Goal: Transaction & Acquisition: Purchase product/service

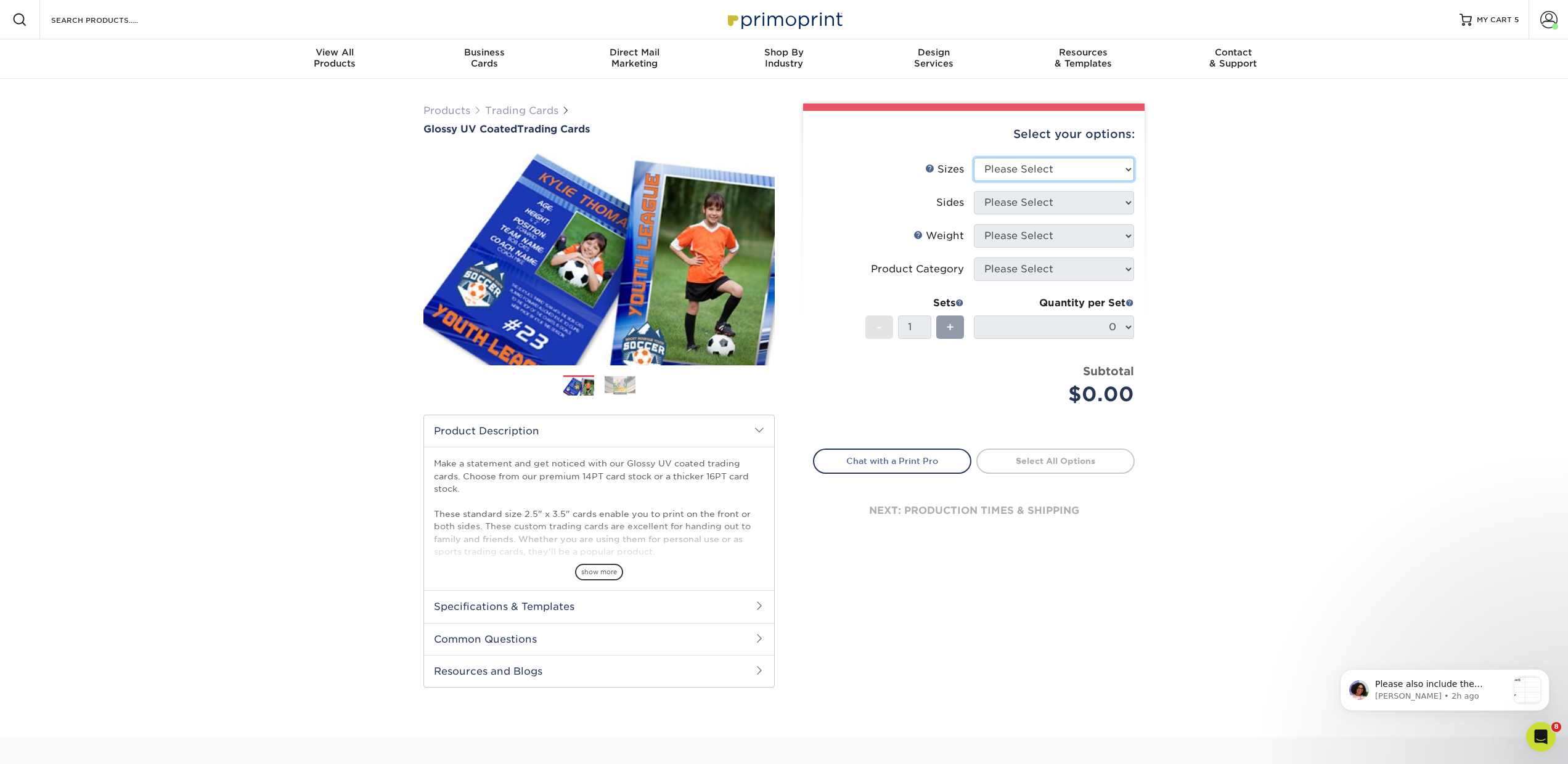
click at [1039, 172] on select "Please Select 2.5" x 3.5"" at bounding box center [1054, 169] width 160 height 23
select select "2.50x3.50"
click at [974, 158] on select "Please Select 2.5" x 3.5"" at bounding box center [1054, 169] width 160 height 23
click at [1014, 204] on select "Please Select Print Both Sides Print Front Only" at bounding box center [1054, 202] width 160 height 23
select select "13abbda7-1d64-4f25-8bb2-c179b224825d"
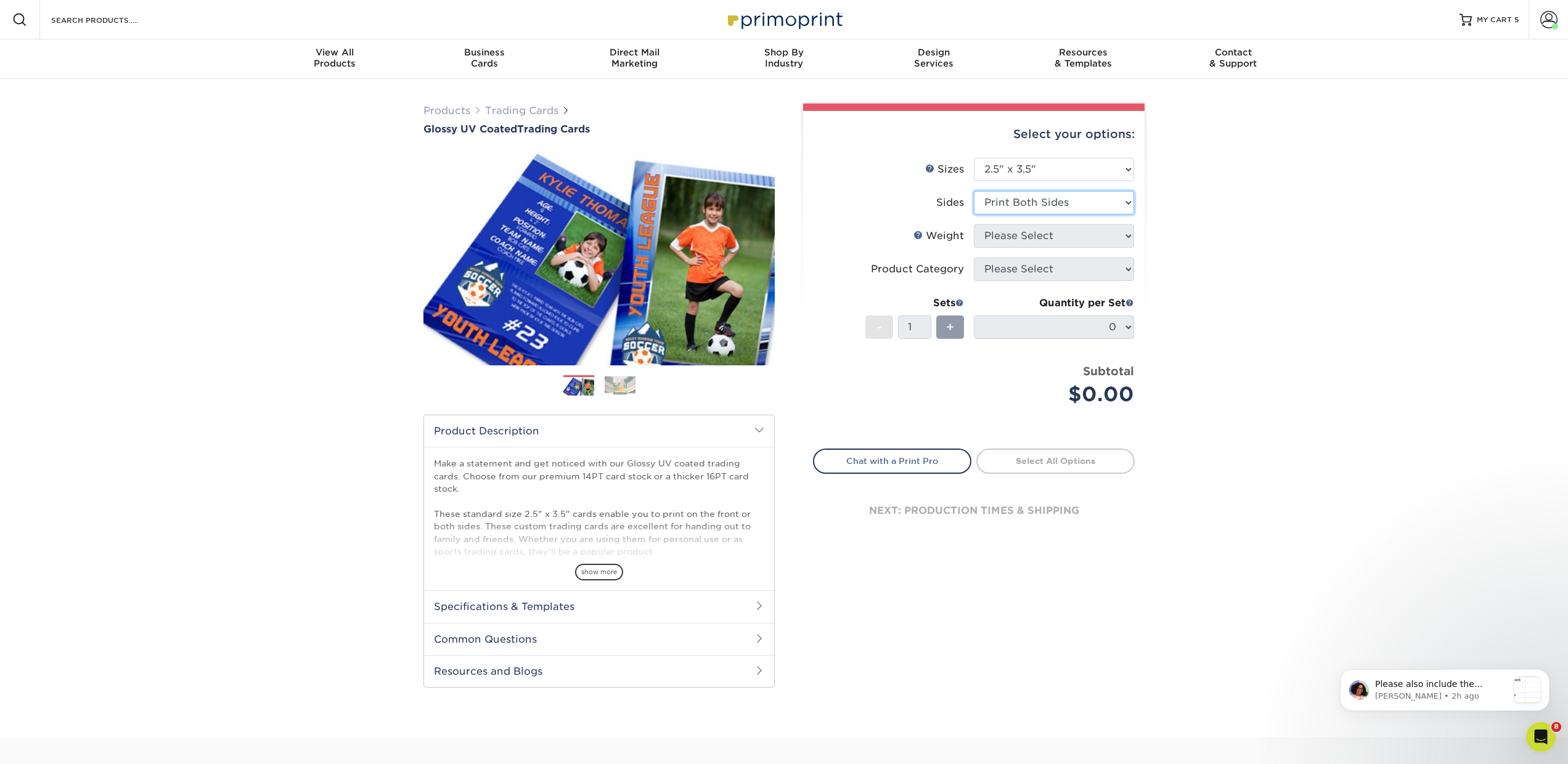
click at [974, 191] on select "Please Select Print Both Sides Print Front Only" at bounding box center [1054, 202] width 160 height 23
click at [998, 241] on select "Please Select 16PT 14PT 18PT C1S" at bounding box center [1054, 236] width 160 height 23
select select "16PT"
click at [974, 224] on select "Please Select 16PT 14PT 18PT C1S" at bounding box center [1054, 236] width 160 height 23
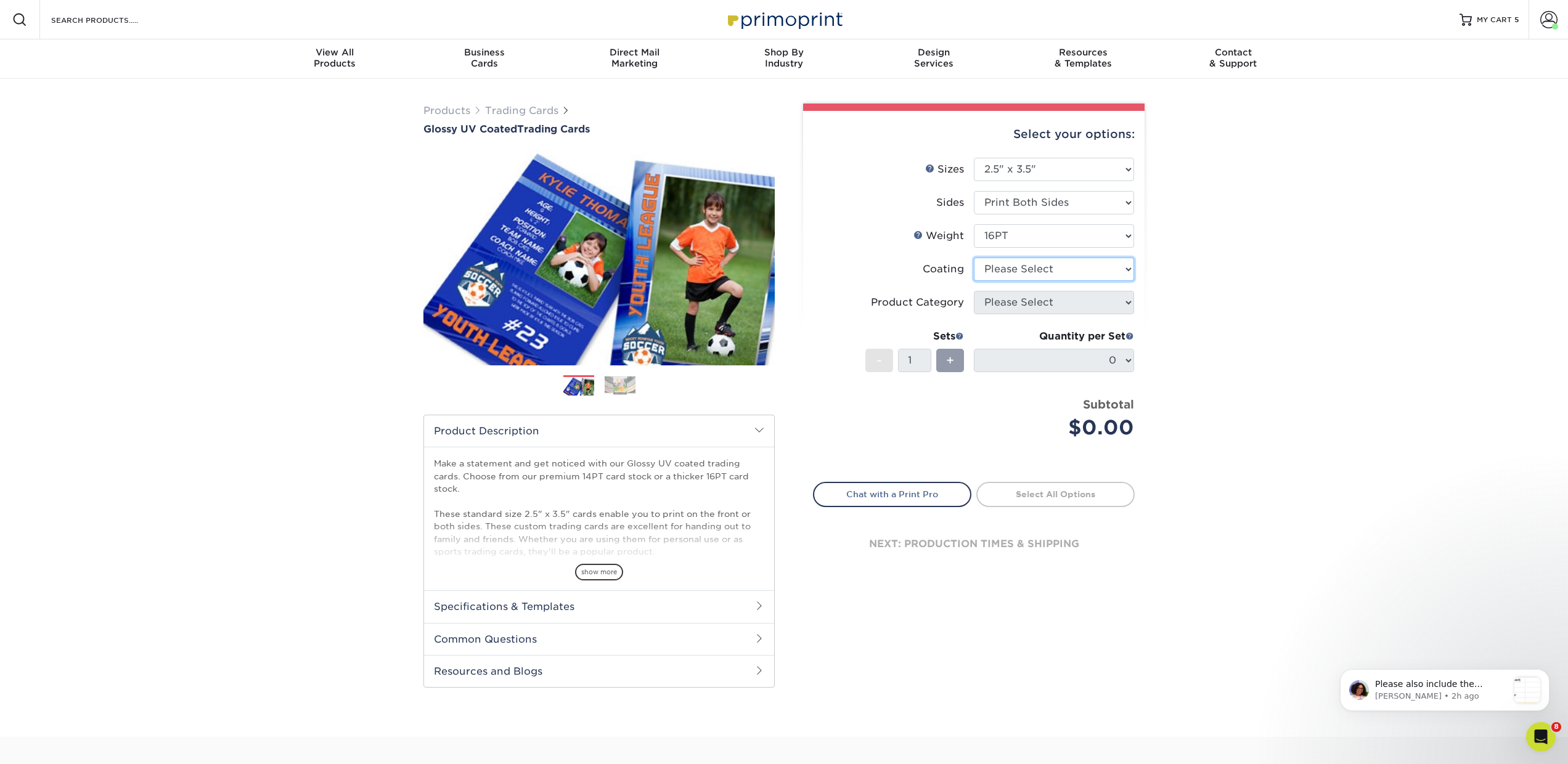
click at [997, 270] on select at bounding box center [1054, 269] width 160 height 23
click at [974, 258] on select at bounding box center [1054, 269] width 160 height 23
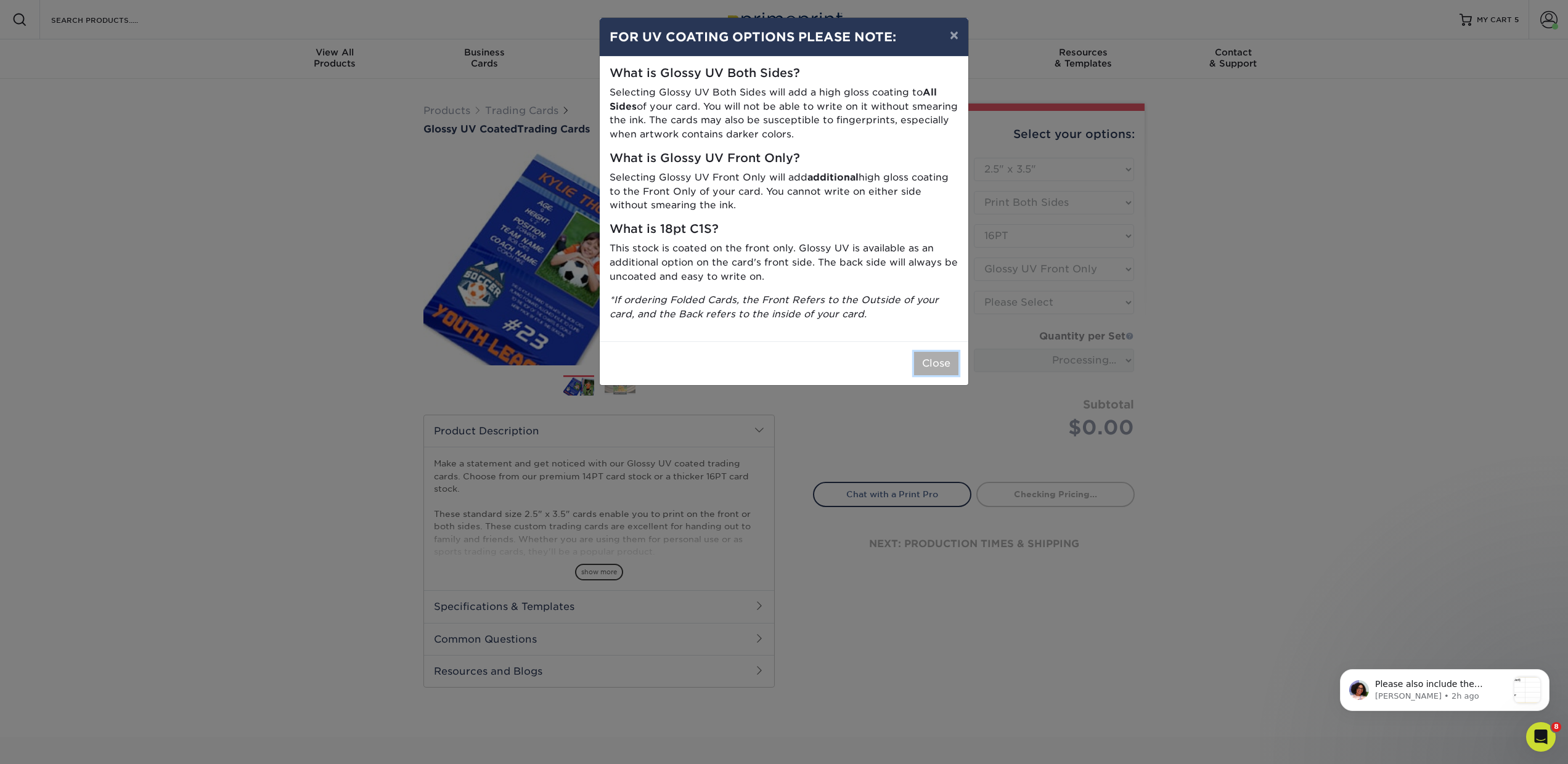
click at [946, 359] on button "Close" at bounding box center [936, 363] width 45 height 23
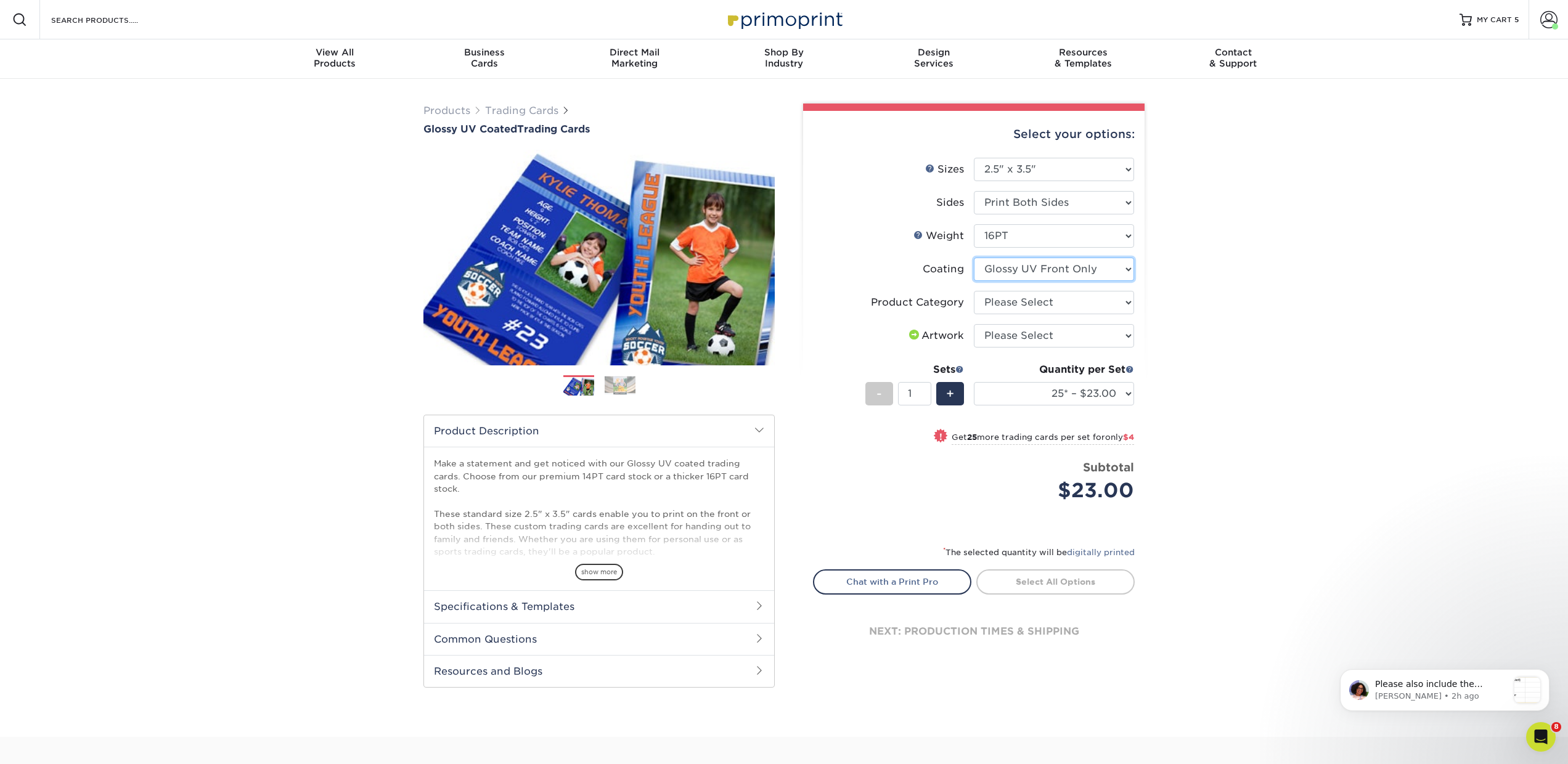
click at [1029, 269] on select at bounding box center [1054, 269] width 160 height 23
select select "ae367451-b2b8-45df-a344-0f05b6a12993"
click at [974, 258] on select at bounding box center [1054, 269] width 160 height 23
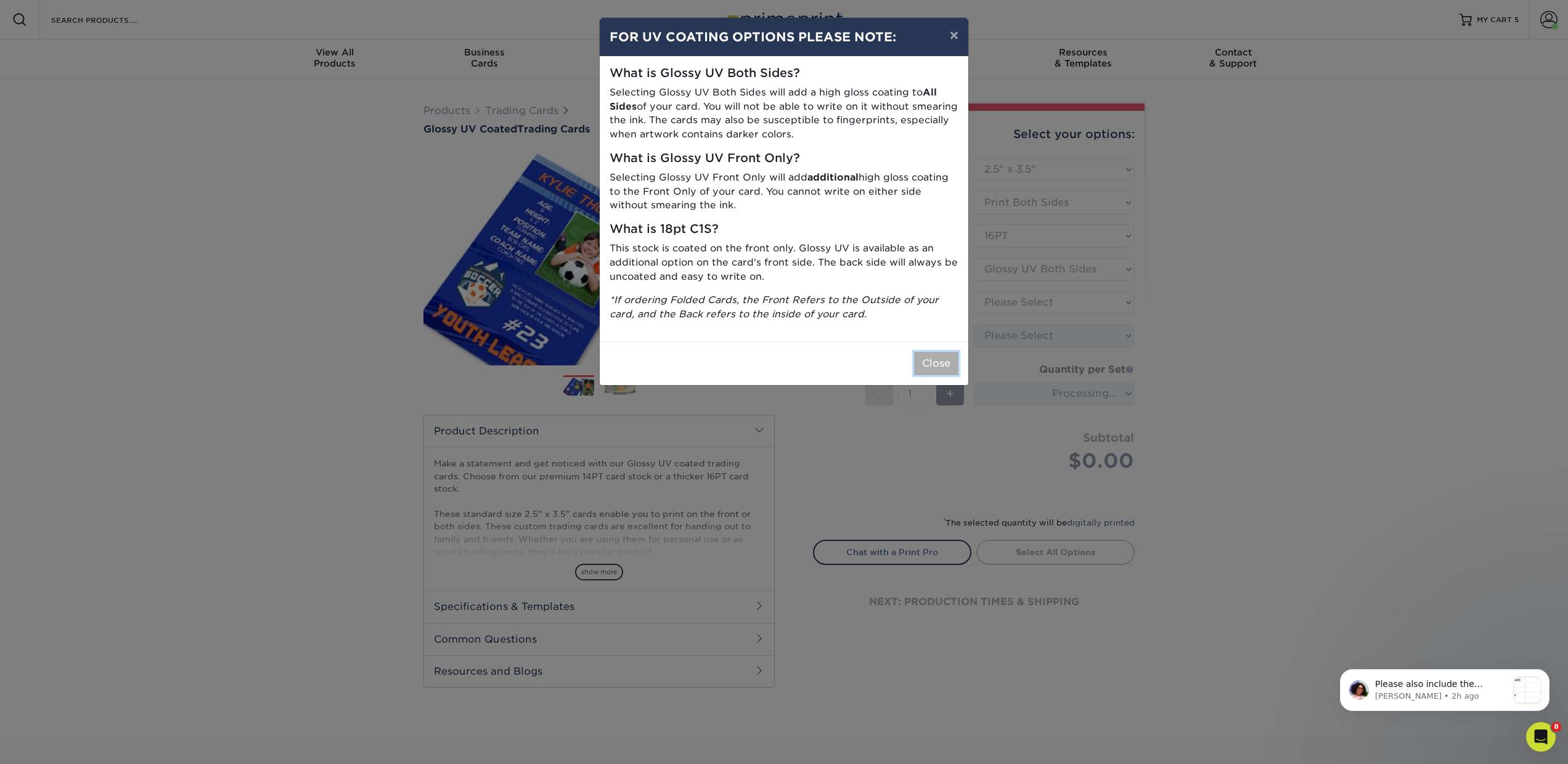
click at [954, 359] on button "Close" at bounding box center [936, 363] width 45 height 23
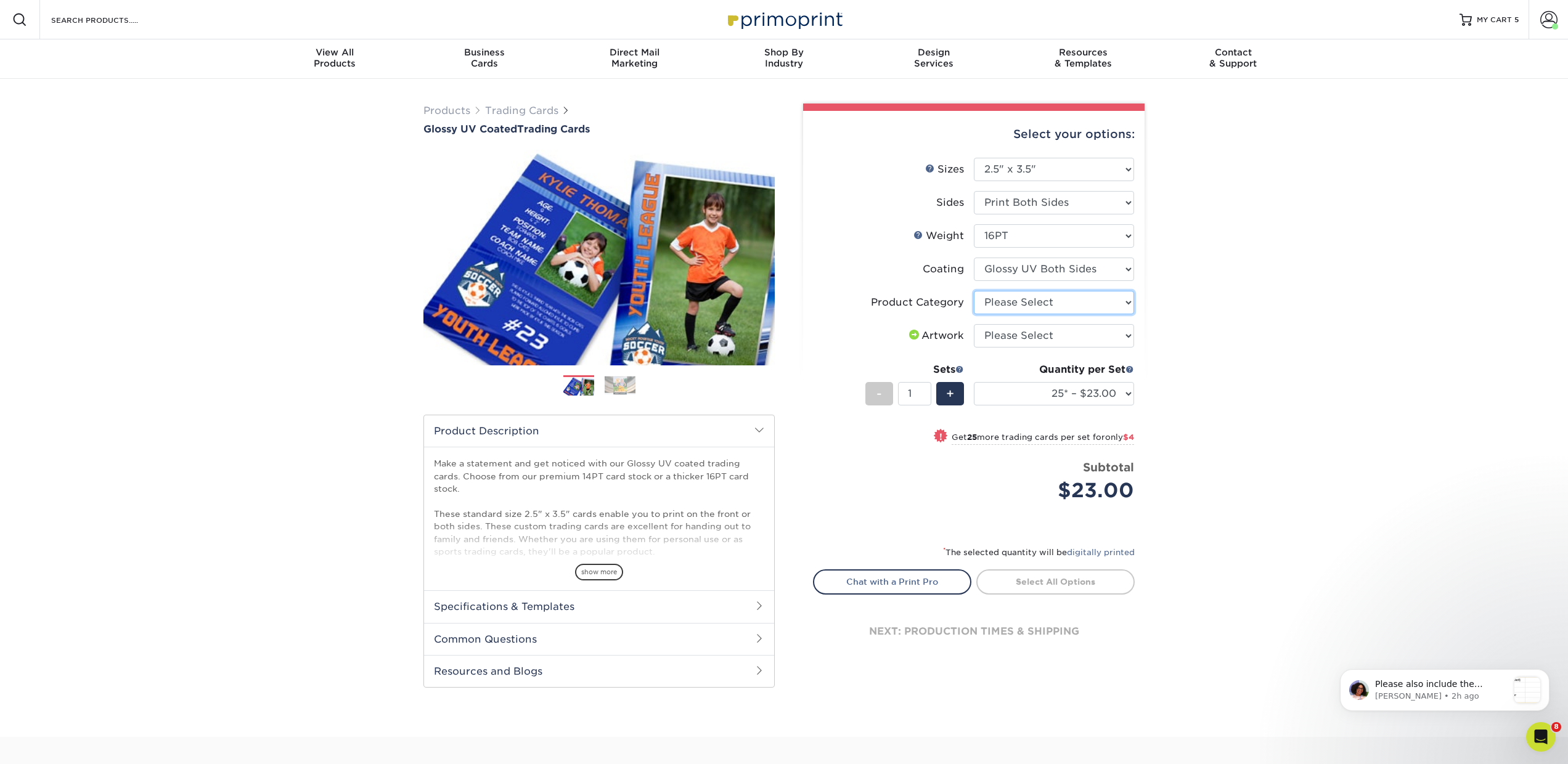
click at [1007, 297] on select "Please Select Trading Cards" at bounding box center [1054, 302] width 160 height 23
select select "c2f9bce9-36c2-409d-b101-c29d9d031e18"
click at [974, 291] on select "Please Select Trading Cards" at bounding box center [1054, 302] width 160 height 23
click at [996, 344] on select "Please Select I will upload files I need a design - $100" at bounding box center [1054, 336] width 160 height 23
select select "upload"
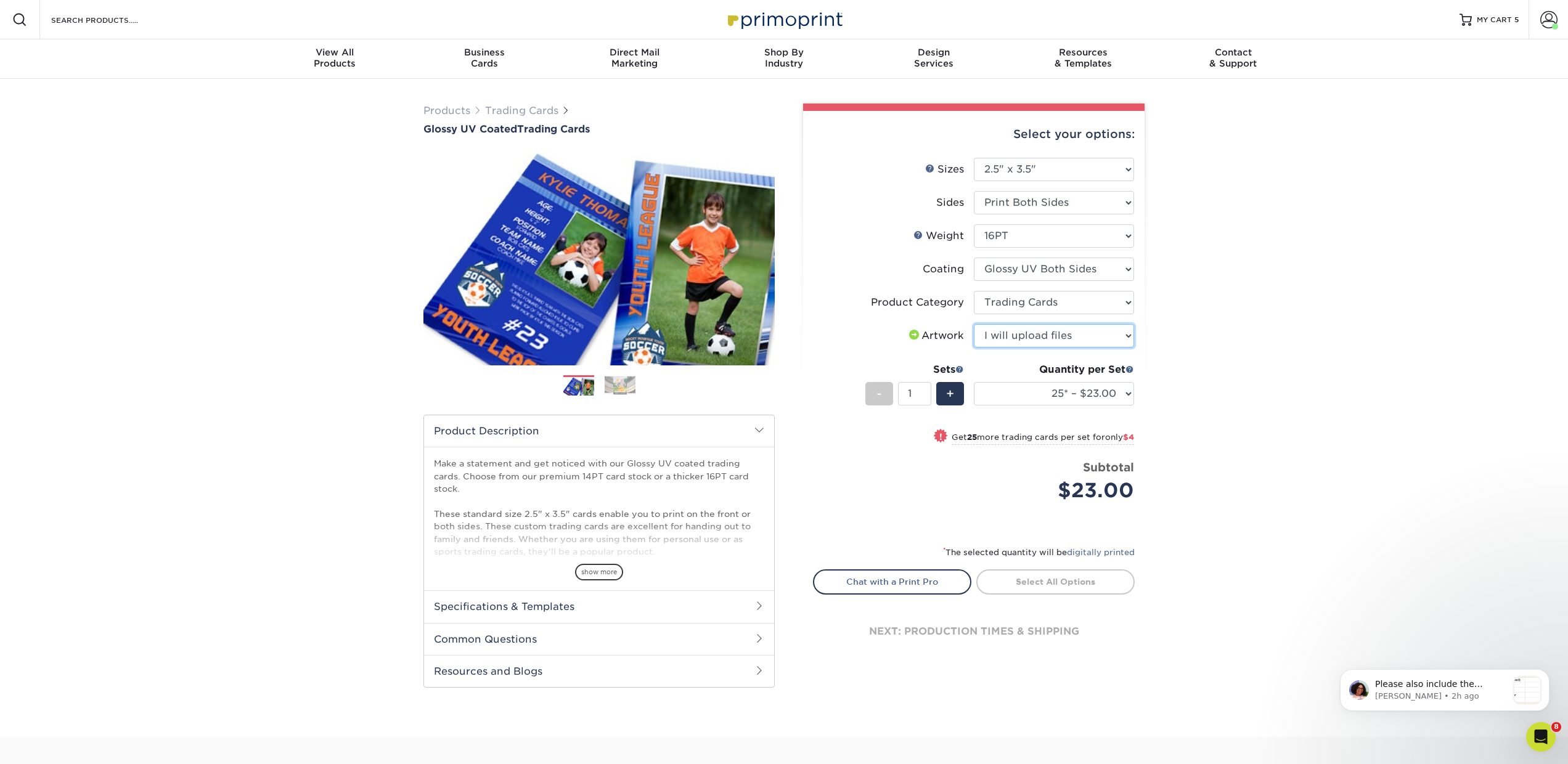
click at [974, 324] on select "Please Select I will upload files I need a design - $100" at bounding box center [1054, 336] width 160 height 23
click at [992, 405] on select "25* – $23.00 50* – $27.00 75* – $33.00 100* – $37.00 250* – $47.00 500 – $58.00…" at bounding box center [1054, 393] width 160 height 23
select select "250* – $47.00"
click at [974, 382] on select "25* – $23.00 50* – $27.00 75* – $33.00 100* – $37.00 250* – $47.00 500 – $58.00…" at bounding box center [1054, 393] width 160 height 23
drag, startPoint x: 916, startPoint y: 391, endPoint x: 888, endPoint y: 391, distance: 28.0
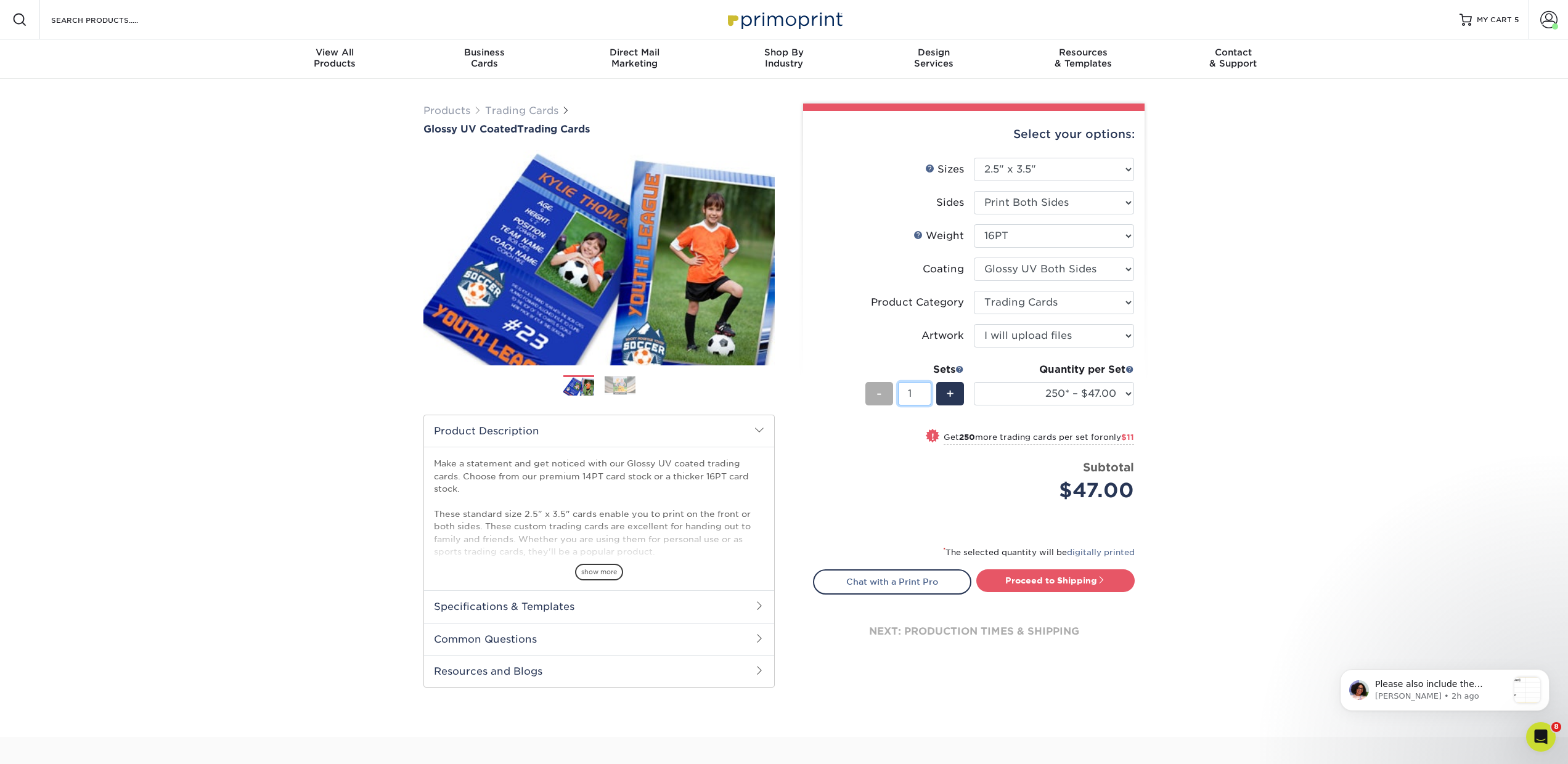
click at [888, 391] on div "- 1 +" at bounding box center [914, 396] width 99 height 28
click at [946, 395] on span "+" at bounding box center [950, 393] width 8 height 18
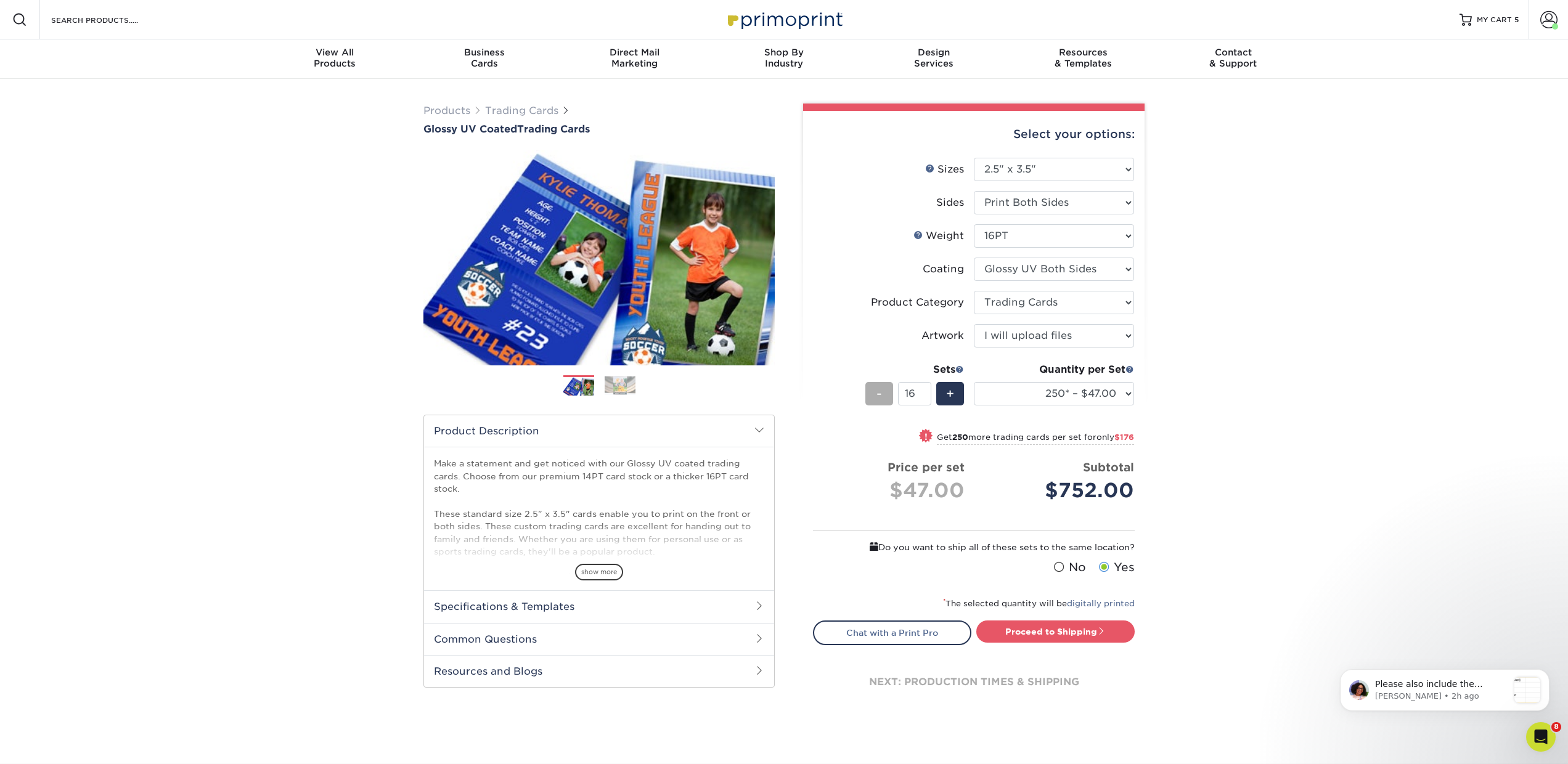
click at [878, 397] on span "-" at bounding box center [879, 393] width 6 height 18
type input "15"
click at [1009, 205] on select "Please Select Print Both Sides Print Front Only" at bounding box center [1054, 202] width 160 height 23
click at [1000, 239] on select "Please Select 16PT 14PT 18PT C1S" at bounding box center [1054, 236] width 160 height 23
select select "14PT"
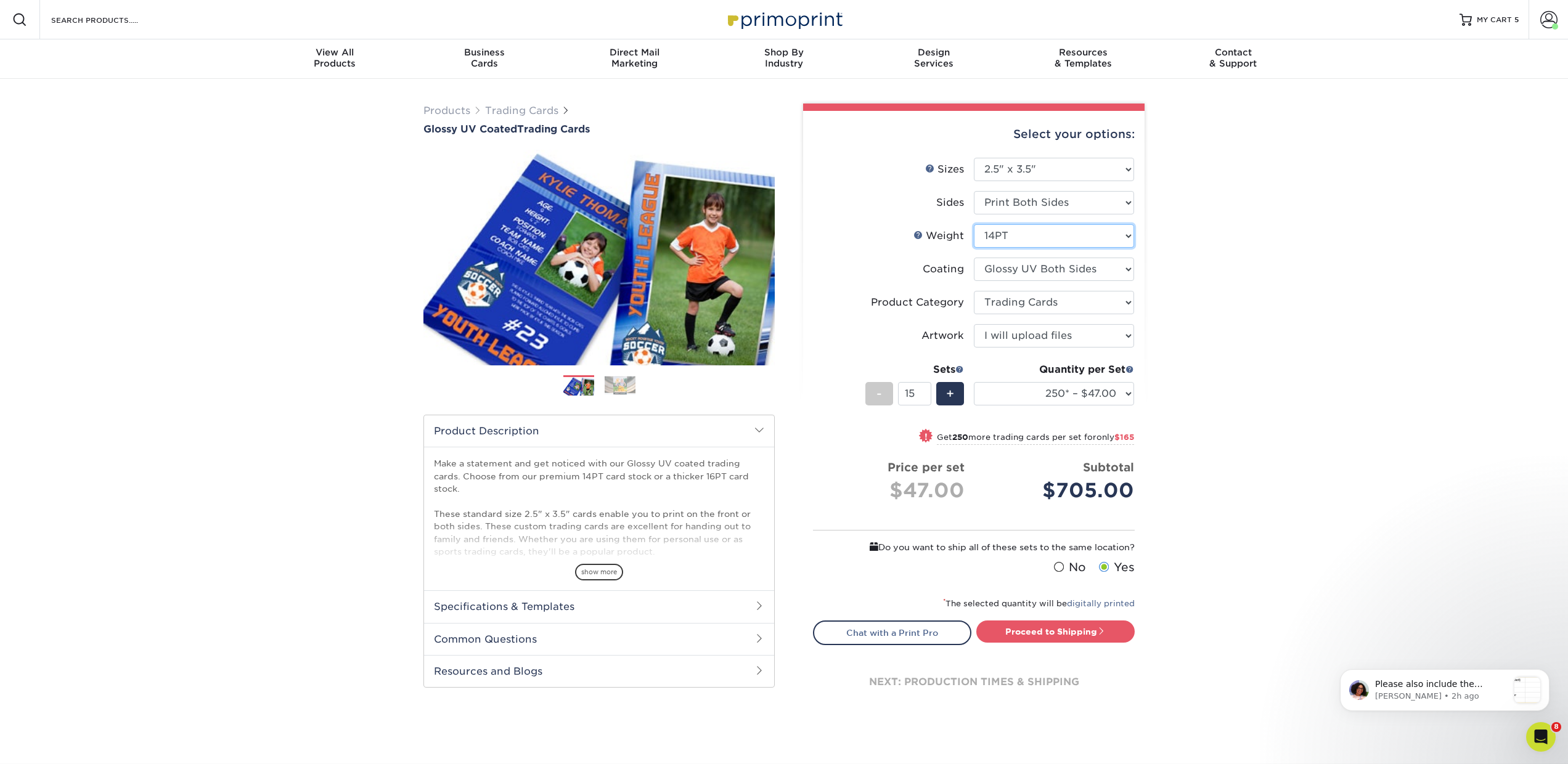
click at [974, 224] on select "Please Select 16PT 14PT 18PT C1S" at bounding box center [1054, 236] width 160 height 23
select select "-1"
select select
select select "-1"
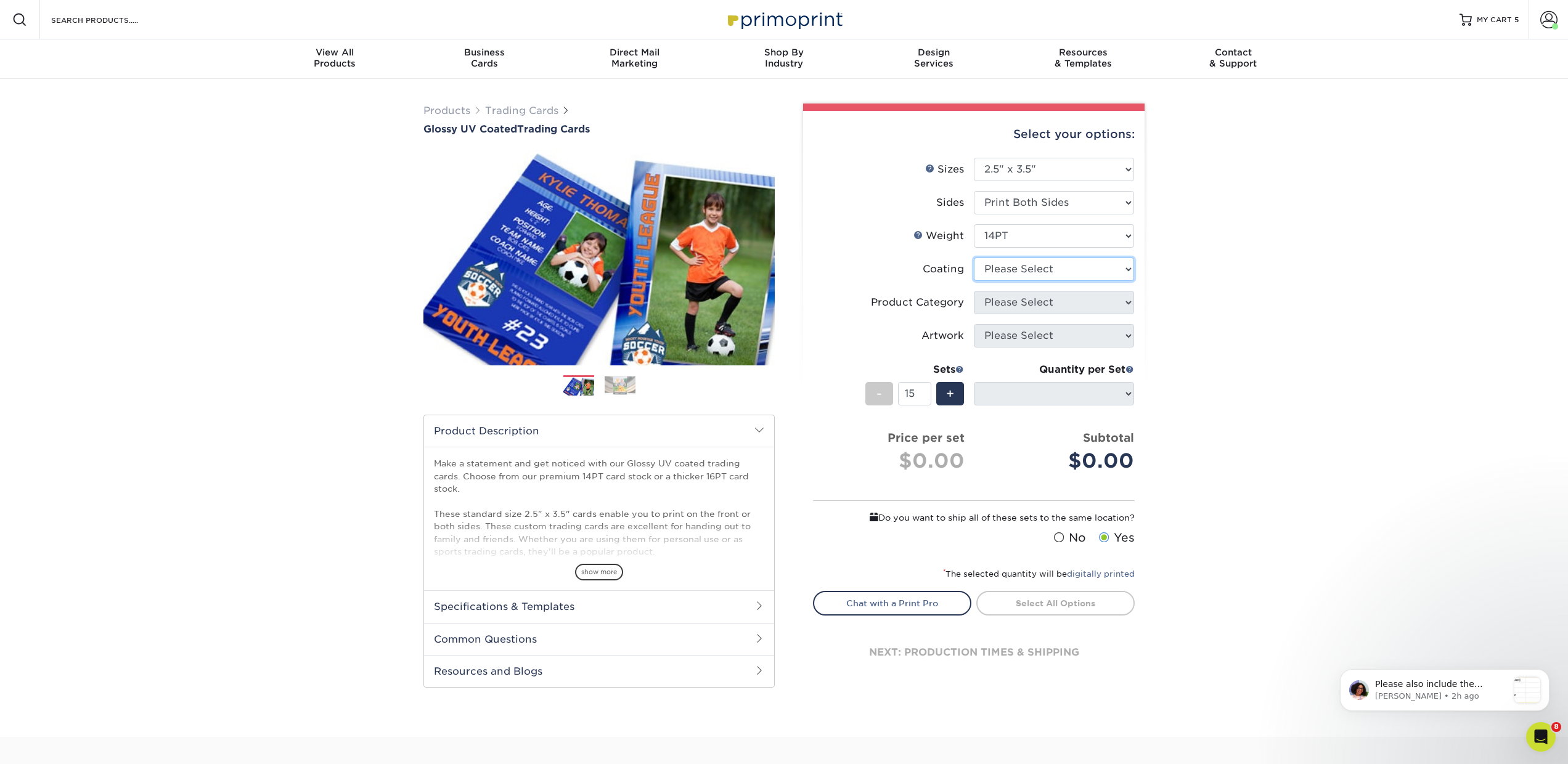
click at [995, 266] on select at bounding box center [1054, 269] width 160 height 23
select select "ae367451-b2b8-45df-a344-0f05b6a12993"
click at [974, 258] on select at bounding box center [1054, 269] width 160 height 23
select select "-1"
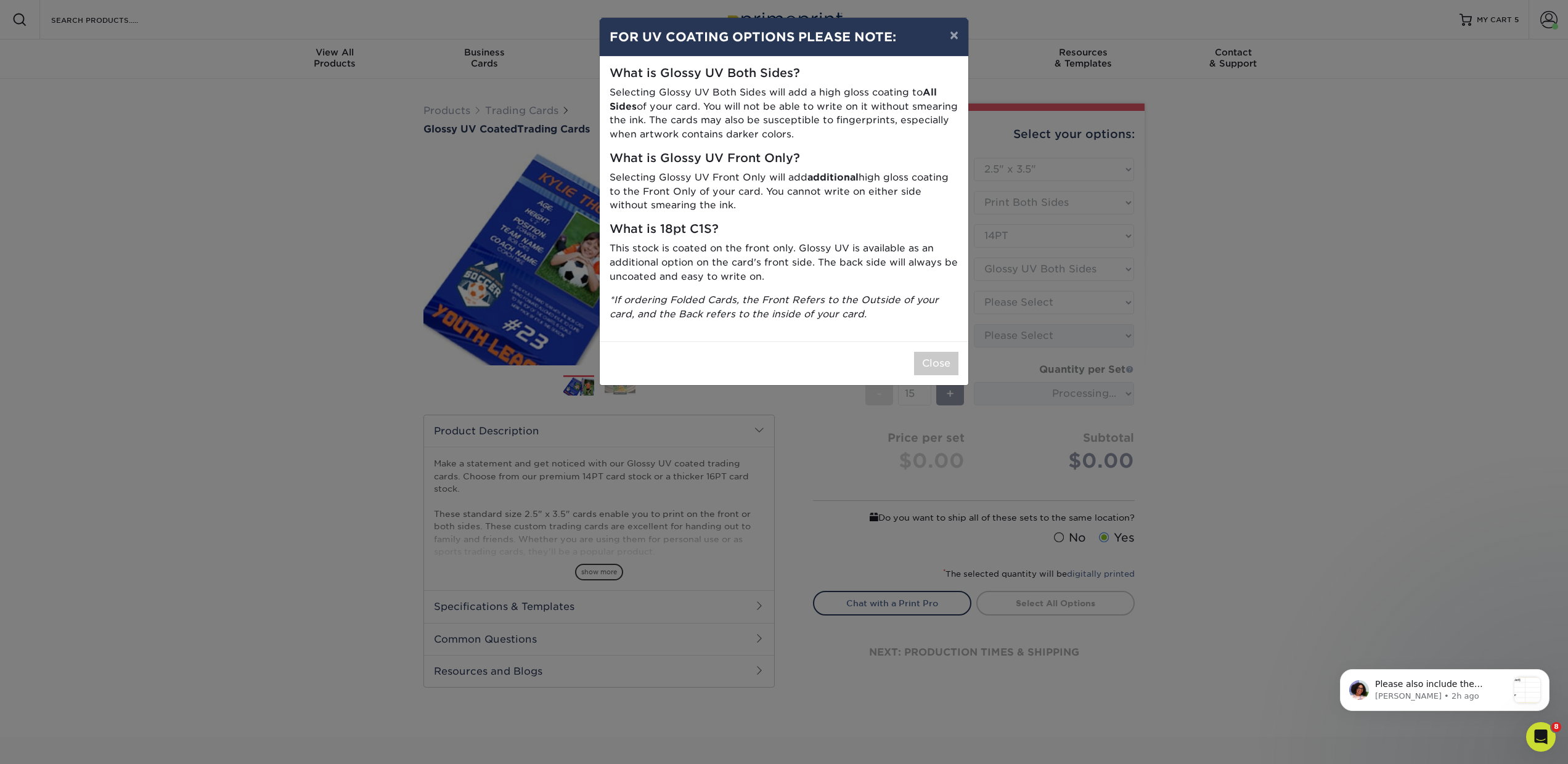
click at [950, 349] on div "Close" at bounding box center [784, 363] width 369 height 44
click at [933, 363] on button "Close" at bounding box center [936, 363] width 45 height 23
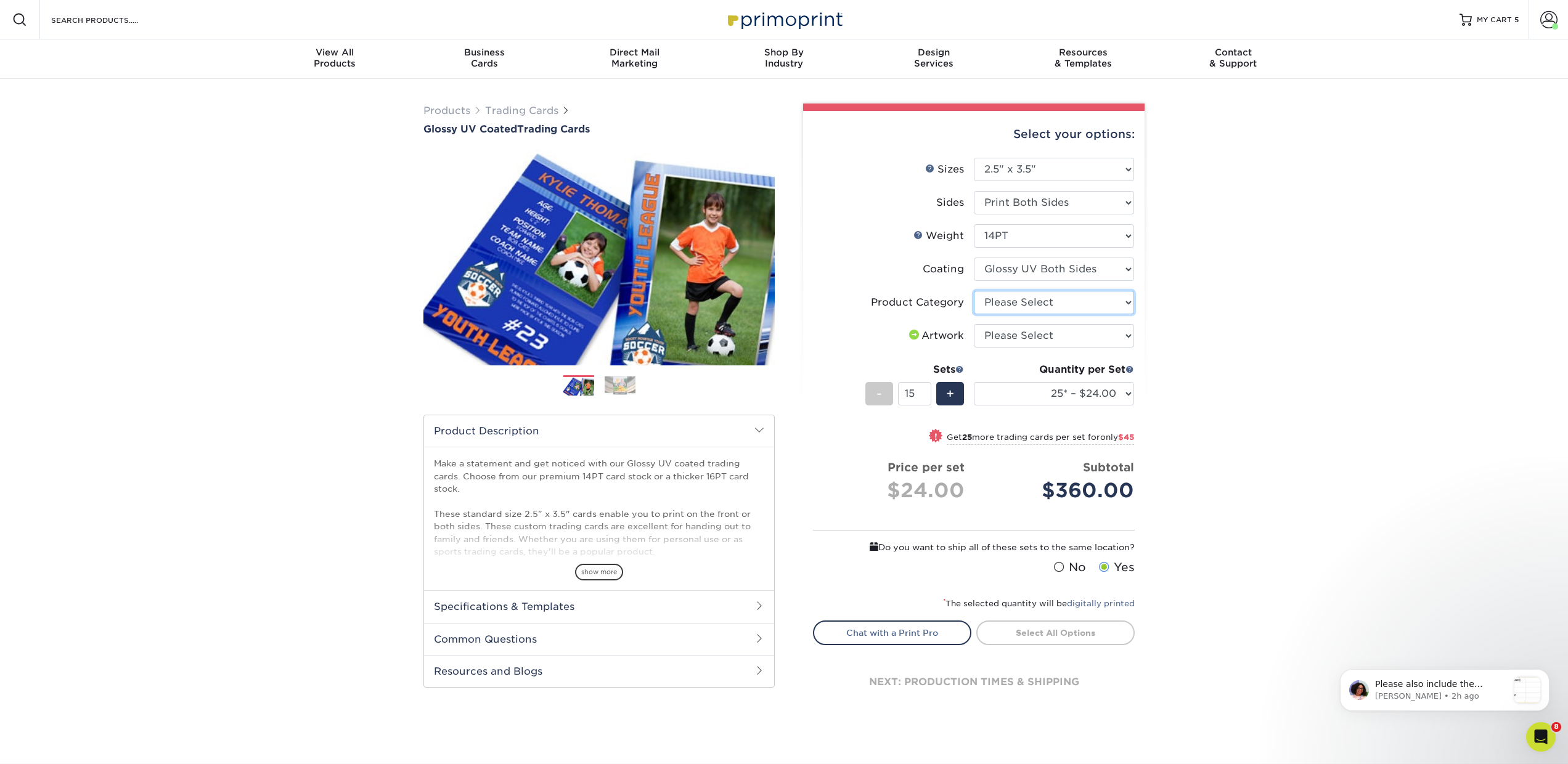
click at [1008, 307] on select "Please Select Trading Cards" at bounding box center [1054, 302] width 160 height 23
select select "c2f9bce9-36c2-409d-b101-c29d9d031e18"
click at [974, 291] on select "Please Select Trading Cards" at bounding box center [1054, 302] width 160 height 23
click at [1003, 334] on select "Please Select I will upload files I need a design - $100" at bounding box center [1054, 336] width 160 height 23
select select "upload"
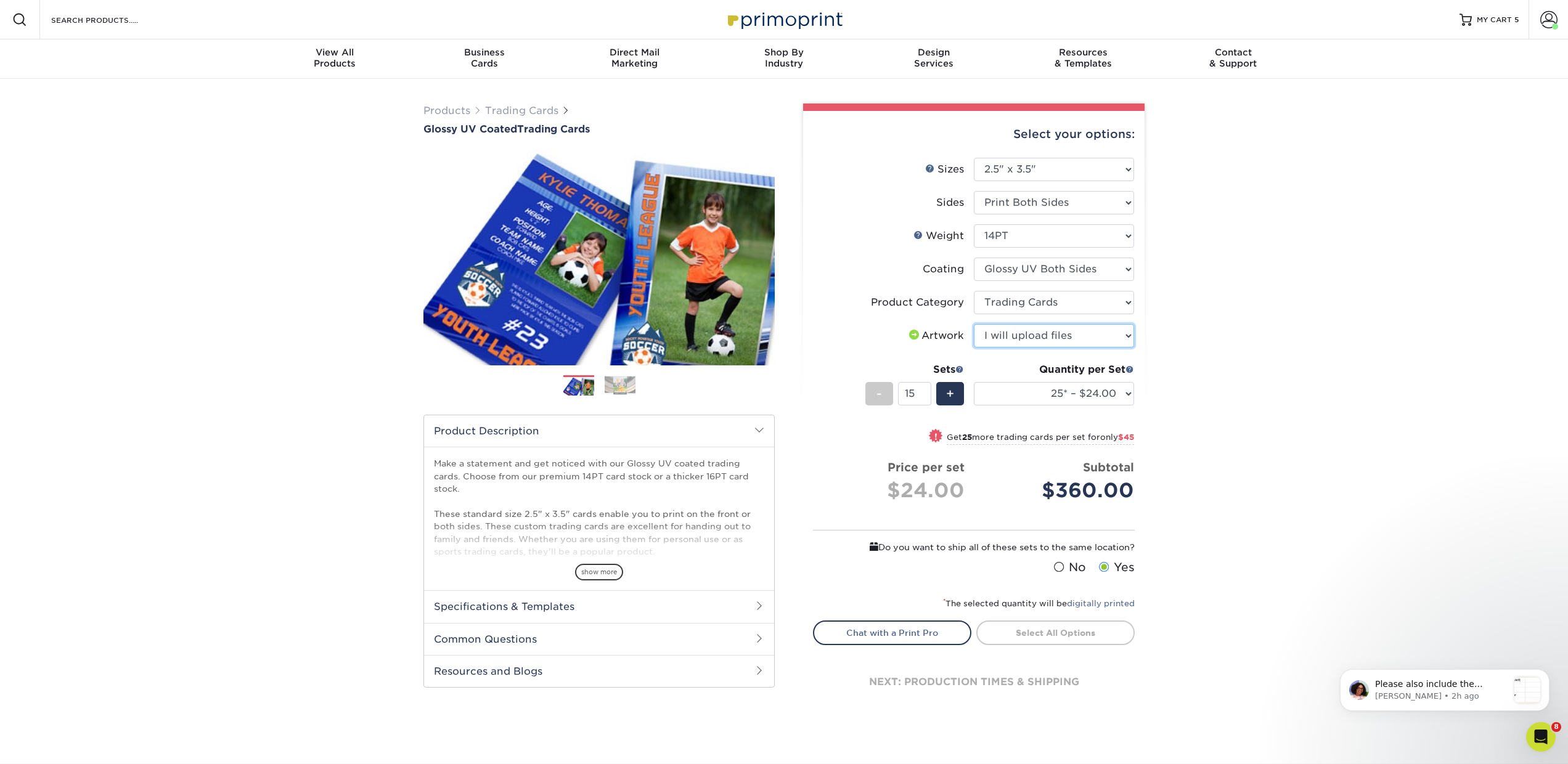
click at [974, 324] on select "Please Select I will upload files I need a design - $100" at bounding box center [1054, 336] width 160 height 23
click at [991, 395] on select "25* – $24.00 50* – $27.00 75* – $34.00 100* – $37.00 250* – $48.00 500 – $59.00…" at bounding box center [1054, 393] width 160 height 23
click at [974, 382] on select "25* – $24.00 50* – $27.00 75* – $34.00 100* – $37.00 250* – $48.00 500 – $59.00…" at bounding box center [1054, 393] width 160 height 23
click at [1002, 389] on select "25* – $24.00 50* – $27.00 75* – $34.00 100* – $37.00 250* – $48.00 500 – $59.00…" at bounding box center [1054, 393] width 160 height 23
click at [974, 382] on select "25* – $24.00 50* – $27.00 75* – $34.00 100* – $37.00 250* – $48.00 500 – $59.00…" at bounding box center [1054, 393] width 160 height 23
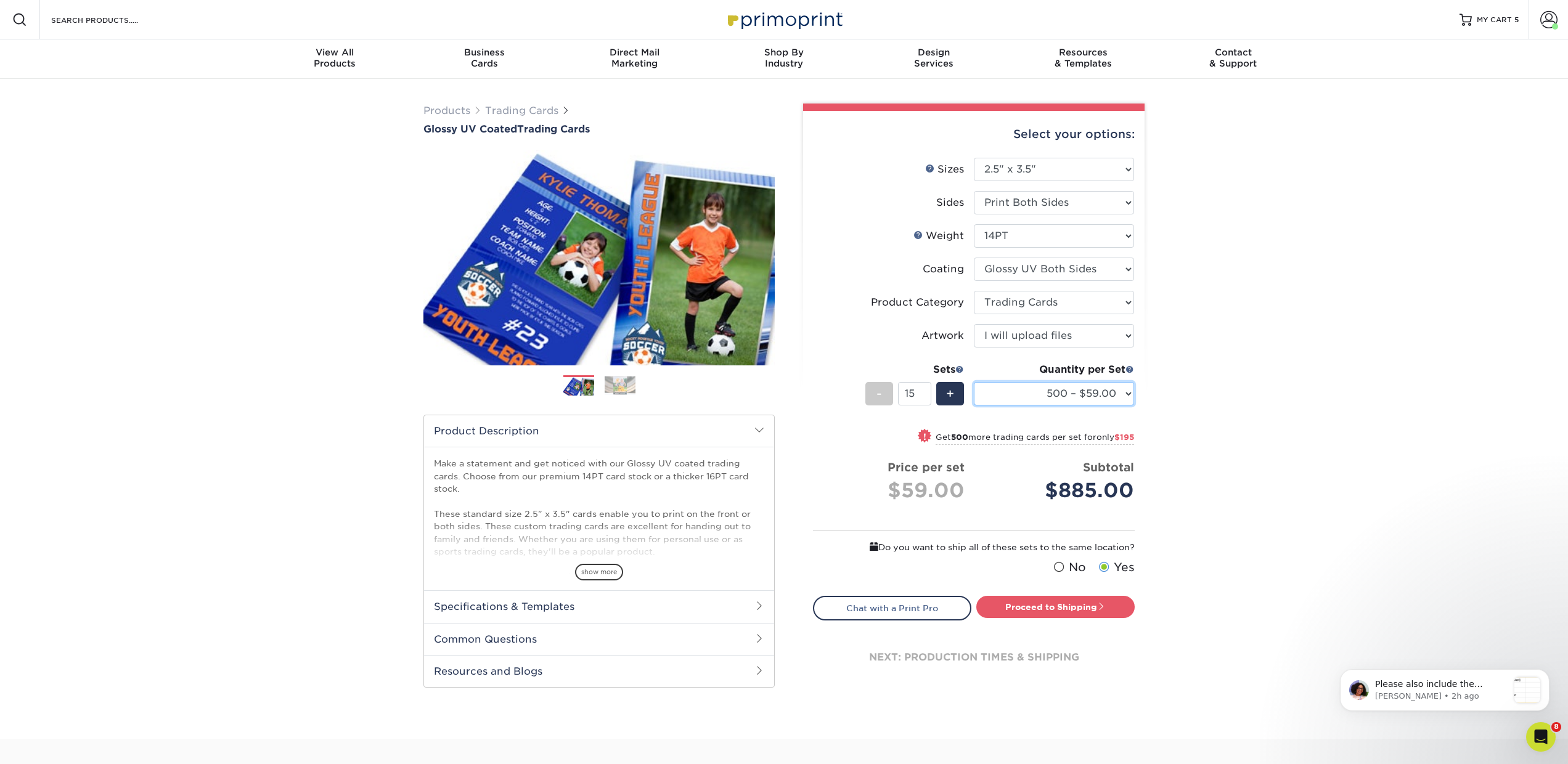
click at [988, 388] on select "25* – $24.00 50* – $27.00 75* – $34.00 100* – $37.00 250* – $48.00 500 – $59.00…" at bounding box center [1054, 393] width 160 height 23
click at [974, 382] on select "25* – $24.00 50* – $27.00 75* – $34.00 100* – $37.00 250* – $48.00 500 – $59.00…" at bounding box center [1054, 393] width 160 height 23
click at [1022, 392] on select "25* – $24.00 50* – $27.00 75* – $34.00 100* – $37.00 250* – $48.00 500 – $59.00…" at bounding box center [1054, 393] width 160 height 23
select select "500 – $59.00"
click at [974, 382] on select "25* – $24.00 50* – $27.00 75* – $34.00 100* – $37.00 250* – $48.00 500 – $59.00…" at bounding box center [1054, 393] width 160 height 23
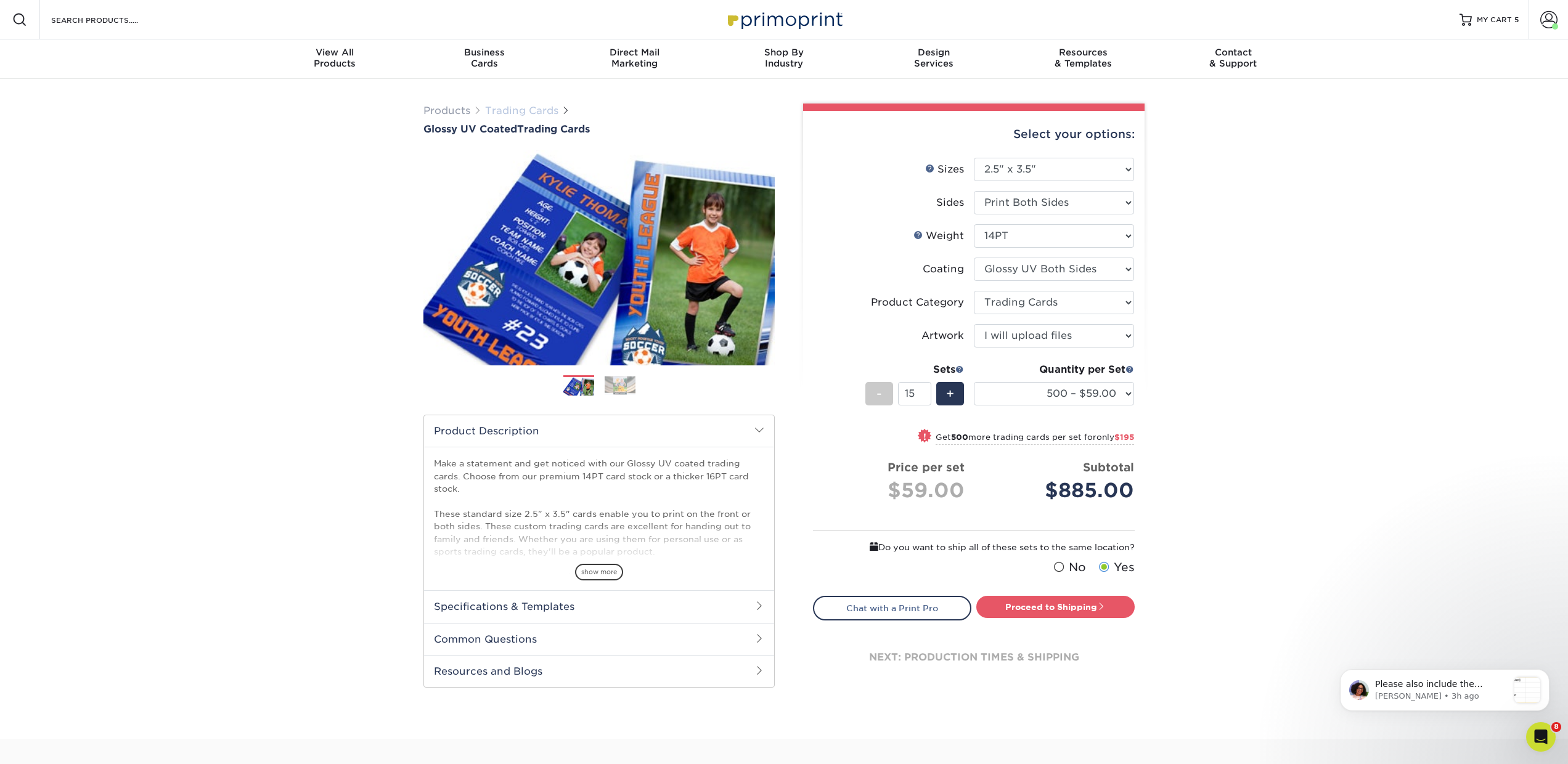
click at [534, 112] on link "Trading Cards" at bounding box center [522, 111] width 74 height 12
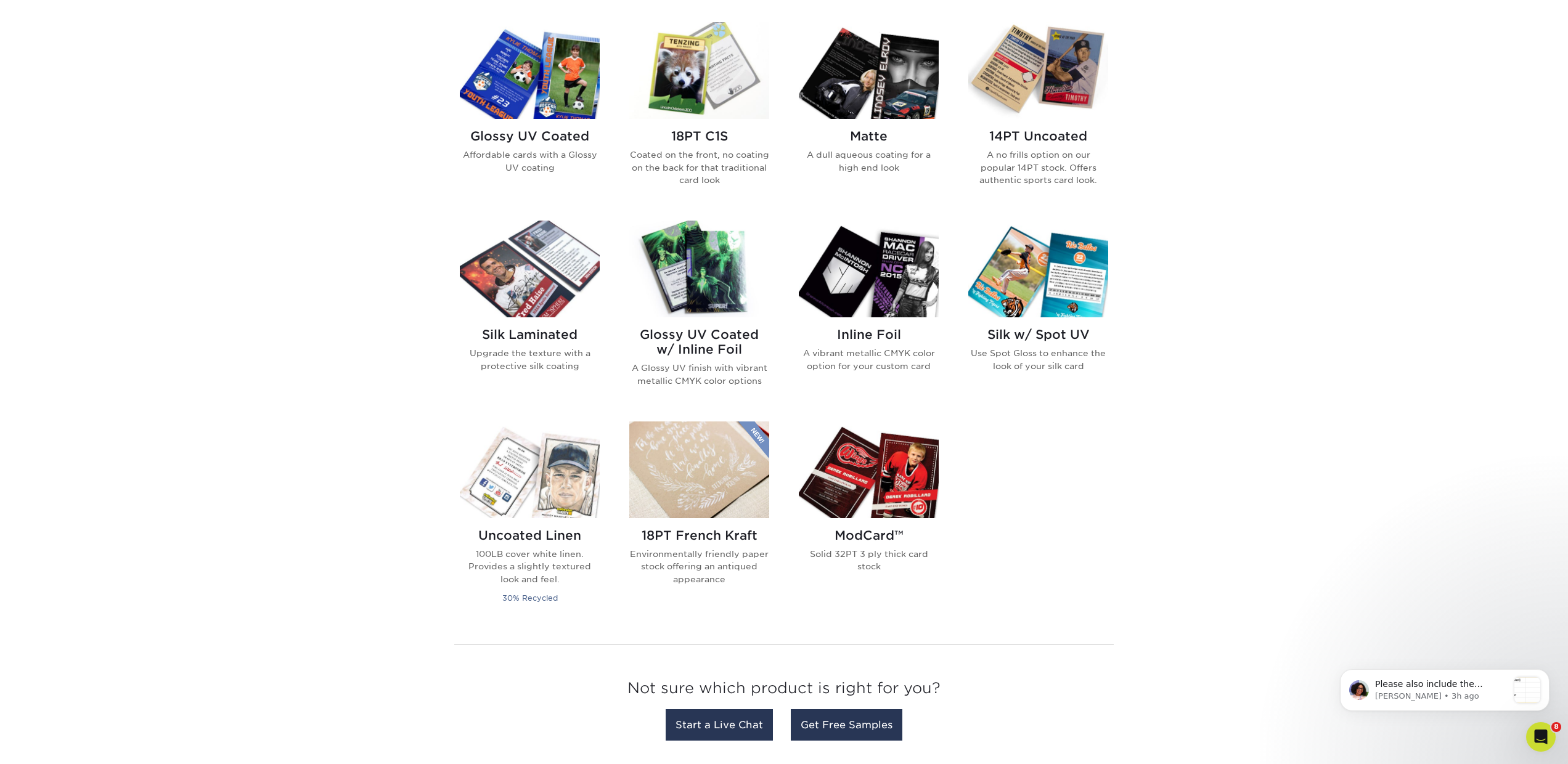
scroll to position [608, 0]
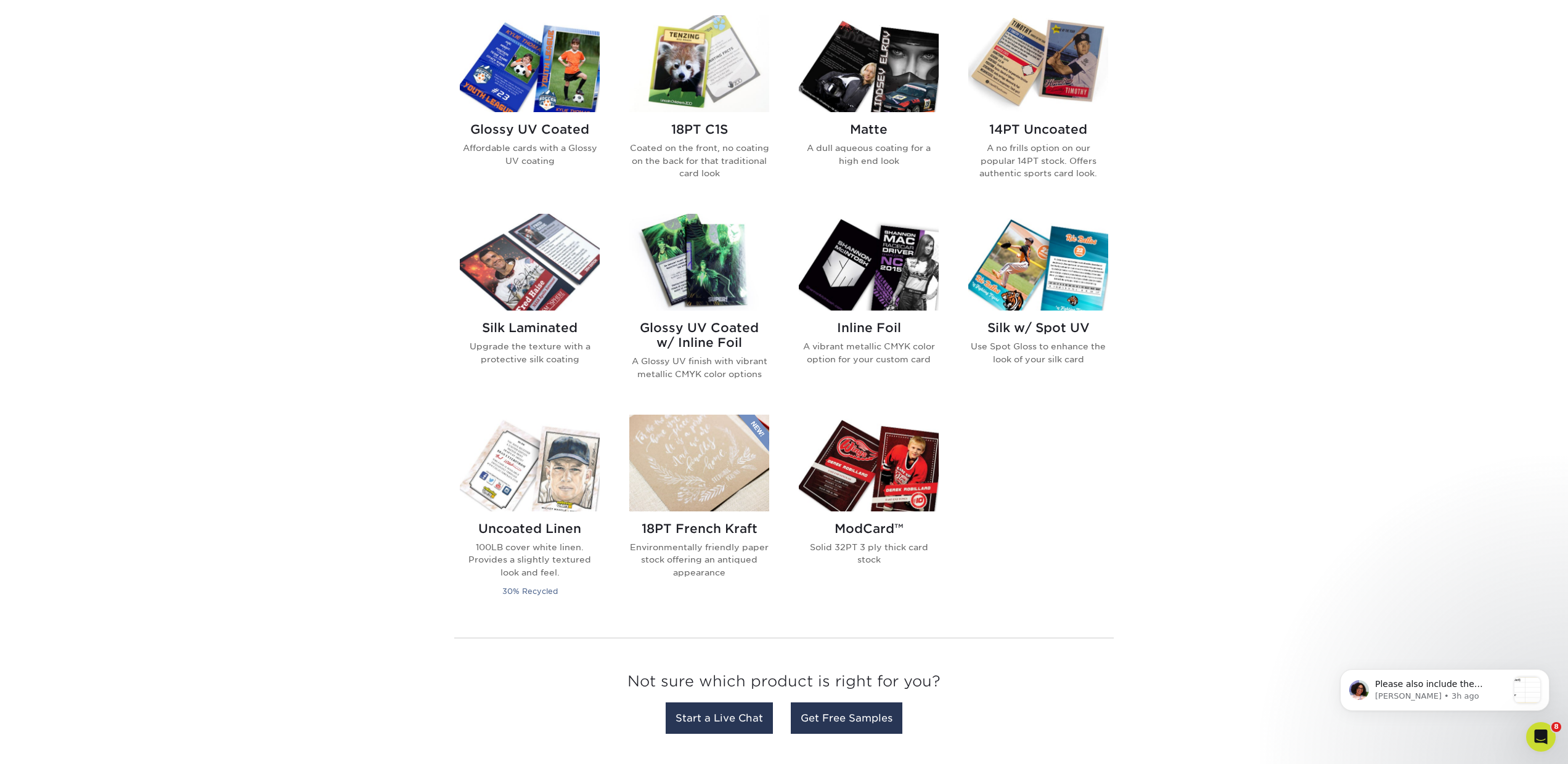
click at [862, 133] on h2 "Matte" at bounding box center [869, 129] width 140 height 15
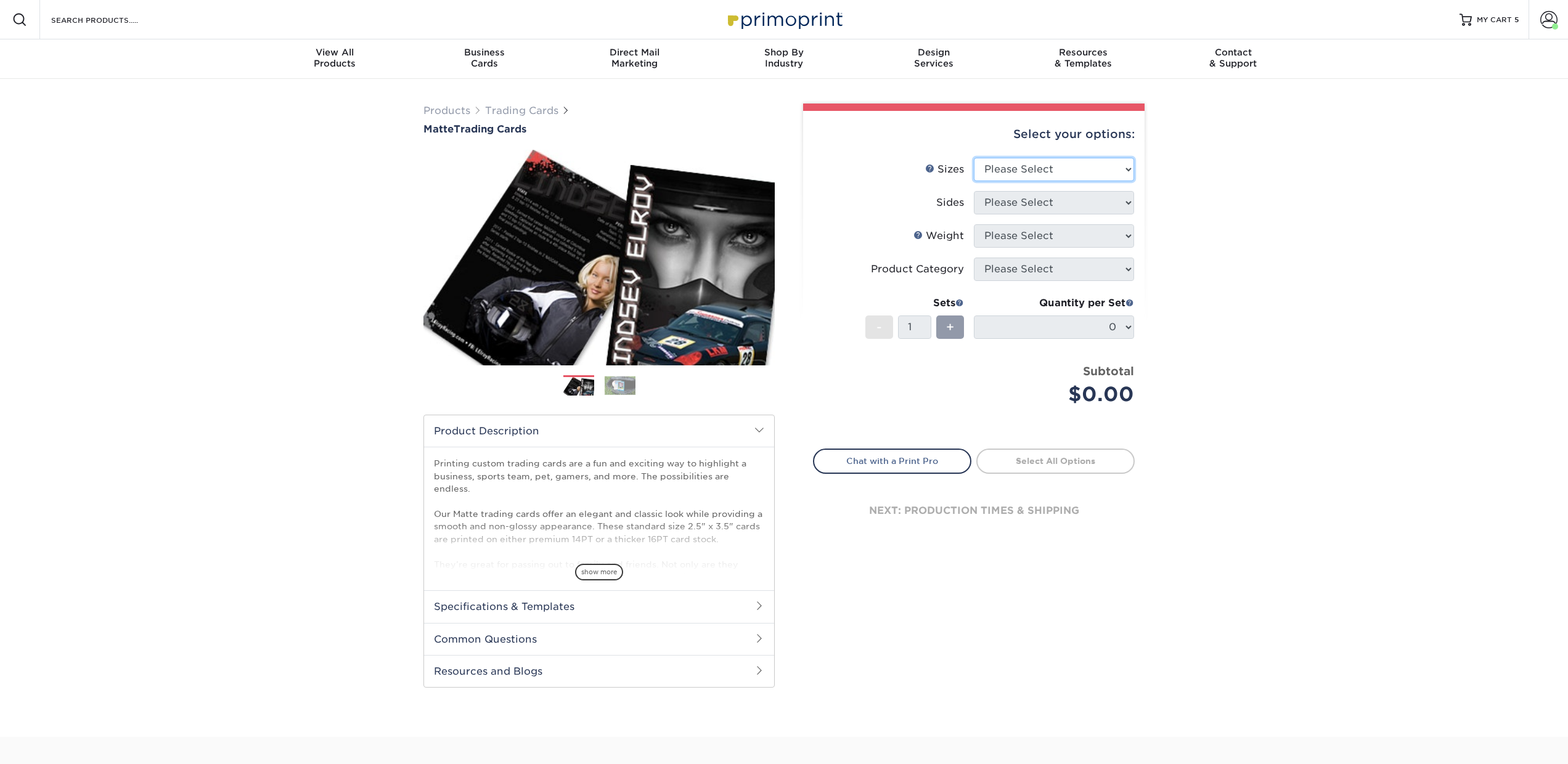
click at [1075, 170] on select "Please Select 2.5" x 3.5"" at bounding box center [1054, 169] width 160 height 23
select select "2.50x3.50"
click at [974, 158] on select "Please Select 2.5" x 3.5"" at bounding box center [1054, 169] width 160 height 23
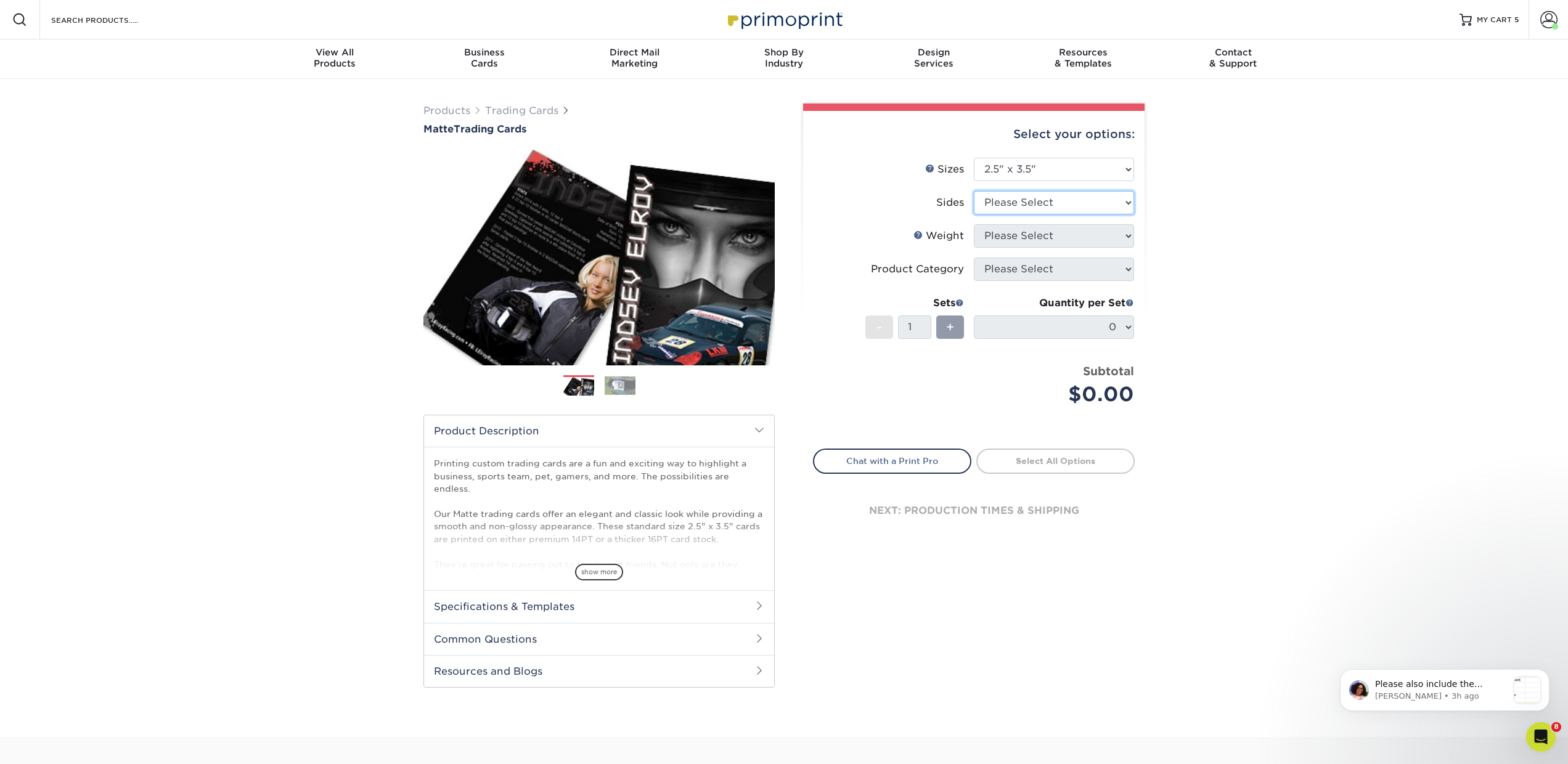
click at [1045, 202] on select "Please Select Print Both Sides Print Front Only" at bounding box center [1054, 202] width 160 height 23
select select "13abbda7-1d64-4f25-8bb2-c179b224825d"
click at [974, 191] on select "Please Select Print Both Sides Print Front Only" at bounding box center [1054, 202] width 160 height 23
click at [1014, 238] on select "Please Select 16PT 14PT" at bounding box center [1054, 236] width 160 height 23
select select "16PT"
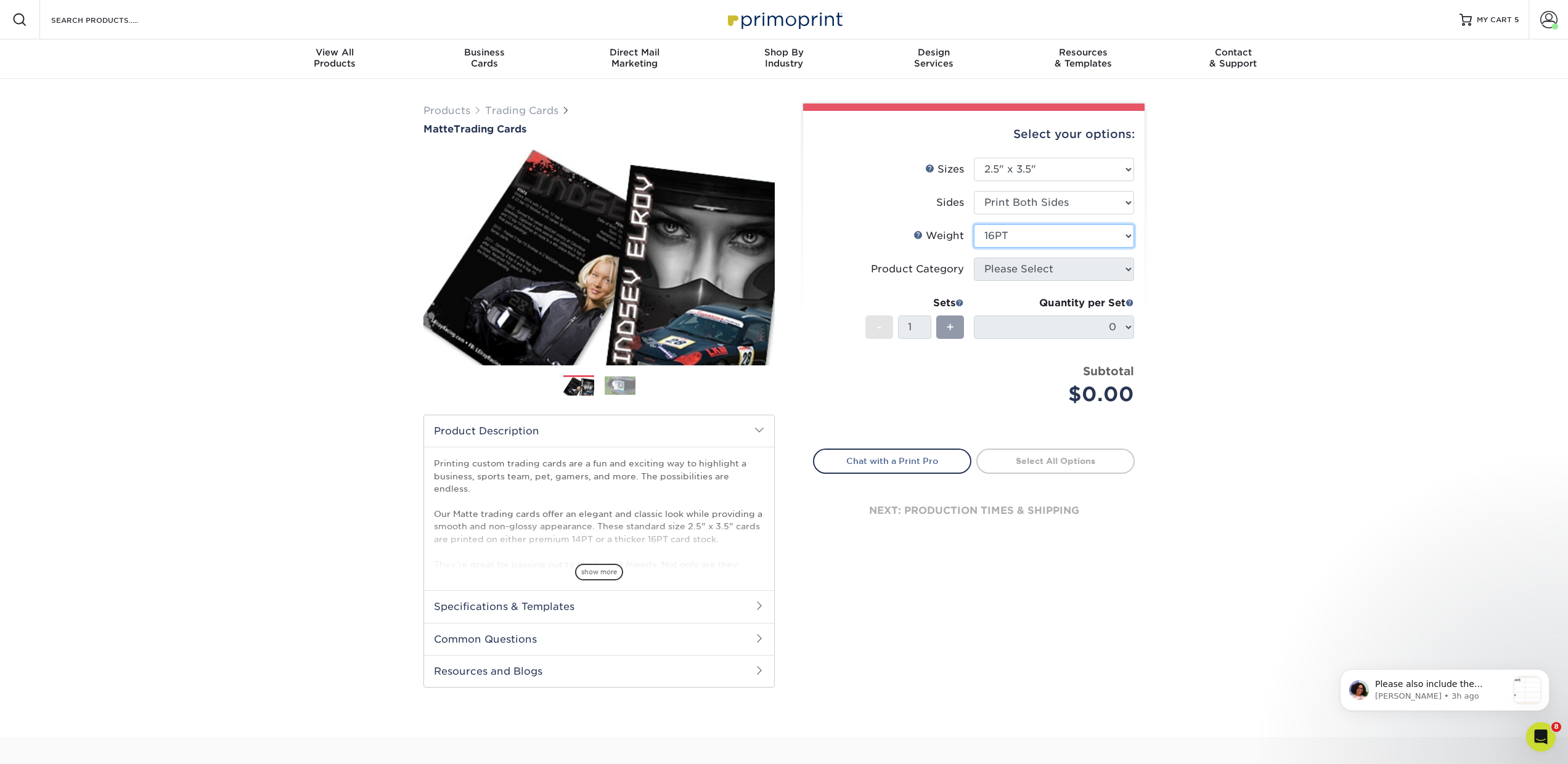
click at [974, 224] on select "Please Select 16PT 14PT" at bounding box center [1054, 236] width 160 height 23
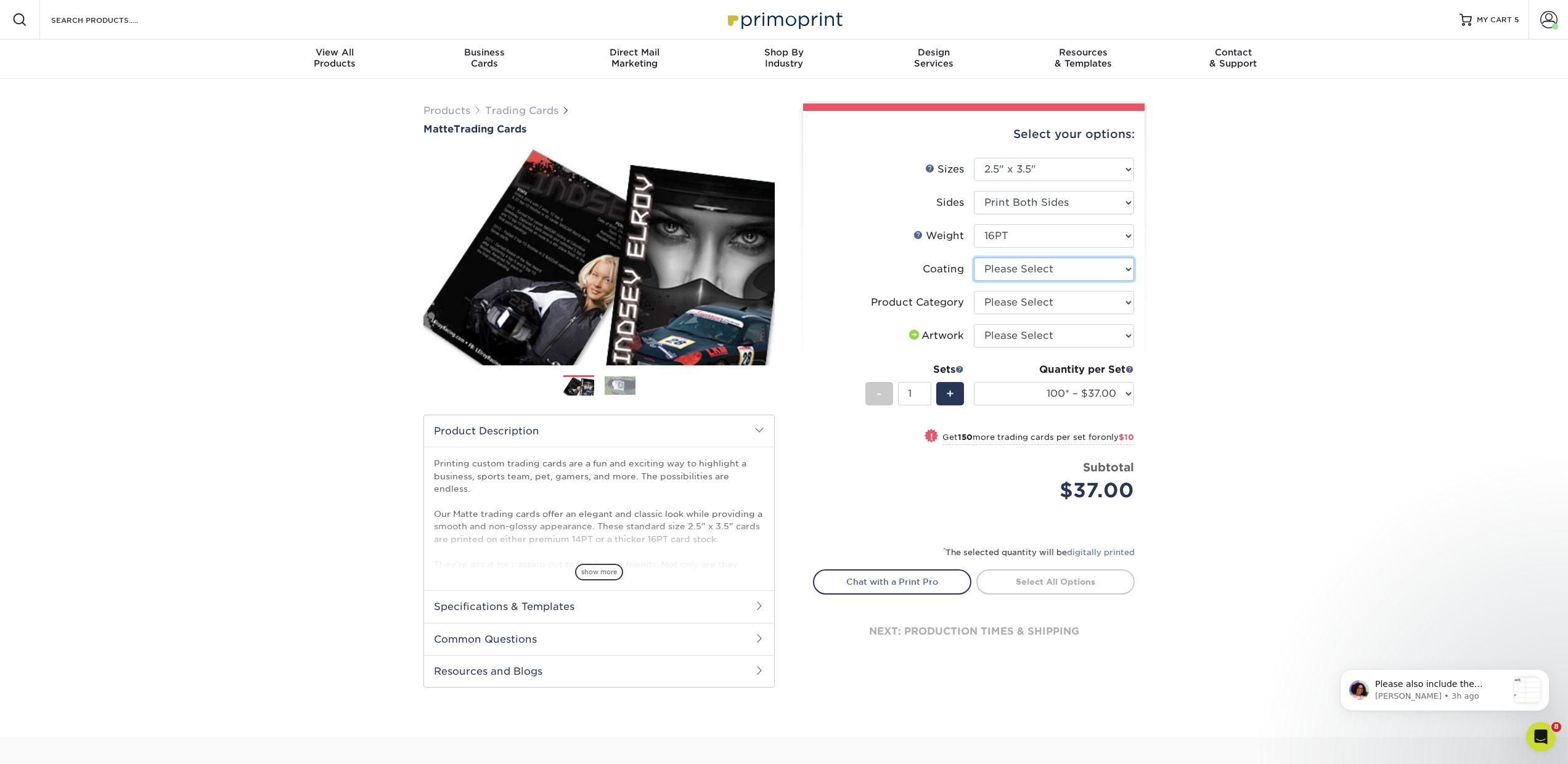
click at [999, 272] on select at bounding box center [1054, 269] width 160 height 23
select select "121bb7b5-3b4d-429f-bd8d-bbf80e953313"
click at [974, 258] on select at bounding box center [1054, 269] width 160 height 23
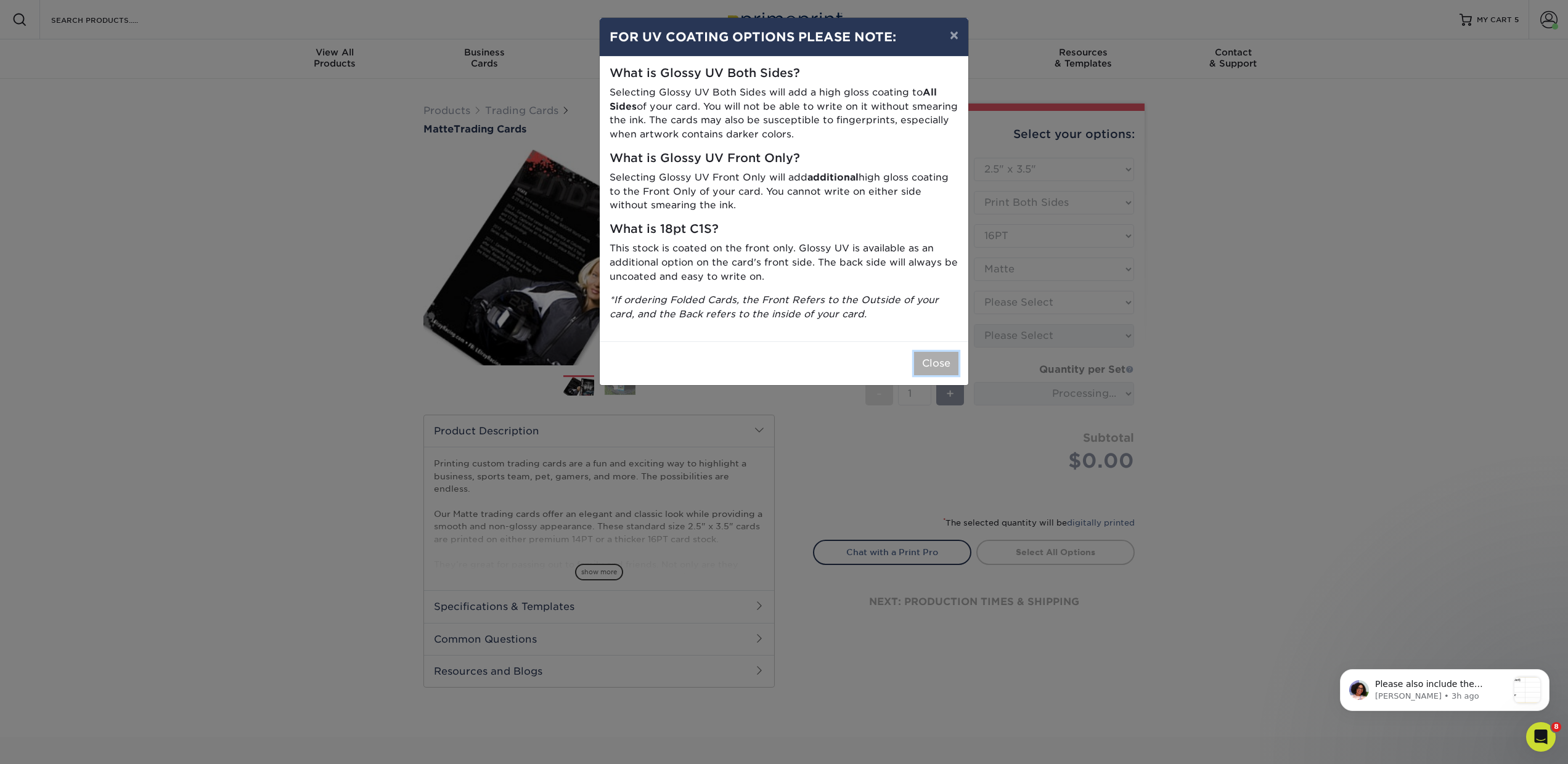
click at [941, 368] on button "Close" at bounding box center [936, 363] width 45 height 23
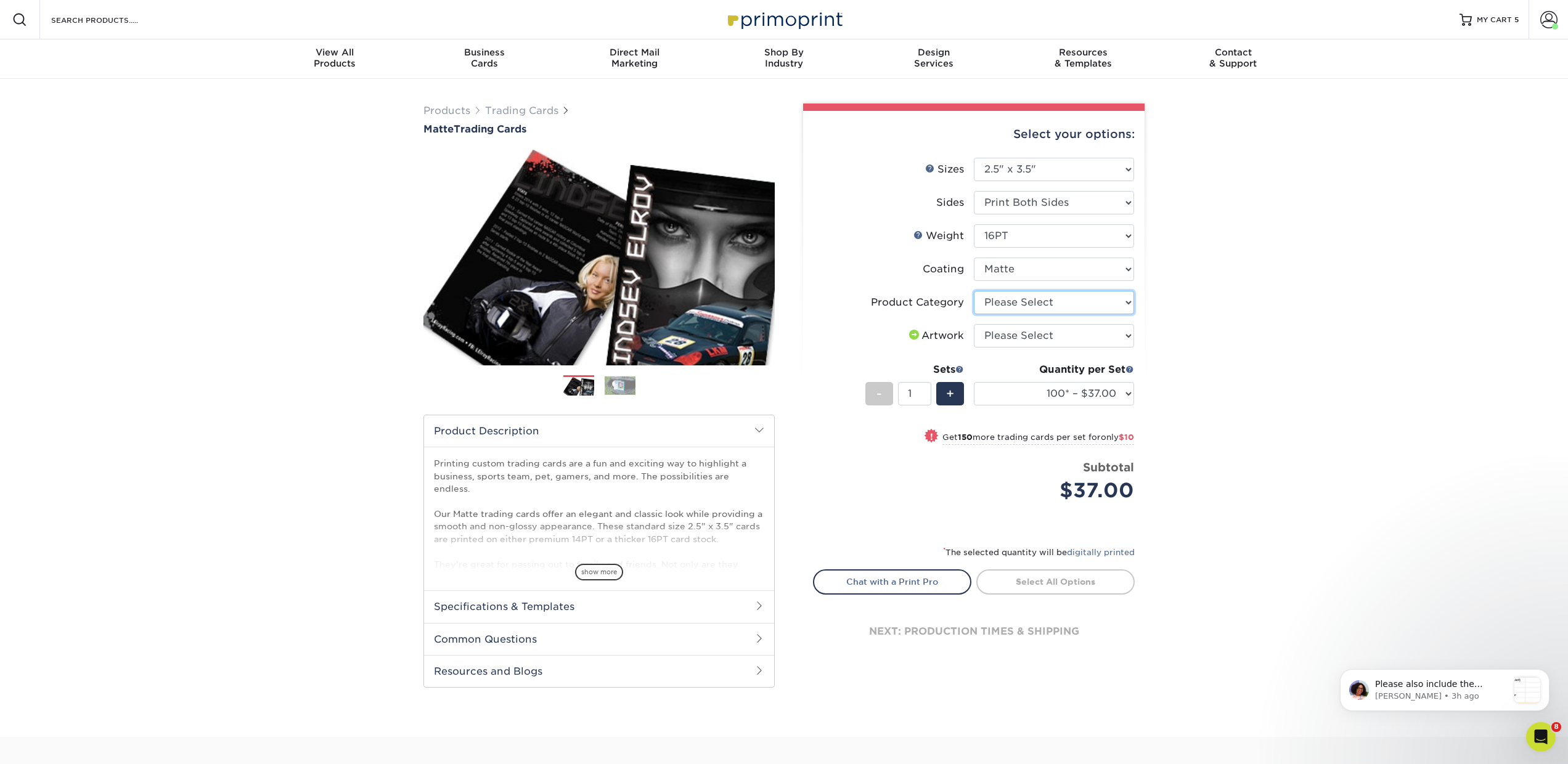
click at [1007, 296] on select "Please Select Trading Cards" at bounding box center [1054, 302] width 160 height 23
select select "c2f9bce9-36c2-409d-b101-c29d9d031e18"
click at [974, 291] on select "Please Select Trading Cards" at bounding box center [1054, 302] width 160 height 23
click at [997, 341] on select "Please Select I will upload files I need a design - $100" at bounding box center [1054, 336] width 160 height 23
select select "upload"
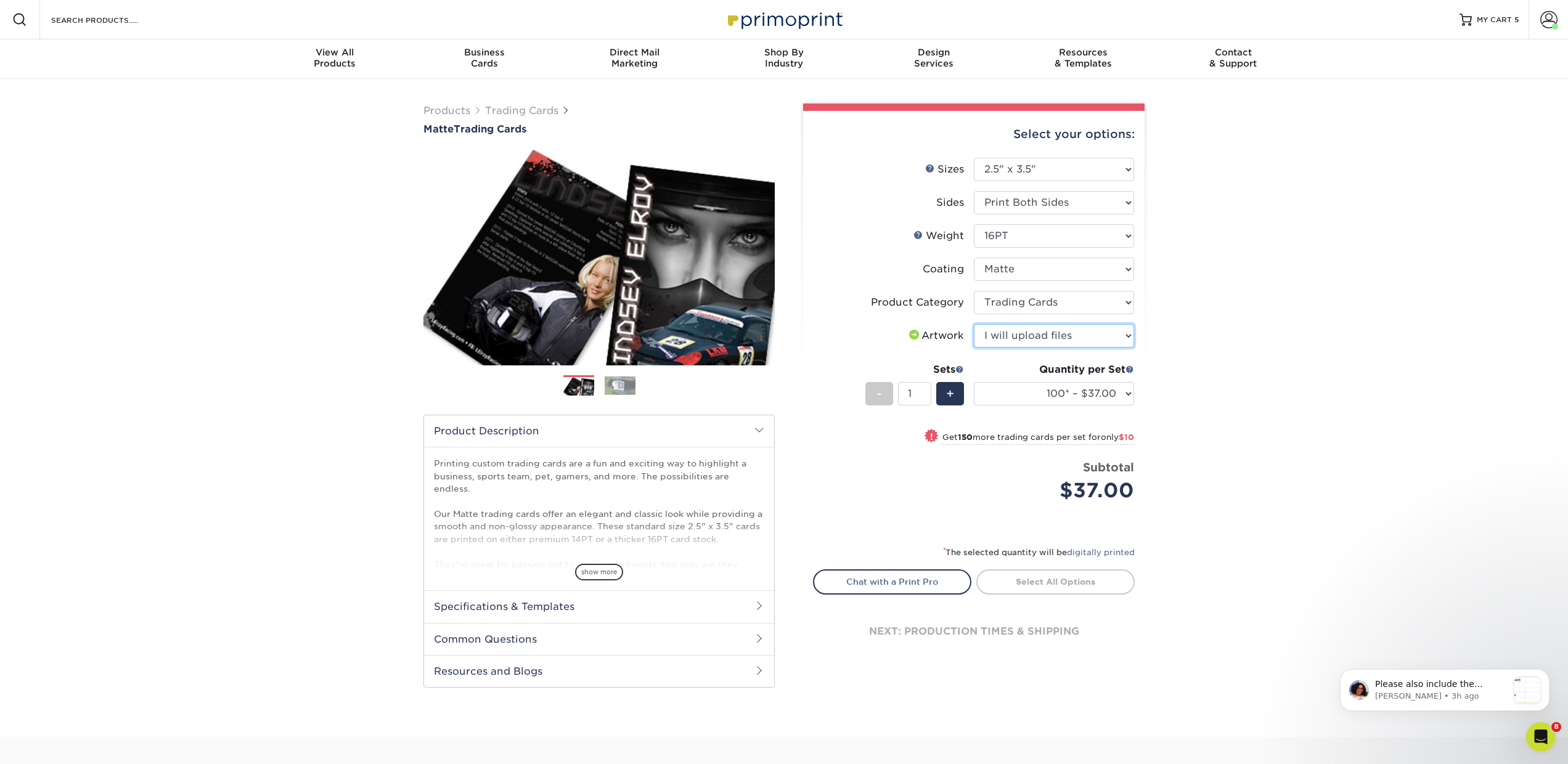
click at [974, 324] on select "Please Select I will upload files I need a design - $100" at bounding box center [1054, 336] width 160 height 23
click at [992, 401] on select "100* – $37.00 250* – $47.00 500* – $58.00 1000 – $71.00 2500 – $141.00 5000 – $…" at bounding box center [1054, 393] width 160 height 23
select select "250* – $47.00"
click at [974, 382] on select "100* – $37.00 250* – $47.00 500* – $58.00 1000 – $71.00 2500 – $141.00 5000 – $…" at bounding box center [1054, 393] width 160 height 23
drag, startPoint x: 914, startPoint y: 391, endPoint x: 882, endPoint y: 391, distance: 32.0
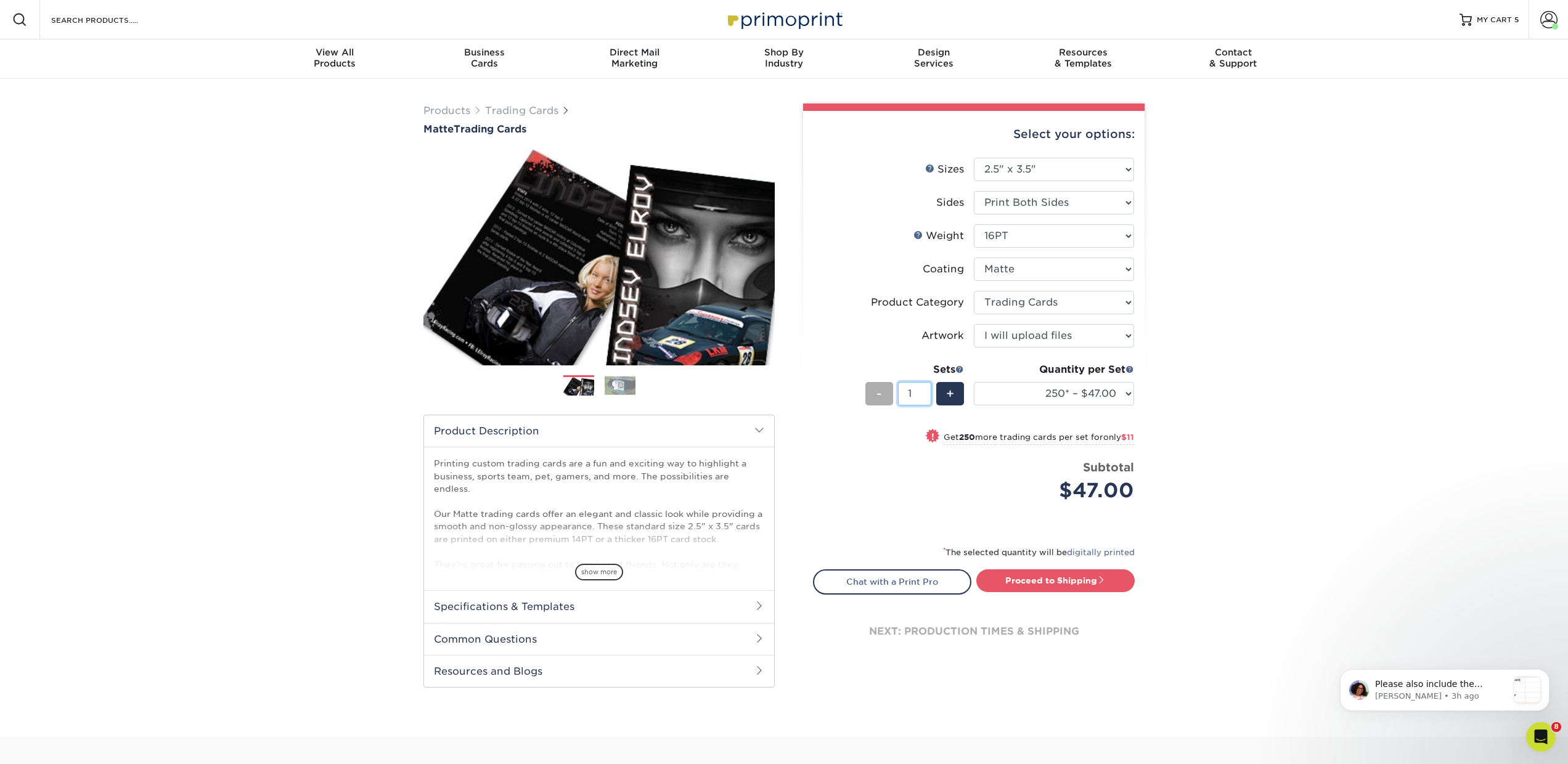
click at [882, 391] on div "- 1 +" at bounding box center [914, 396] width 99 height 28
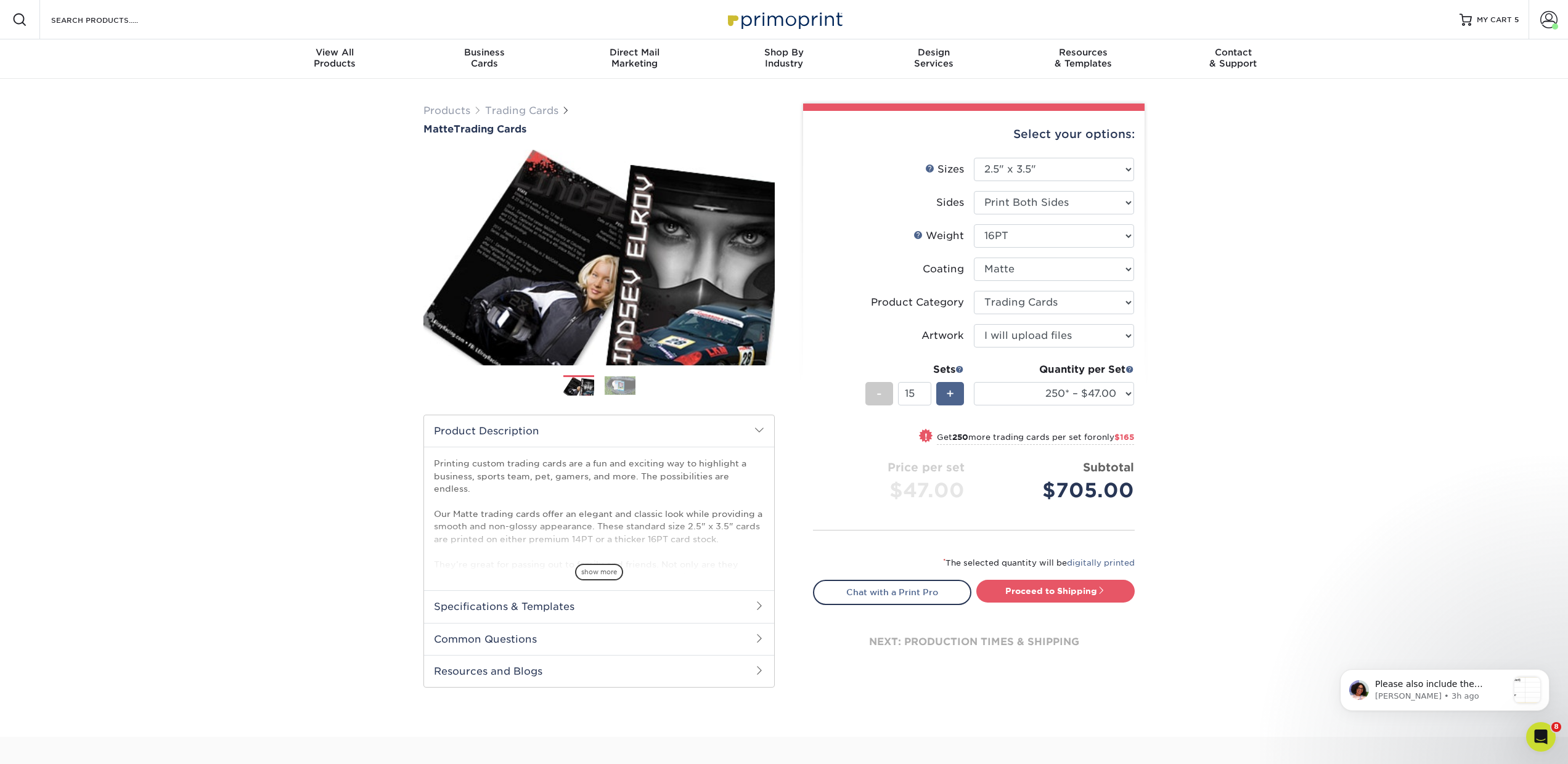
click at [949, 392] on span "+" at bounding box center [950, 393] width 8 height 18
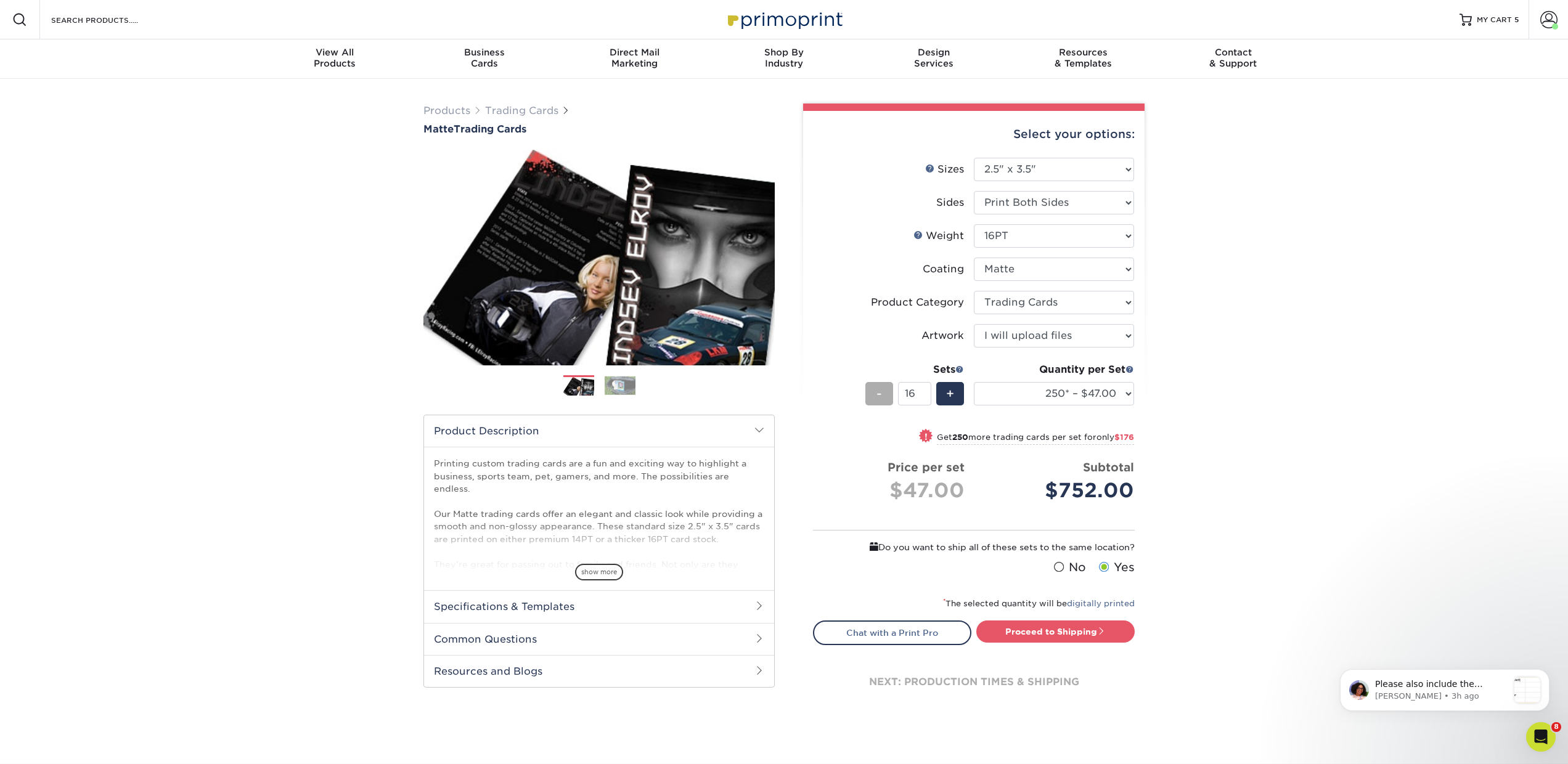
click at [873, 394] on div "-" at bounding box center [879, 393] width 28 height 23
type input "15"
click at [1002, 239] on select "Please Select 16PT 14PT" at bounding box center [1054, 236] width 160 height 23
select select "14PT"
click at [974, 224] on select "Please Select 16PT 14PT" at bounding box center [1054, 236] width 160 height 23
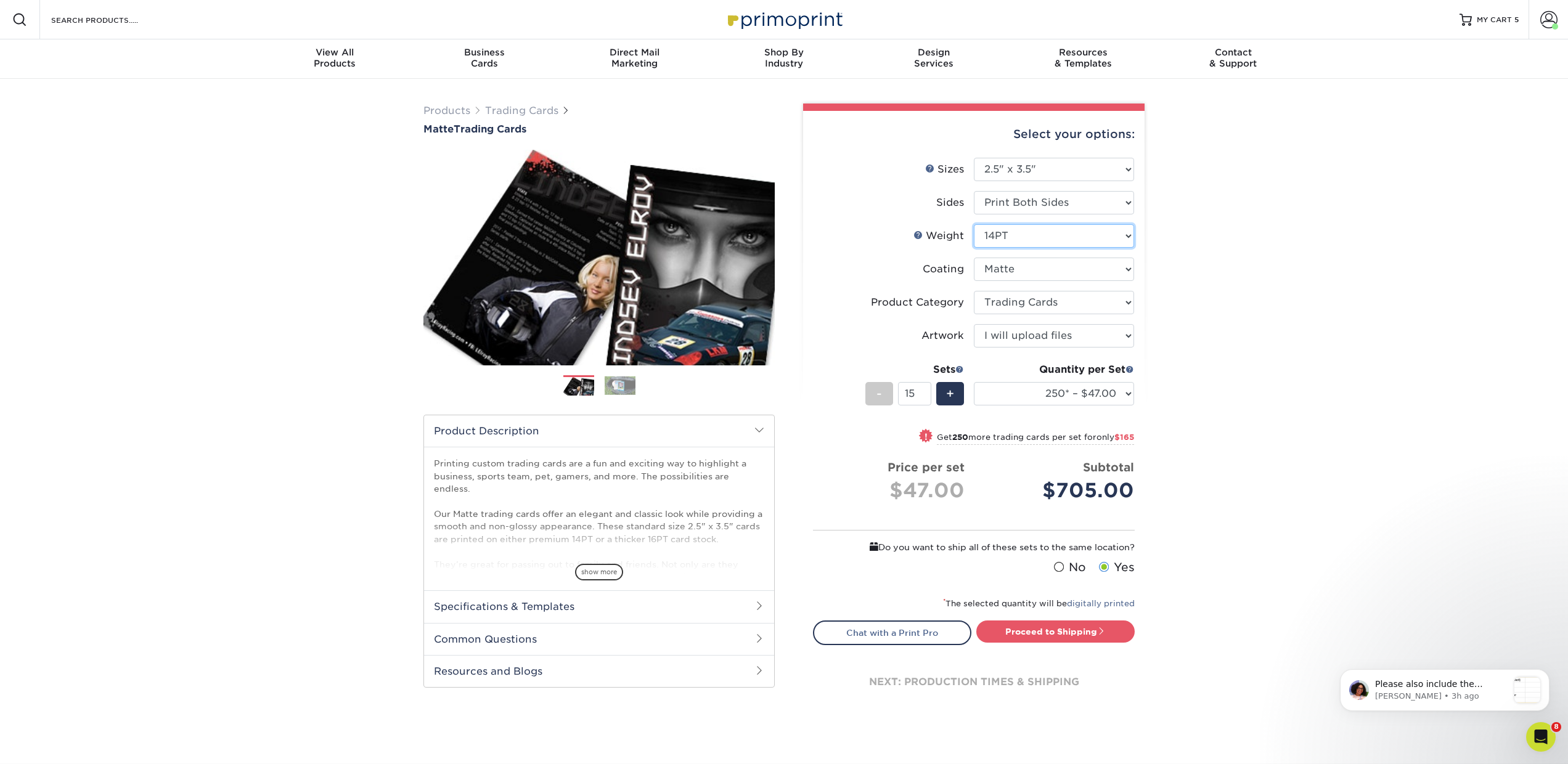
select select "-1"
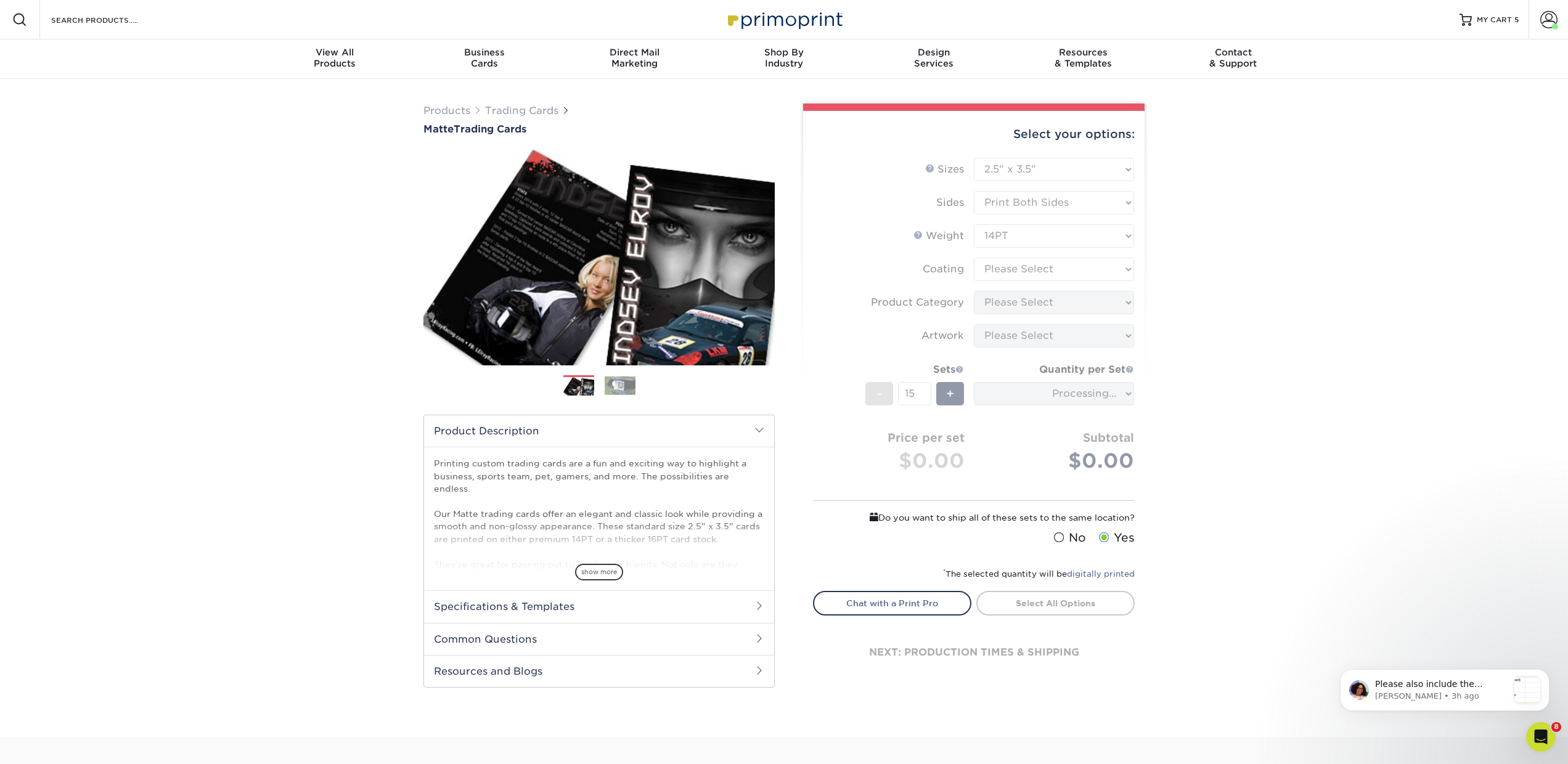
click at [1004, 263] on form "Sizes Help Sizes Please Select 2.5" x 3.5" Sides Please Select 16PT - +" at bounding box center [974, 354] width 322 height 394
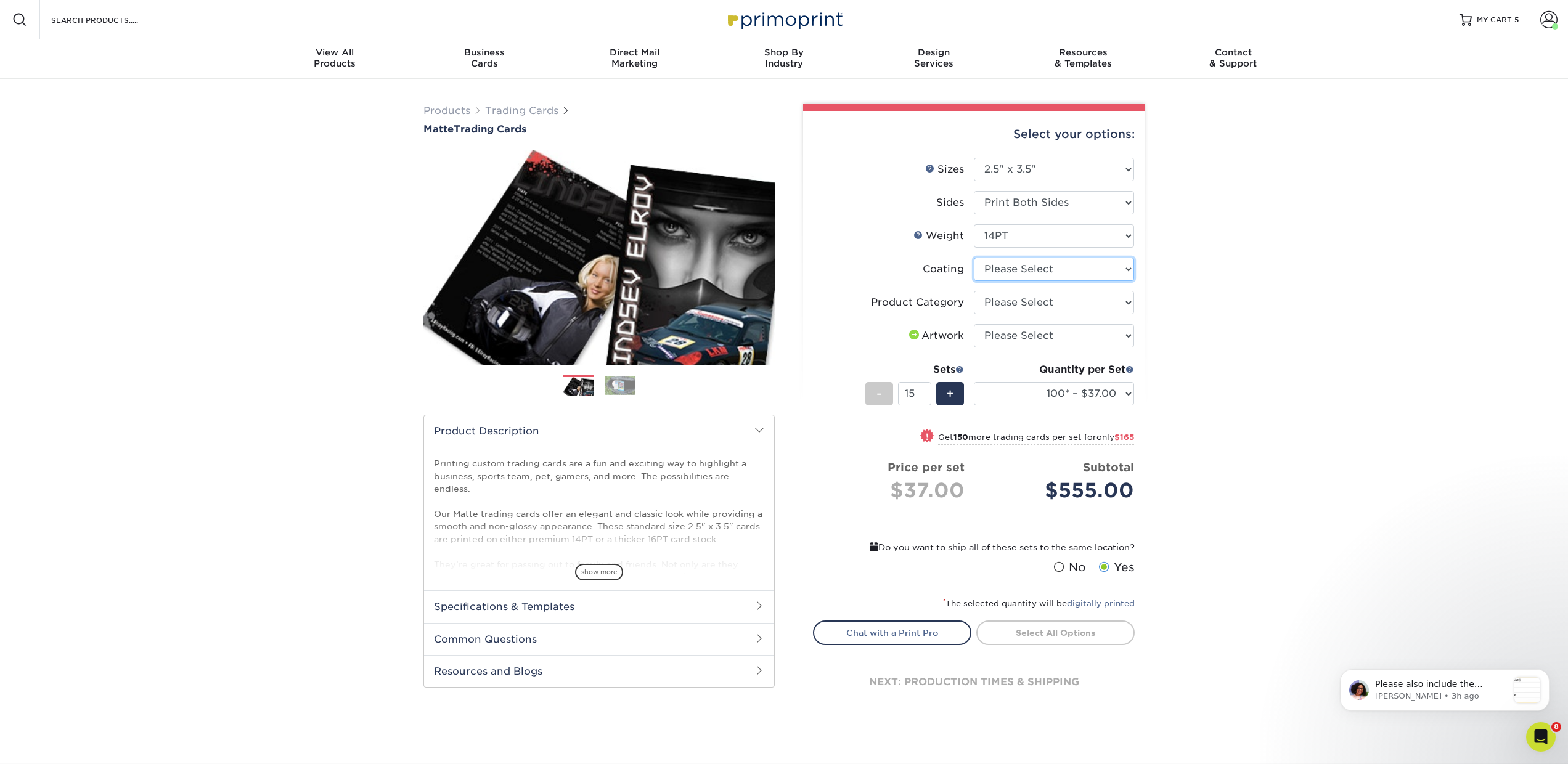
click at [1004, 270] on select at bounding box center [1054, 269] width 160 height 23
select select "121bb7b5-3b4d-429f-bd8d-bbf80e953313"
click at [974, 258] on select at bounding box center [1054, 269] width 160 height 23
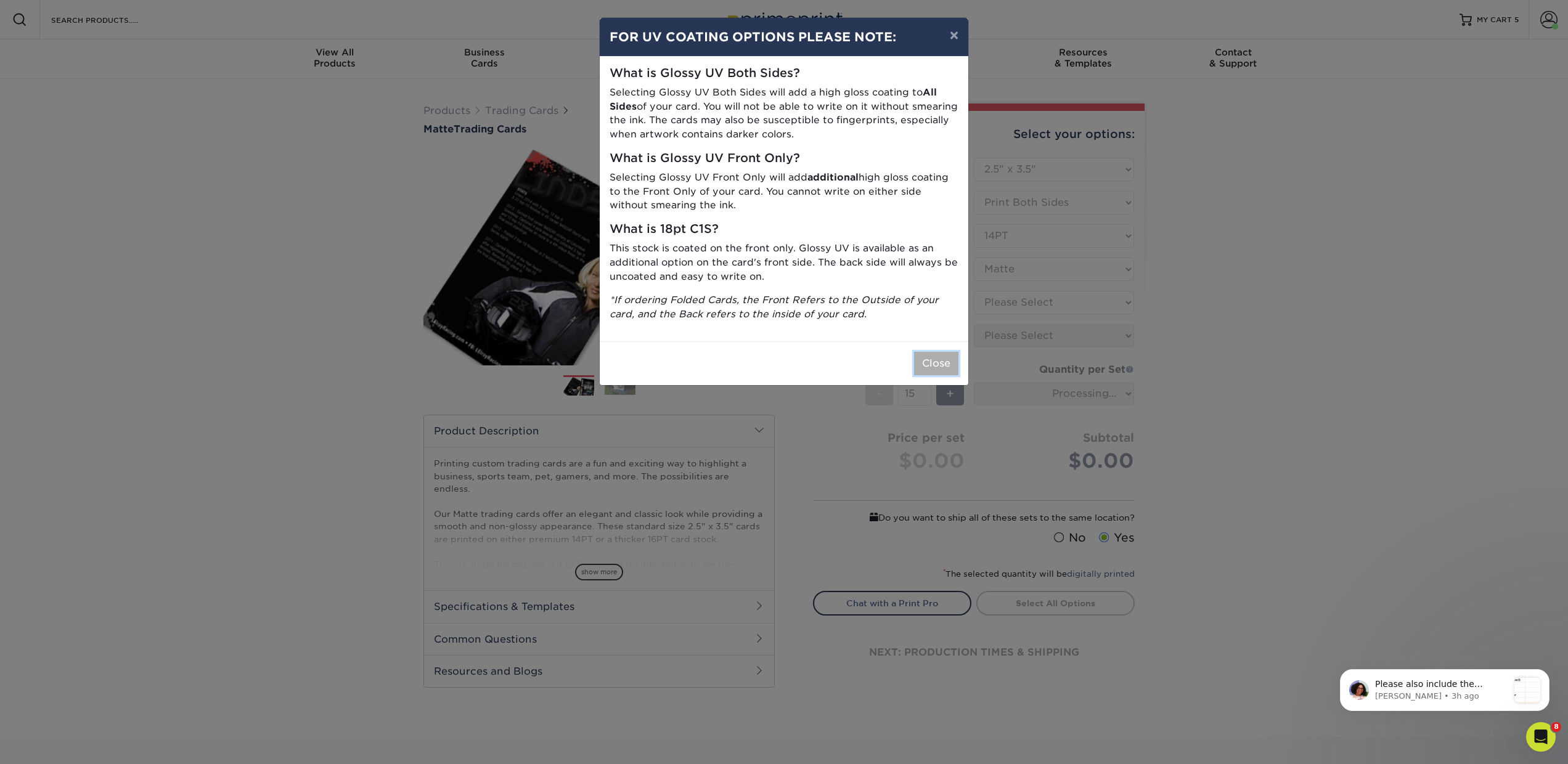
click at [946, 361] on button "Close" at bounding box center [936, 363] width 45 height 23
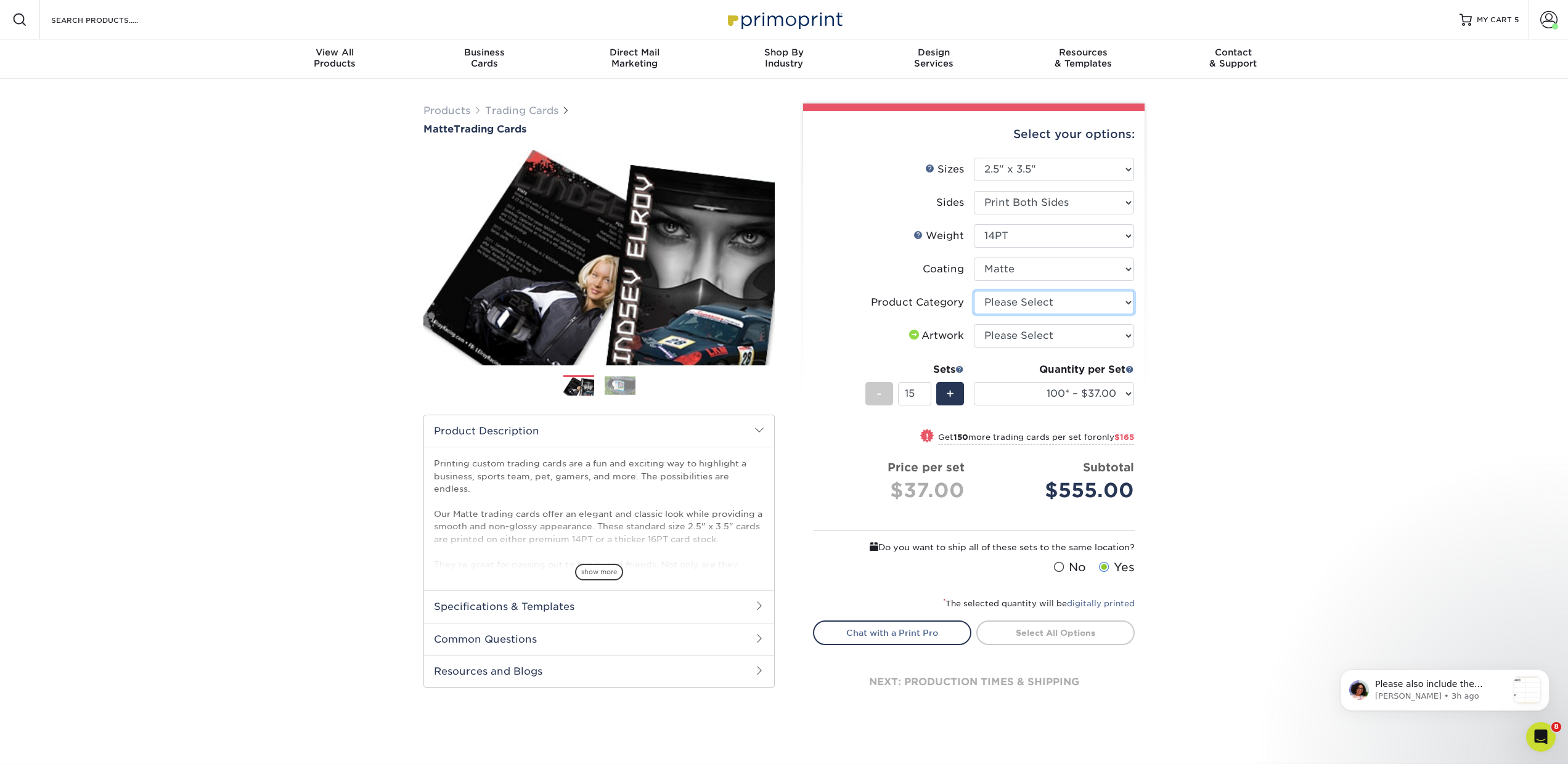
click at [1009, 296] on select "Please Select Trading Cards" at bounding box center [1054, 302] width 160 height 23
select select "c2f9bce9-36c2-409d-b101-c29d9d031e18"
click at [974, 291] on select "Please Select Trading Cards" at bounding box center [1054, 302] width 160 height 23
click at [999, 336] on select "Please Select I will upload files I need a design - $100" at bounding box center [1054, 336] width 160 height 23
select select "upload"
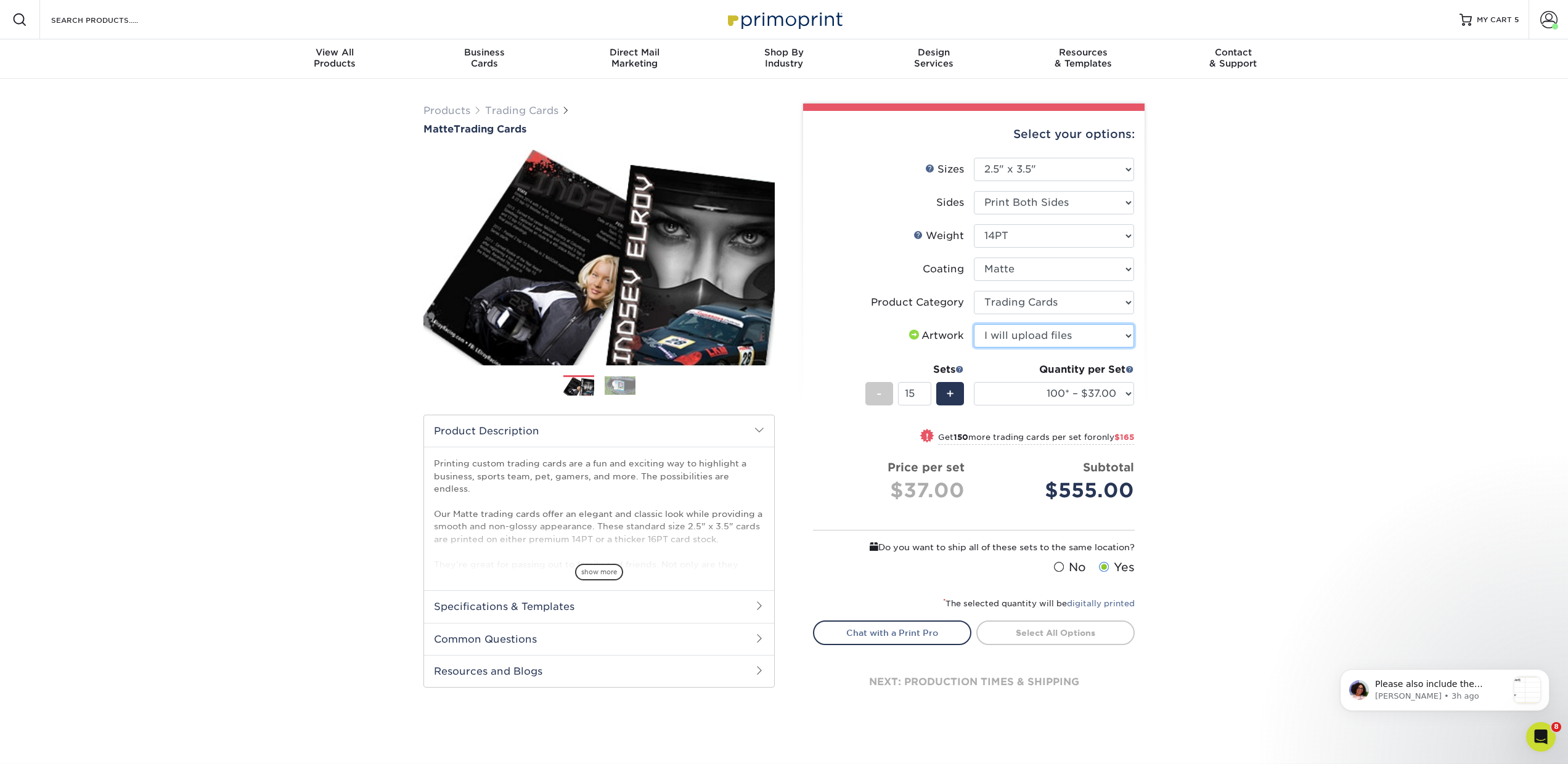
click at [974, 324] on select "Please Select I will upload files I need a design - $100" at bounding box center [1054, 336] width 160 height 23
click at [994, 396] on select "100* – $37.00 250* – $48.00 500* – $59.00 1000 – $72.00 2500 – $144.00 5000 – $…" at bounding box center [1054, 393] width 160 height 23
select select "250* – $48.00"
click at [974, 382] on select "100* – $37.00 250* – $48.00 500* – $59.00 1000 – $72.00 2500 – $144.00 5000 – $…" at bounding box center [1054, 393] width 160 height 23
click at [526, 109] on link "Trading Cards" at bounding box center [522, 111] width 74 height 12
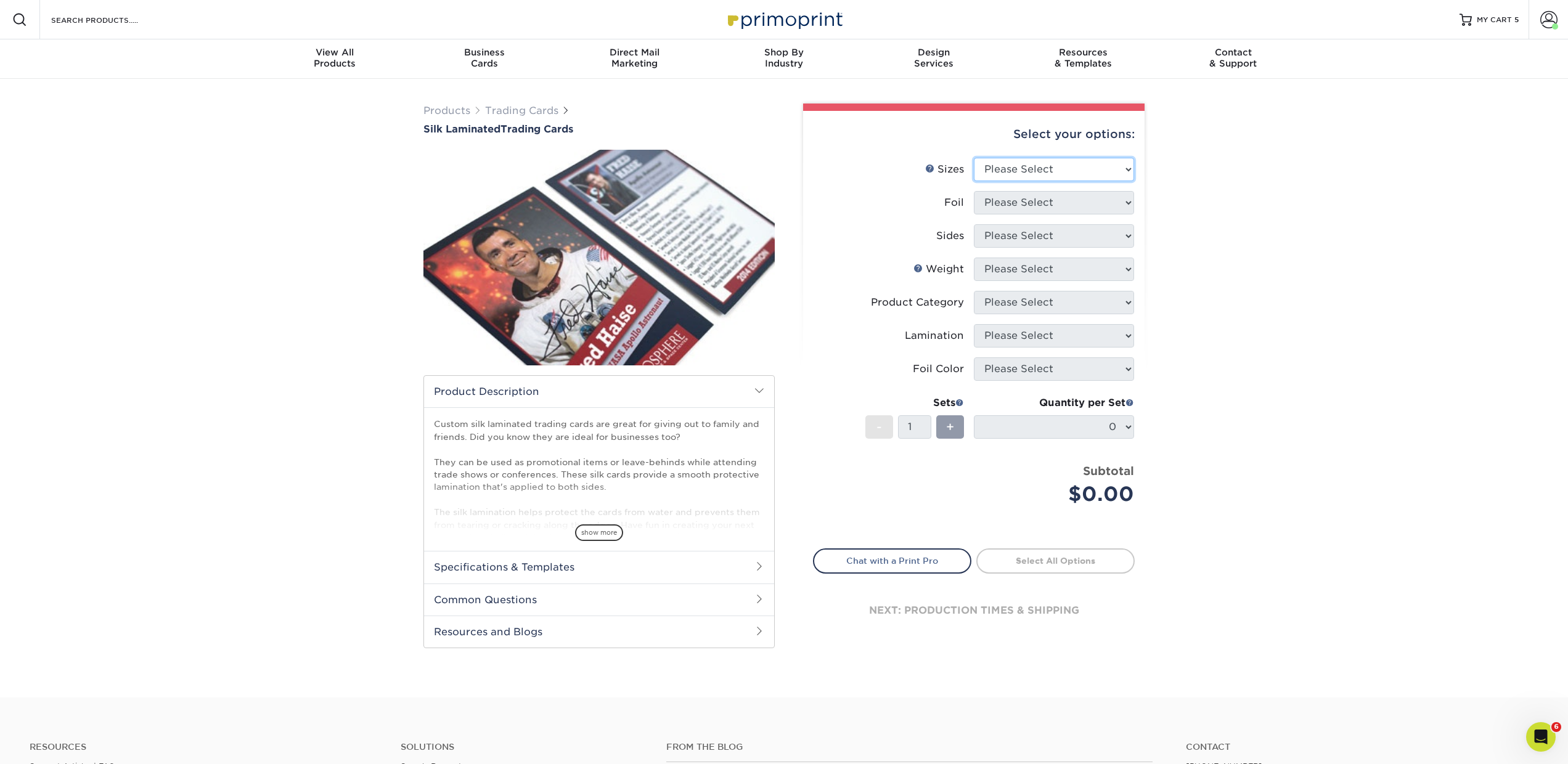
click at [991, 172] on select "Please Select 2.5" x 3.5"" at bounding box center [1054, 169] width 160 height 23
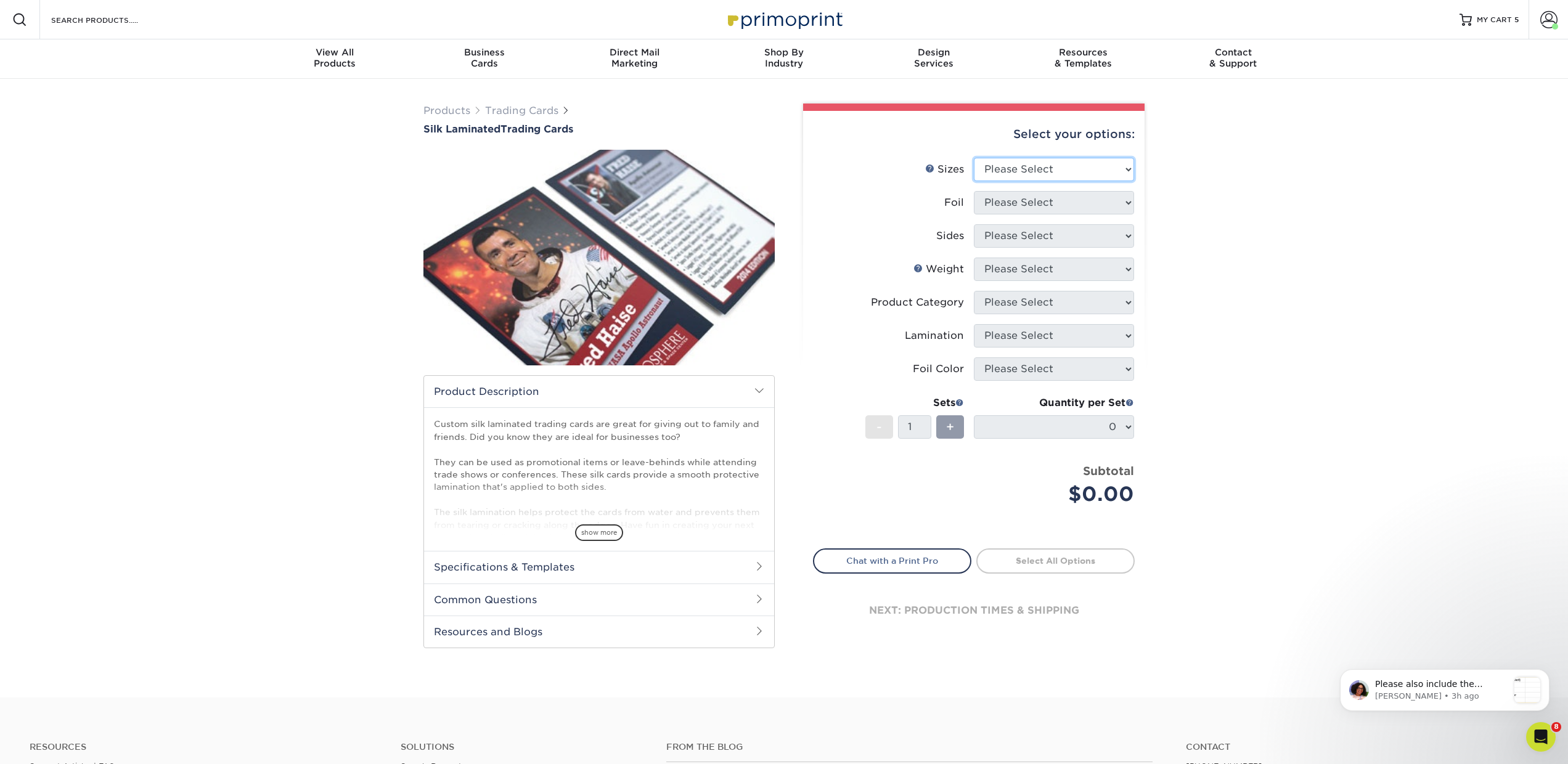
select select "2.50x3.50"
click at [974, 158] on select "Please Select 2.5" x 3.5"" at bounding box center [1054, 169] width 160 height 23
click at [1008, 208] on select "Please Select No Yes" at bounding box center [1054, 202] width 160 height 23
select select "0"
click at [974, 191] on select "Please Select No Yes" at bounding box center [1054, 202] width 160 height 23
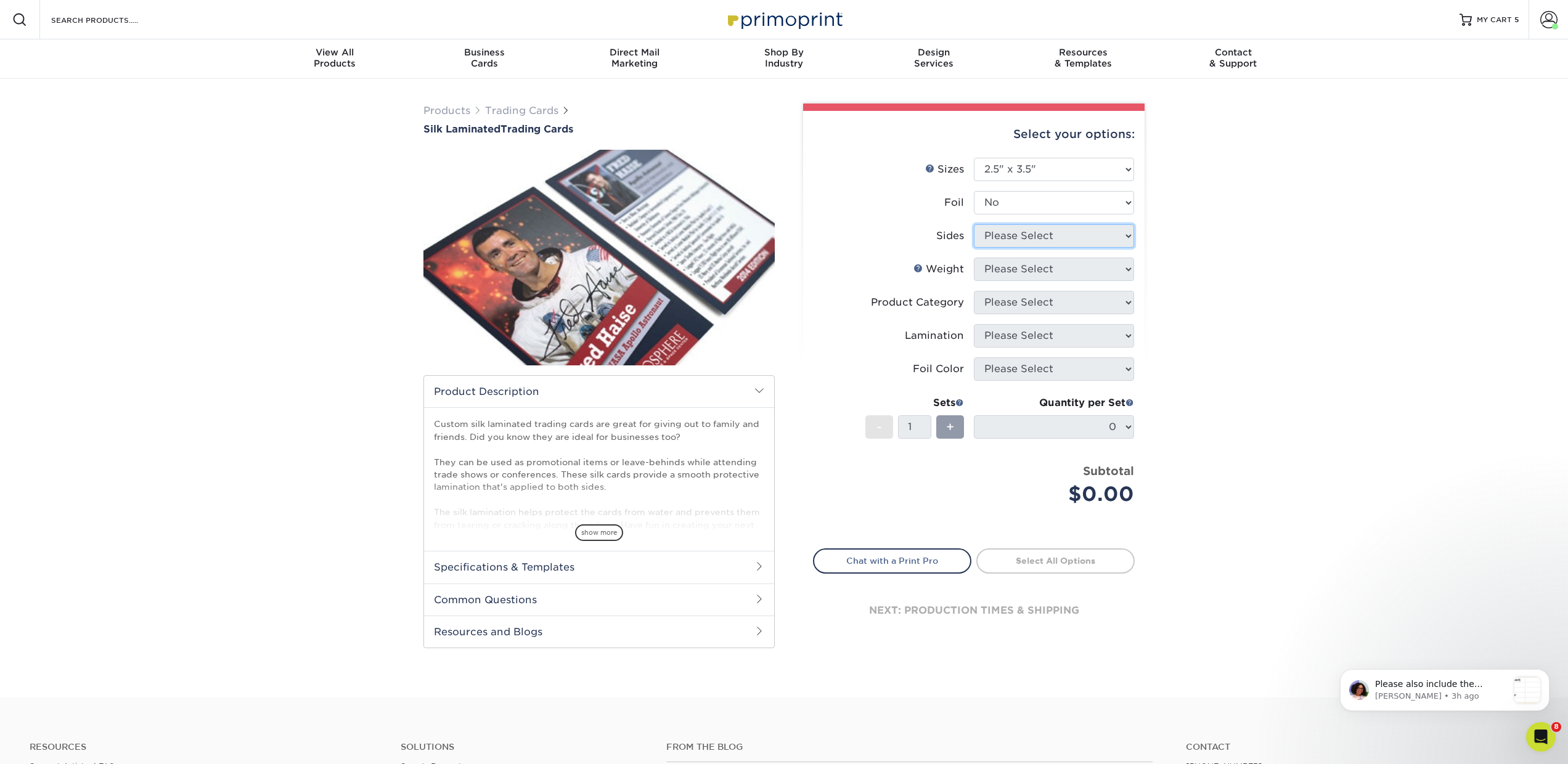
click at [999, 234] on select "Please Select Print Both Sides Print Both Sides - Foil Both Sides Print Both Si…" at bounding box center [1054, 236] width 160 height 23
select select "13abbda7-1d64-4f25-8bb2-c179b224825d"
click at [974, 224] on select "Please Select Print Both Sides Print Front Only" at bounding box center [1054, 236] width 160 height 23
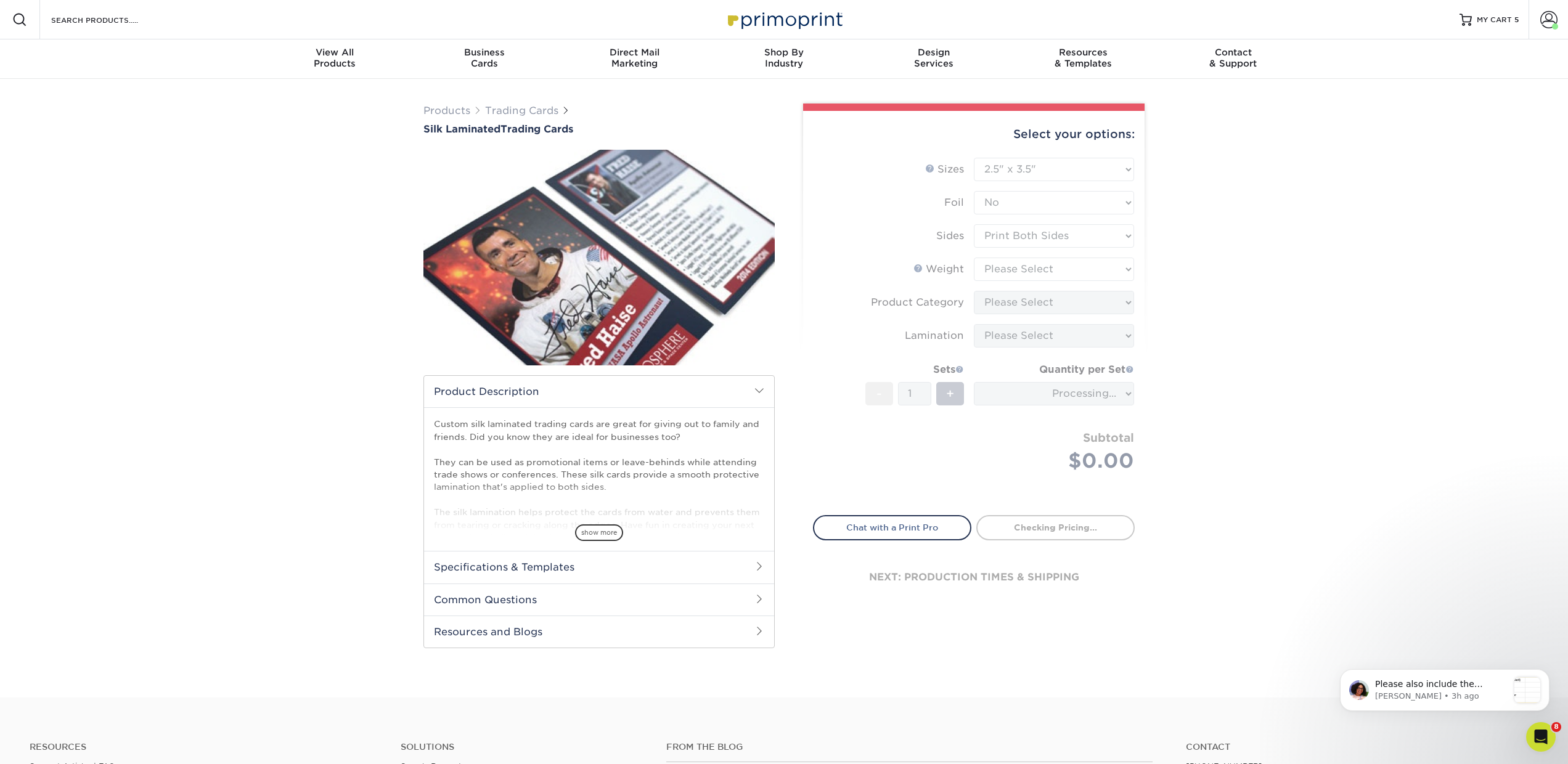
click at [998, 267] on form "Sizes Help Sizes Please Select 2.5" x 3.5" Foil Please Select No Yes -" at bounding box center [974, 329] width 322 height 343
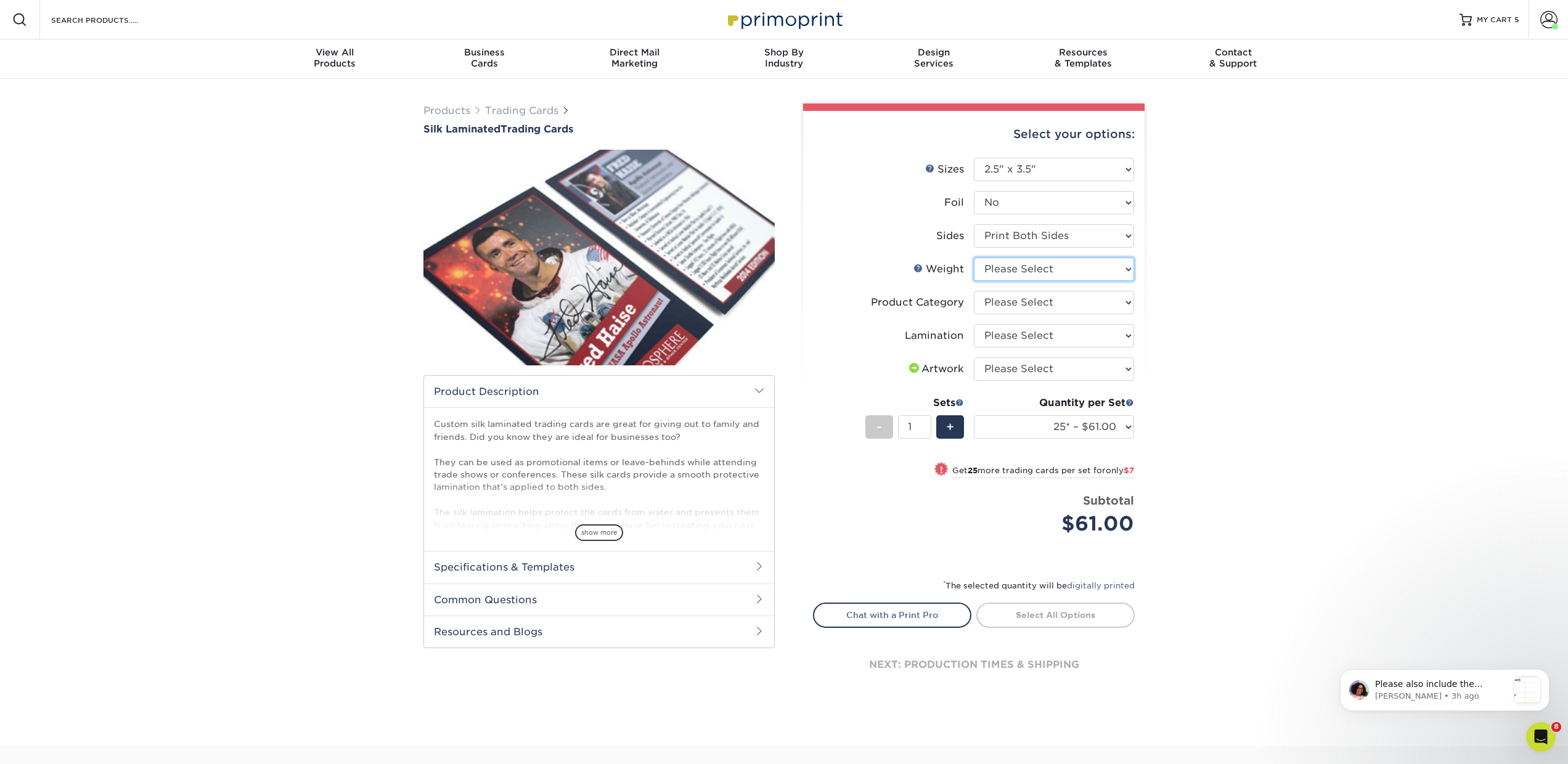
click at [998, 267] on select "Please Select 16PT" at bounding box center [1054, 269] width 160 height 23
select select "16PT"
click at [974, 258] on select "Please Select 16PT" at bounding box center [1054, 269] width 160 height 23
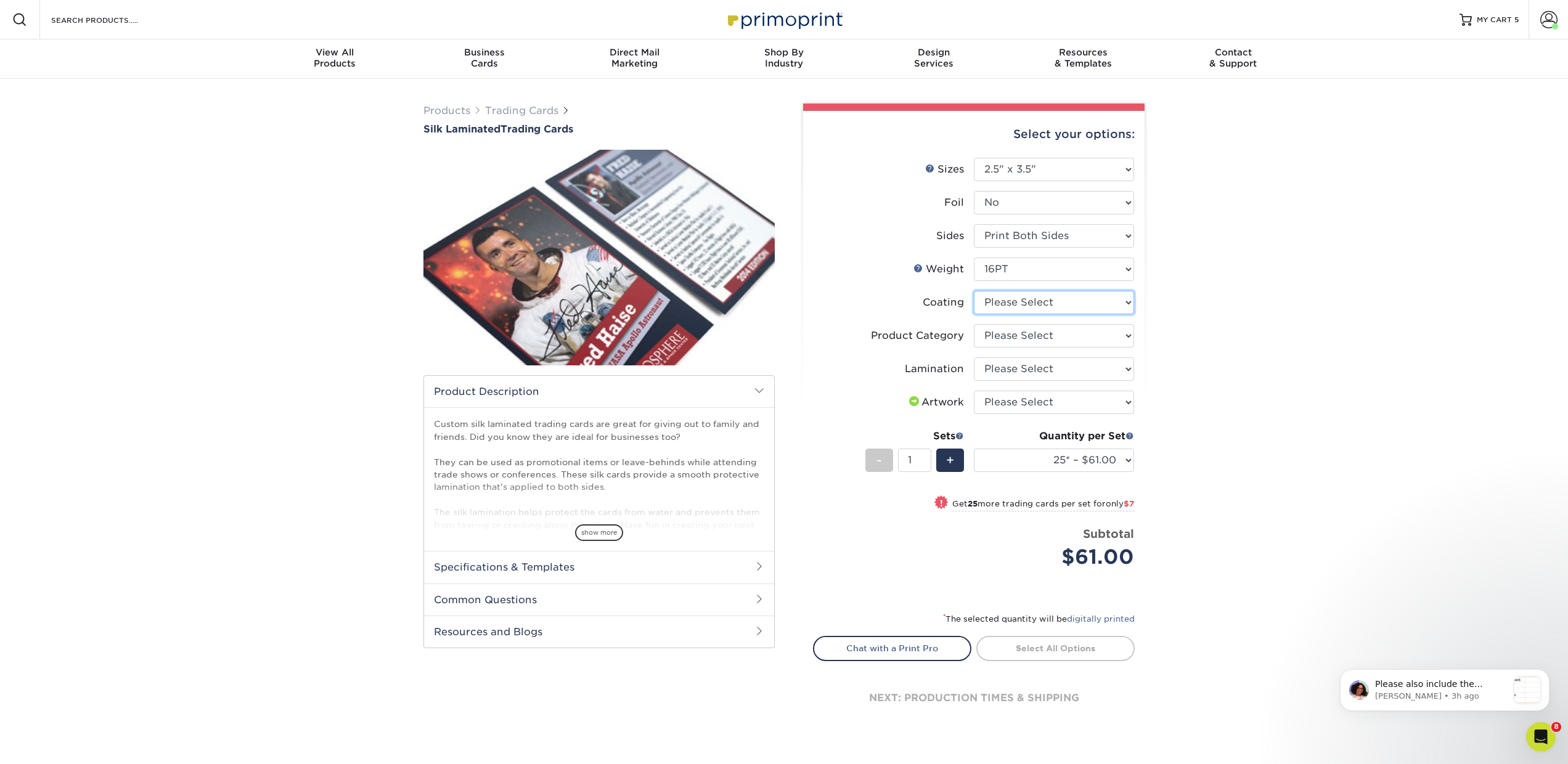
click at [1014, 305] on select at bounding box center [1054, 302] width 160 height 23
select select "3e7618de-abca-4bda-9f97-8b9129e913d8"
click at [974, 291] on select at bounding box center [1054, 302] width 160 height 23
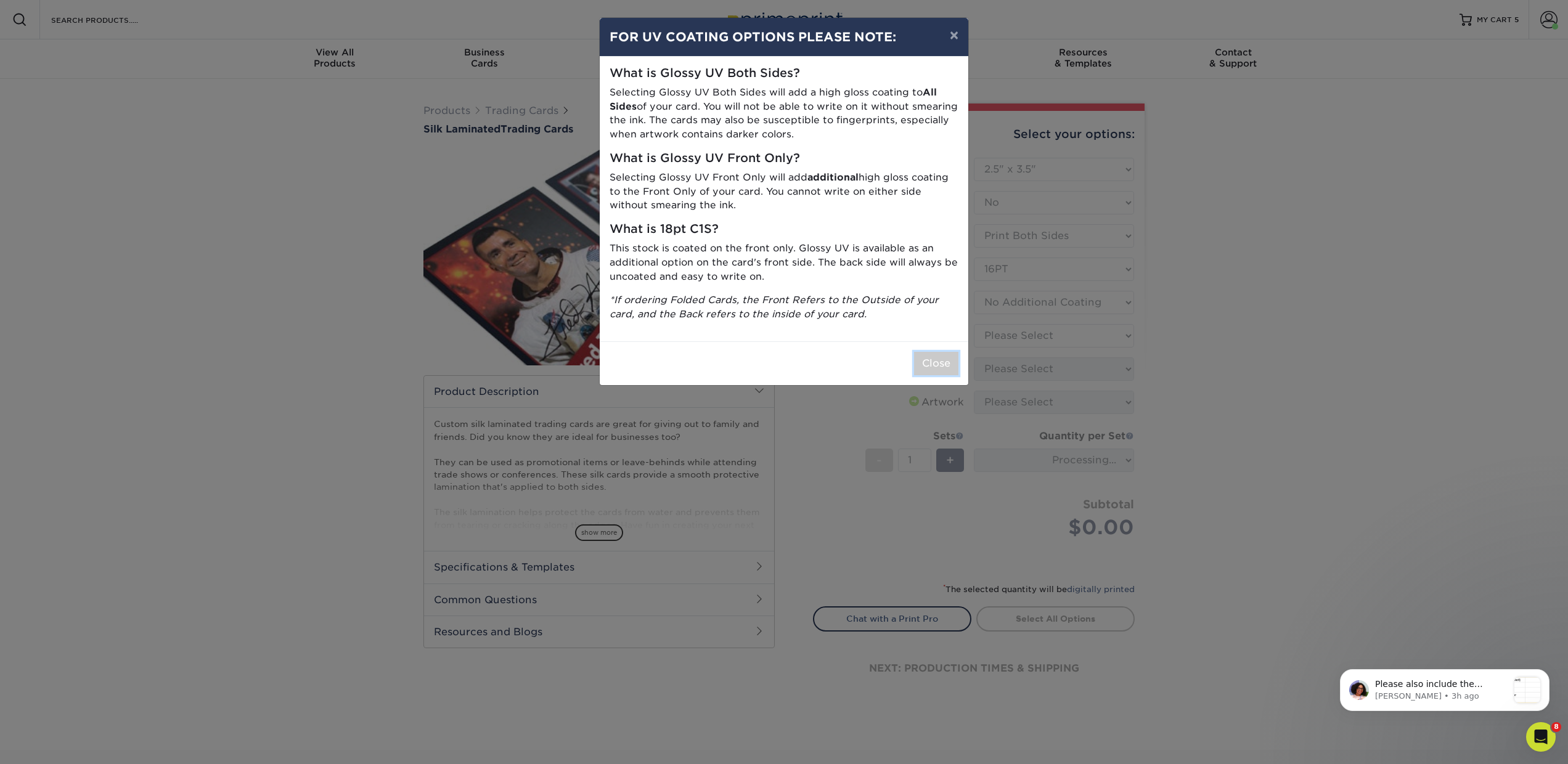
click at [950, 364] on button "Close" at bounding box center [936, 363] width 45 height 23
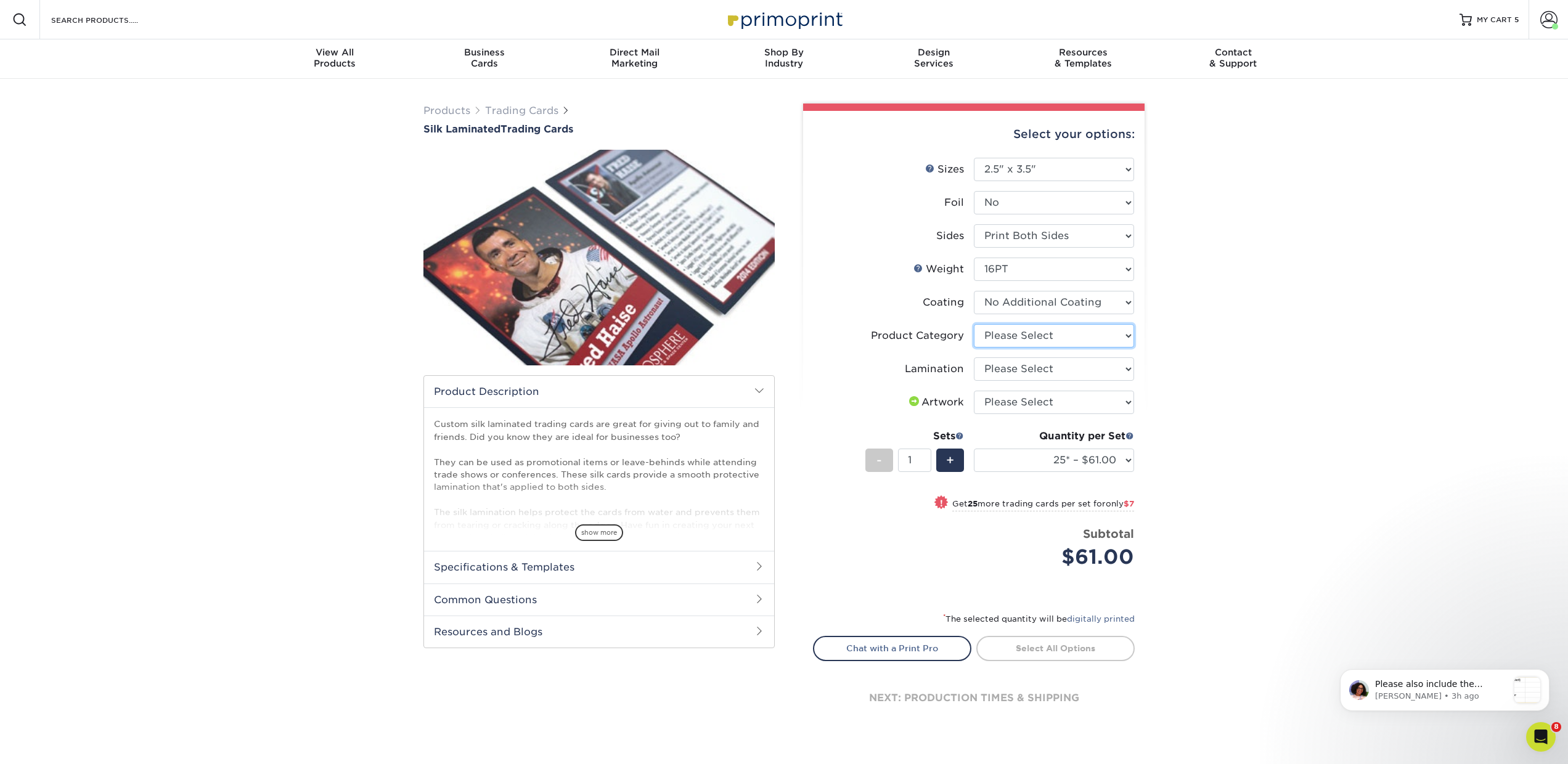
click at [1007, 340] on select "Please Select Trading Cards" at bounding box center [1054, 336] width 160 height 23
select select "c2f9bce9-36c2-409d-b101-c29d9d031e18"
click at [974, 324] on select "Please Select Trading Cards" at bounding box center [1054, 336] width 160 height 23
click at [1004, 371] on select "Please Select Silk" at bounding box center [1054, 369] width 160 height 23
select select "ccacb42f-45f7-42d3-bbd3-7c8421cf37f0"
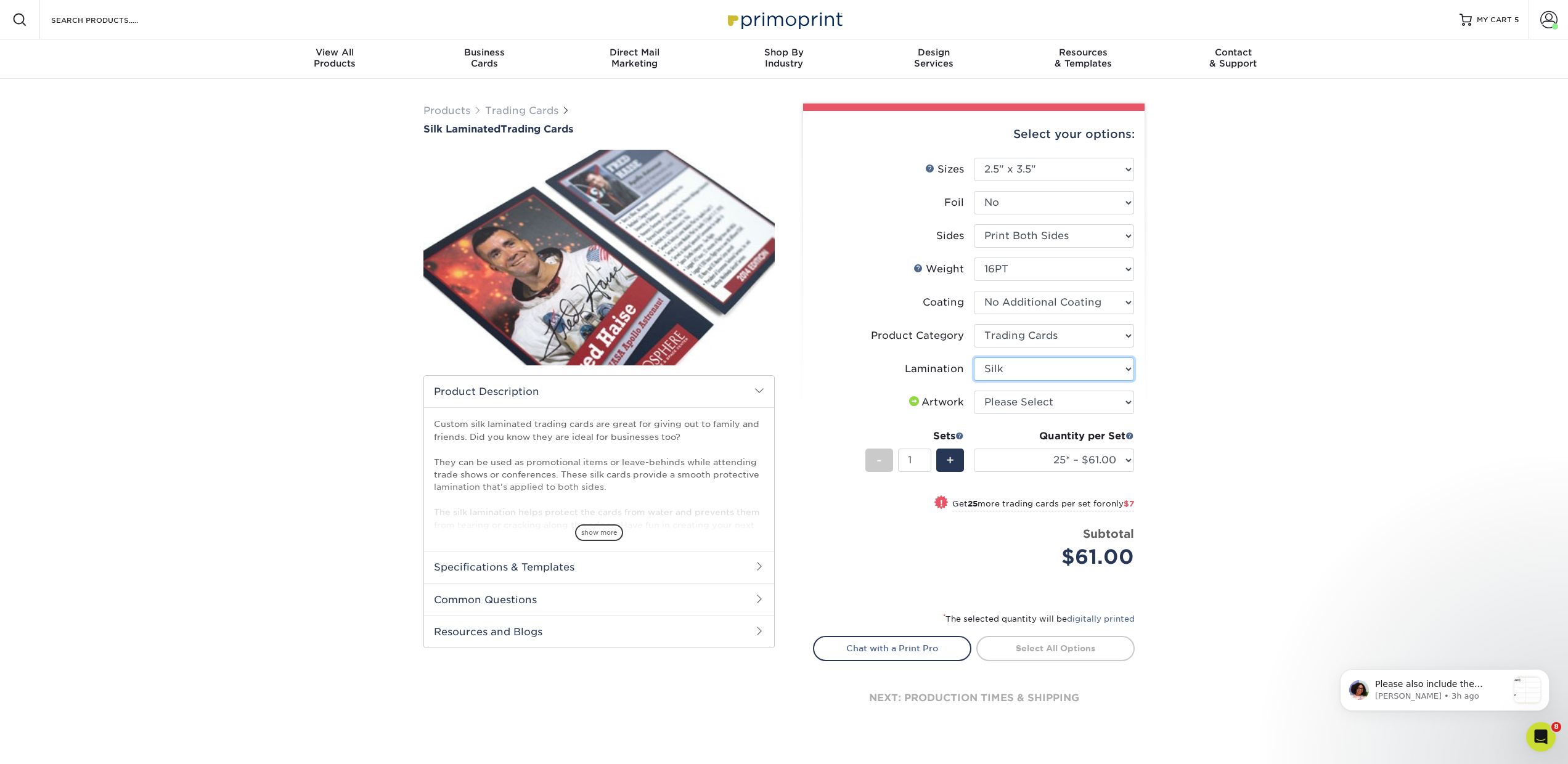
click at [974, 357] on select "Please Select Silk" at bounding box center [1054, 369] width 160 height 23
click at [998, 404] on select "Please Select I will upload files I need a design - $100" at bounding box center [1054, 402] width 160 height 23
select select "upload"
click at [974, 391] on select "Please Select I will upload files I need a design - $100" at bounding box center [1054, 402] width 160 height 23
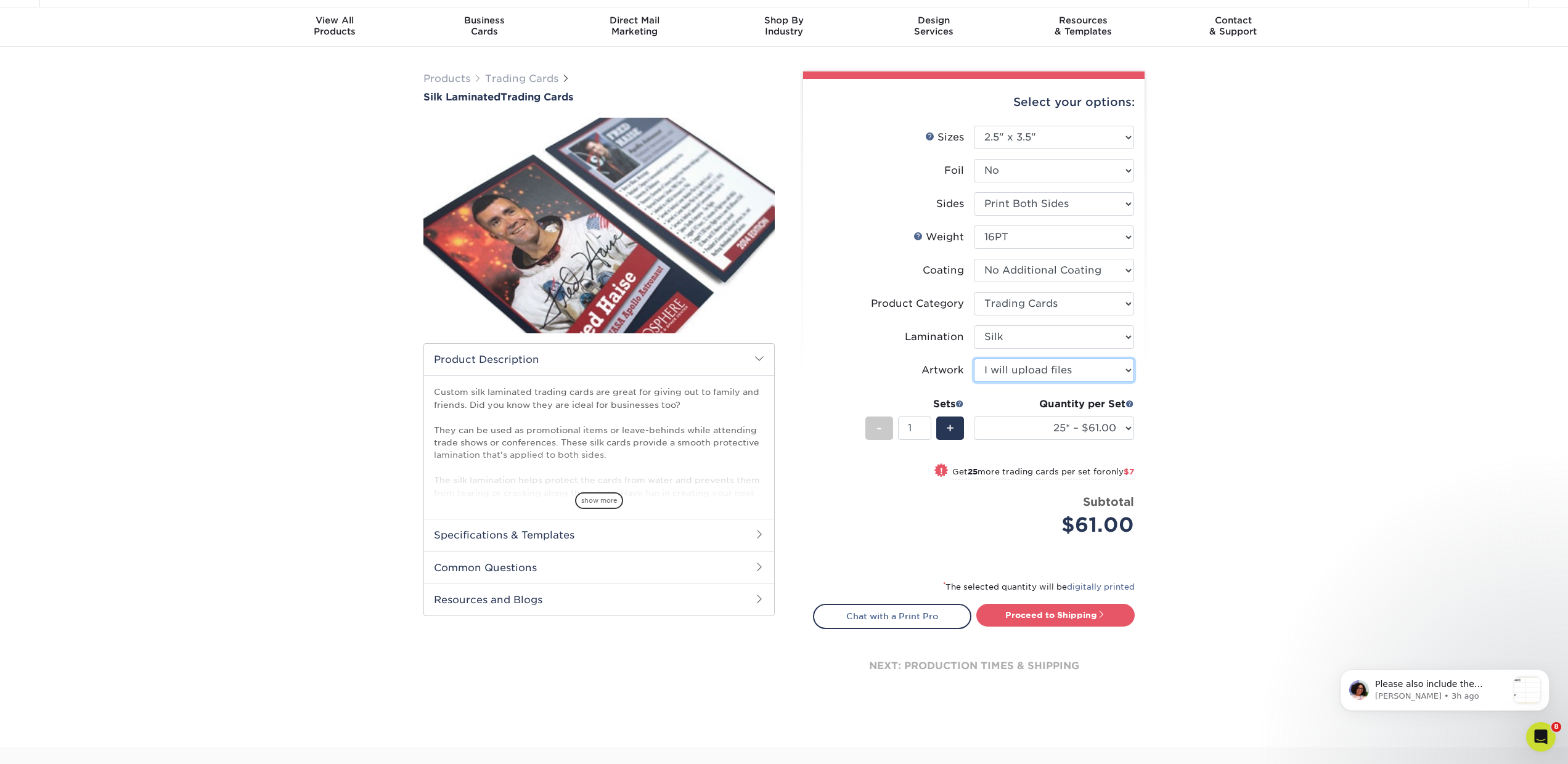
scroll to position [34, 0]
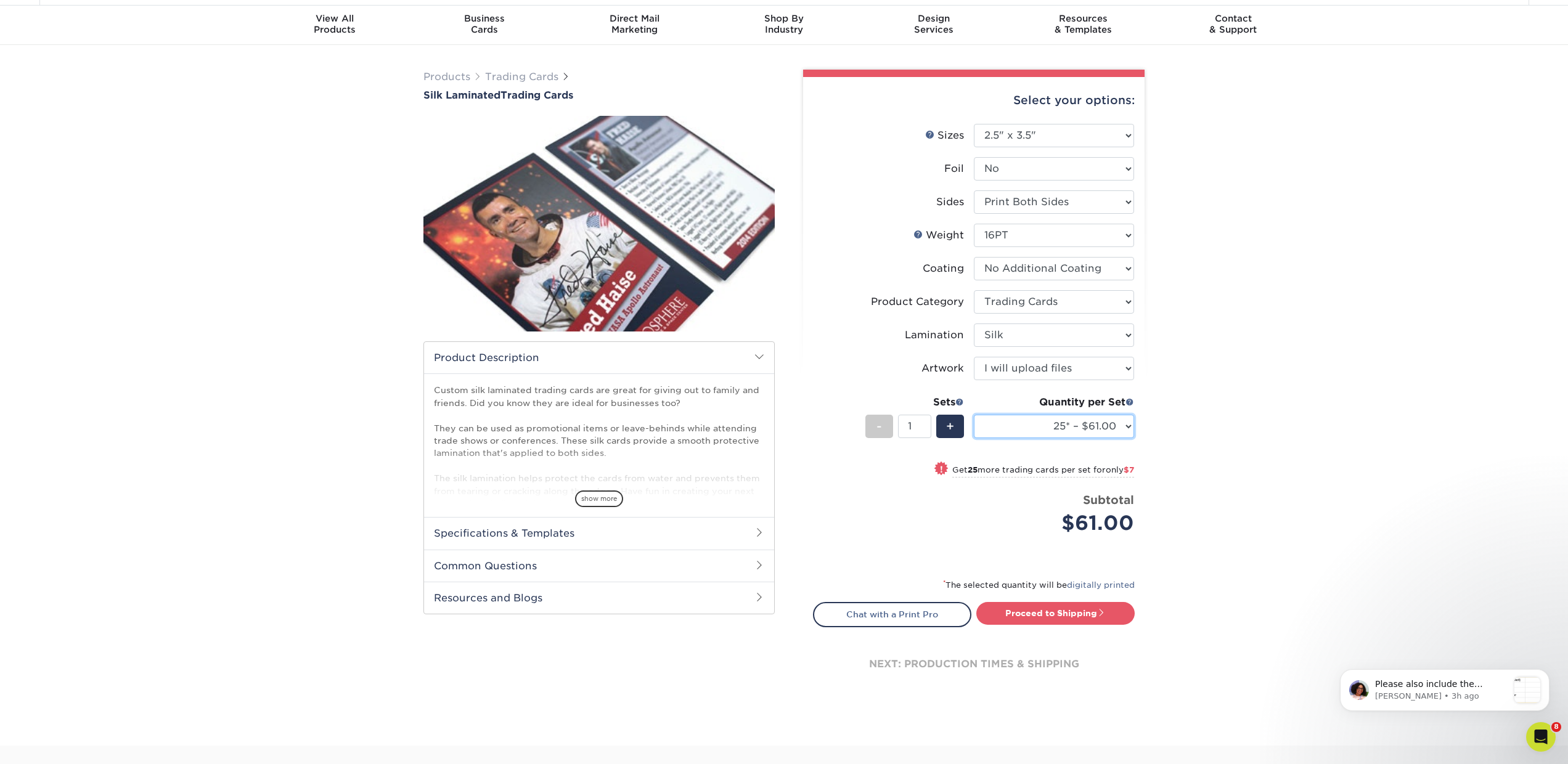
click at [1012, 427] on select "25* – $61.00 50* – $68.00 75* – $74.00 100* – $81.00 250* – $88.00 500 – $98.00…" at bounding box center [1054, 426] width 160 height 23
select select "250* – $88.00"
click at [974, 415] on select "25* – $61.00 50* – $68.00 75* – $74.00 100* – $81.00 250* – $88.00 500 – $98.00…" at bounding box center [1054, 426] width 160 height 23
drag, startPoint x: 915, startPoint y: 424, endPoint x: 889, endPoint y: 424, distance: 26.0
click at [889, 424] on div "- 1 +" at bounding box center [914, 428] width 99 height 28
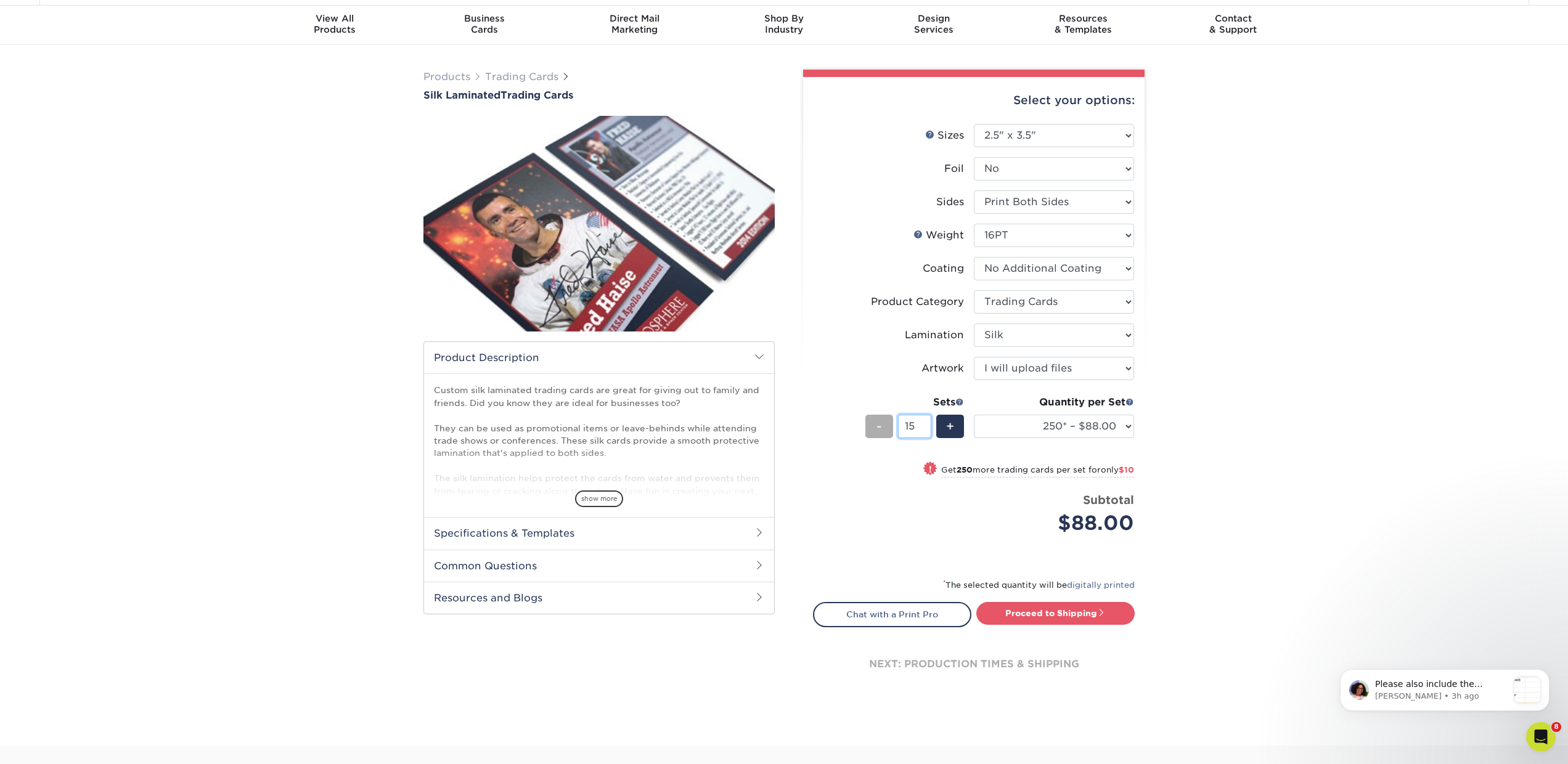
type input "15"
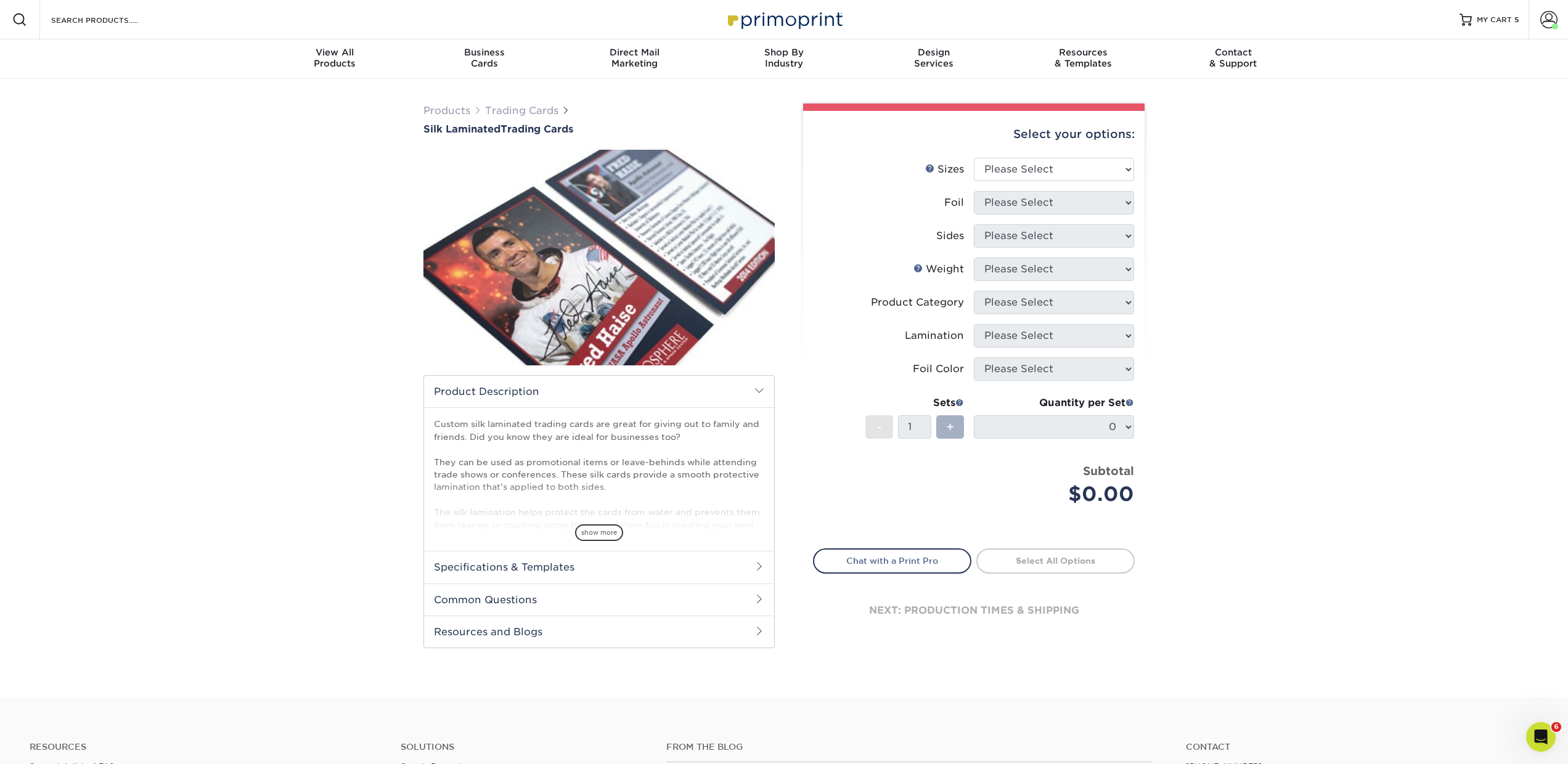
click at [936, 423] on div "+" at bounding box center [950, 427] width 28 height 23
click at [1034, 165] on select "Please Select 2.5" x 3.5"" at bounding box center [1054, 169] width 160 height 23
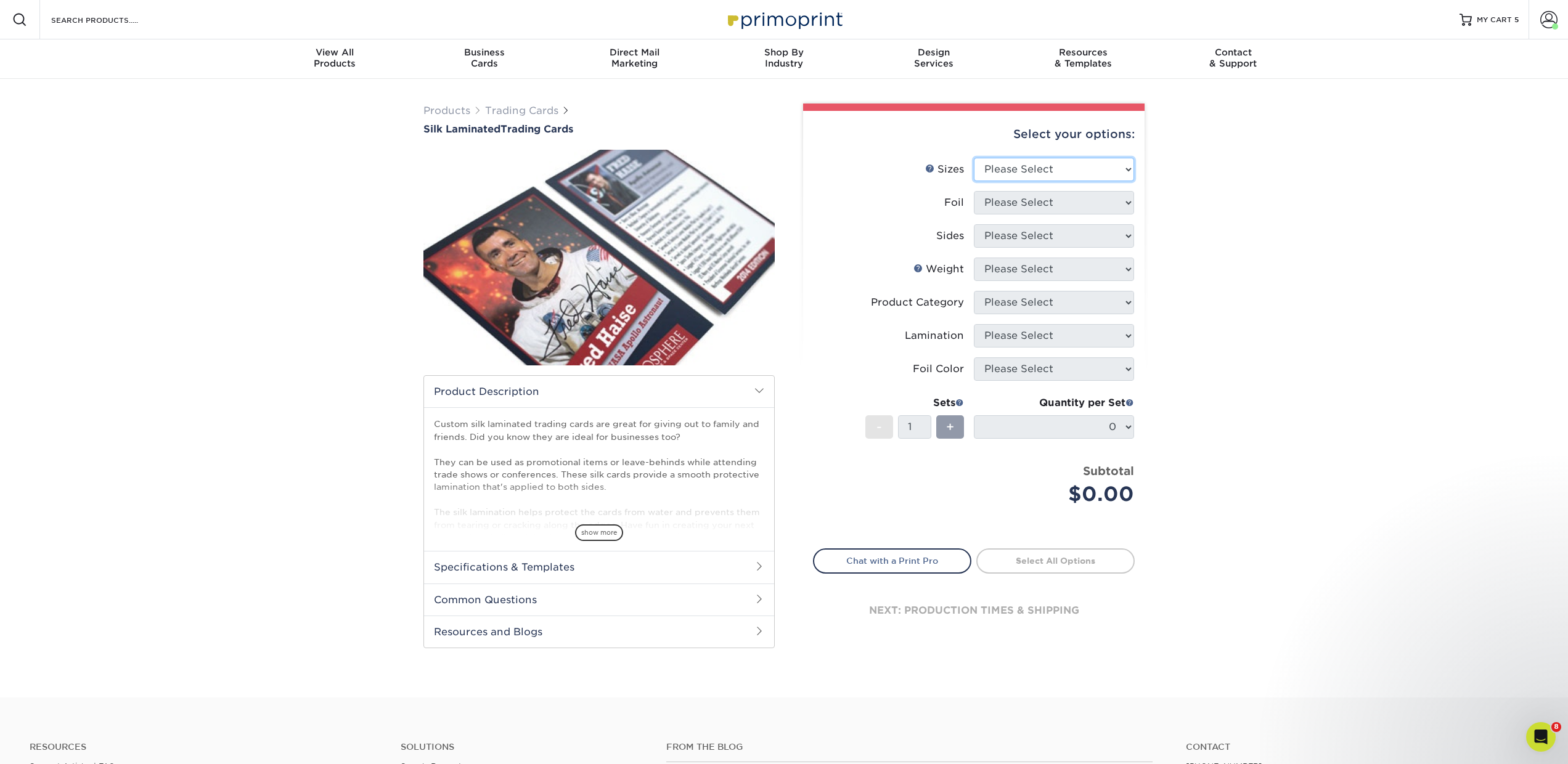
select select "2.50x3.50"
click at [974, 158] on select "Please Select 2.5" x 3.5"" at bounding box center [1054, 169] width 160 height 23
click at [1011, 204] on select "Please Select No Yes" at bounding box center [1054, 202] width 160 height 23
click at [974, 191] on select "Please Select No Yes" at bounding box center [1054, 202] width 160 height 23
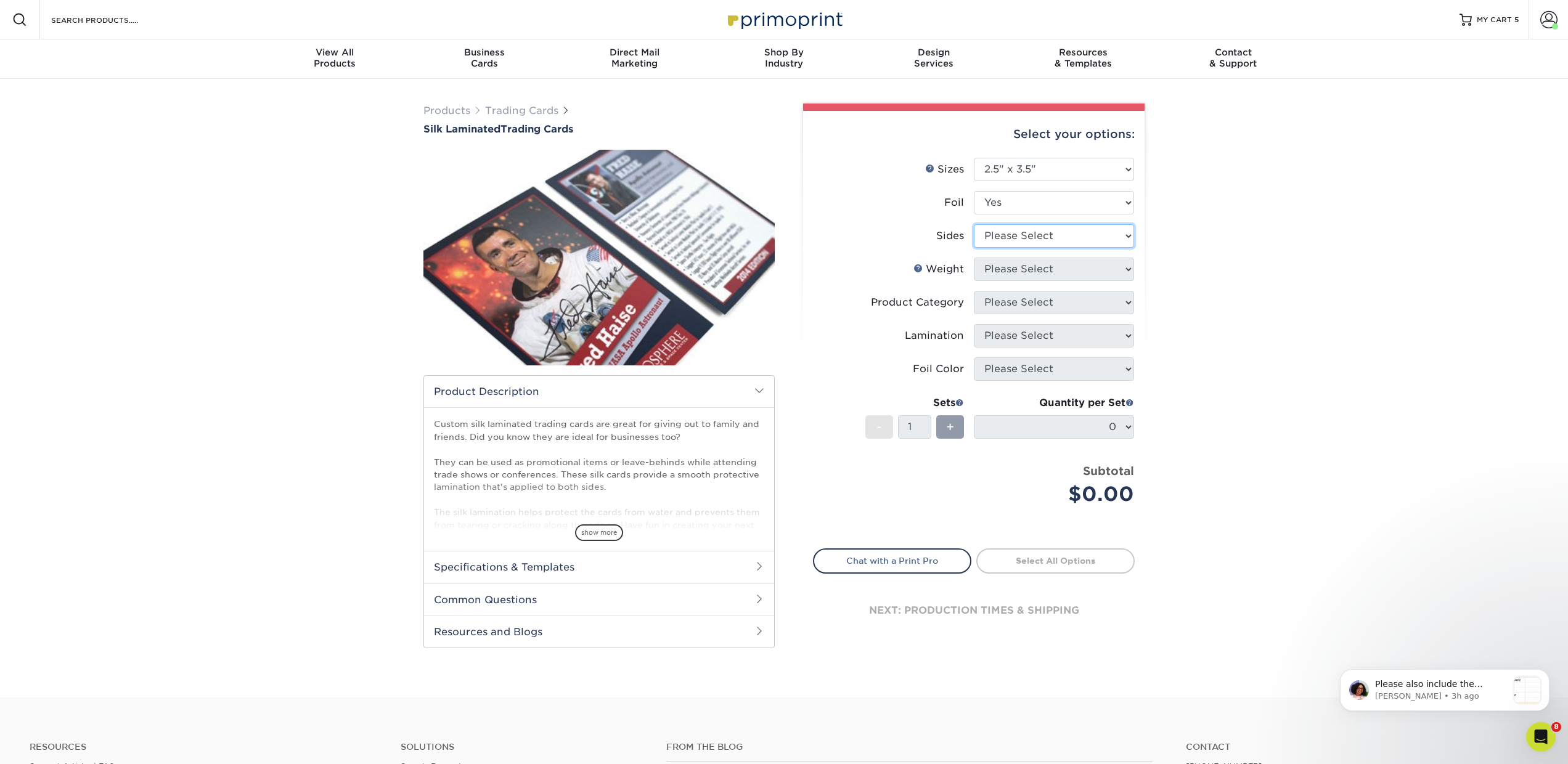
click at [1004, 234] on select "Please Select Print Both Sides - Foil Both Sides Print Both Sides - Foil Front …" at bounding box center [1054, 236] width 160 height 23
click at [1013, 166] on select "Please Select 2.5" x 3.5"" at bounding box center [1054, 169] width 160 height 23
click at [1007, 168] on select "Please Select 2.5" x 3.5"" at bounding box center [1054, 169] width 160 height 23
click at [1004, 203] on select "Please Select No Yes" at bounding box center [1054, 202] width 160 height 23
select select "0"
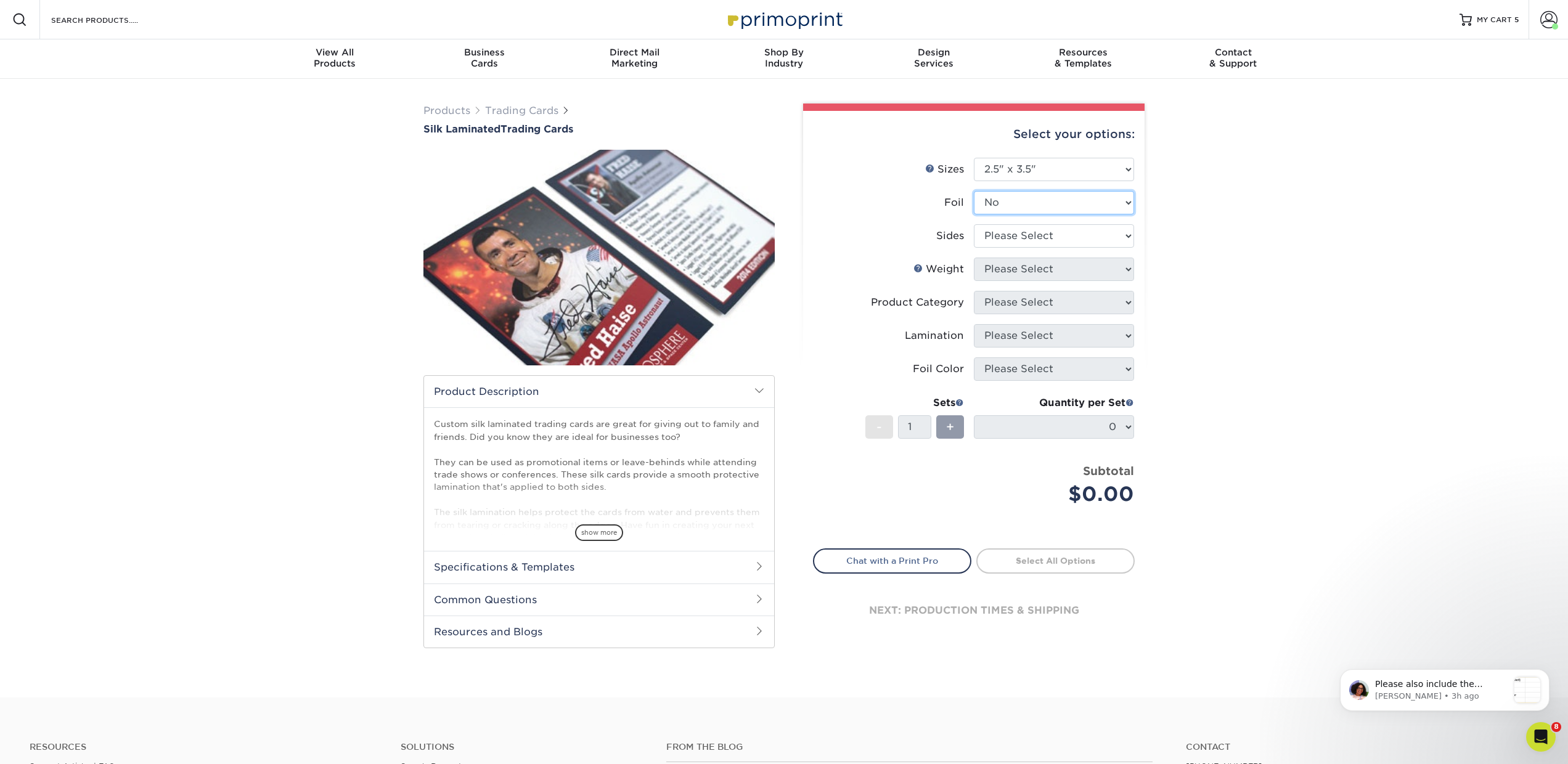
click at [974, 191] on select "Please Select No Yes" at bounding box center [1054, 202] width 160 height 23
click at [1000, 233] on select "Please Select Print Both Sides - Foil Both Sides Print Both Sides - Foil Front …" at bounding box center [1054, 236] width 160 height 23
select select "13abbda7-1d64-4f25-8bb2-c179b224825d"
click at [974, 224] on select "Please Select Print Both Sides Print Front Only" at bounding box center [1054, 236] width 160 height 23
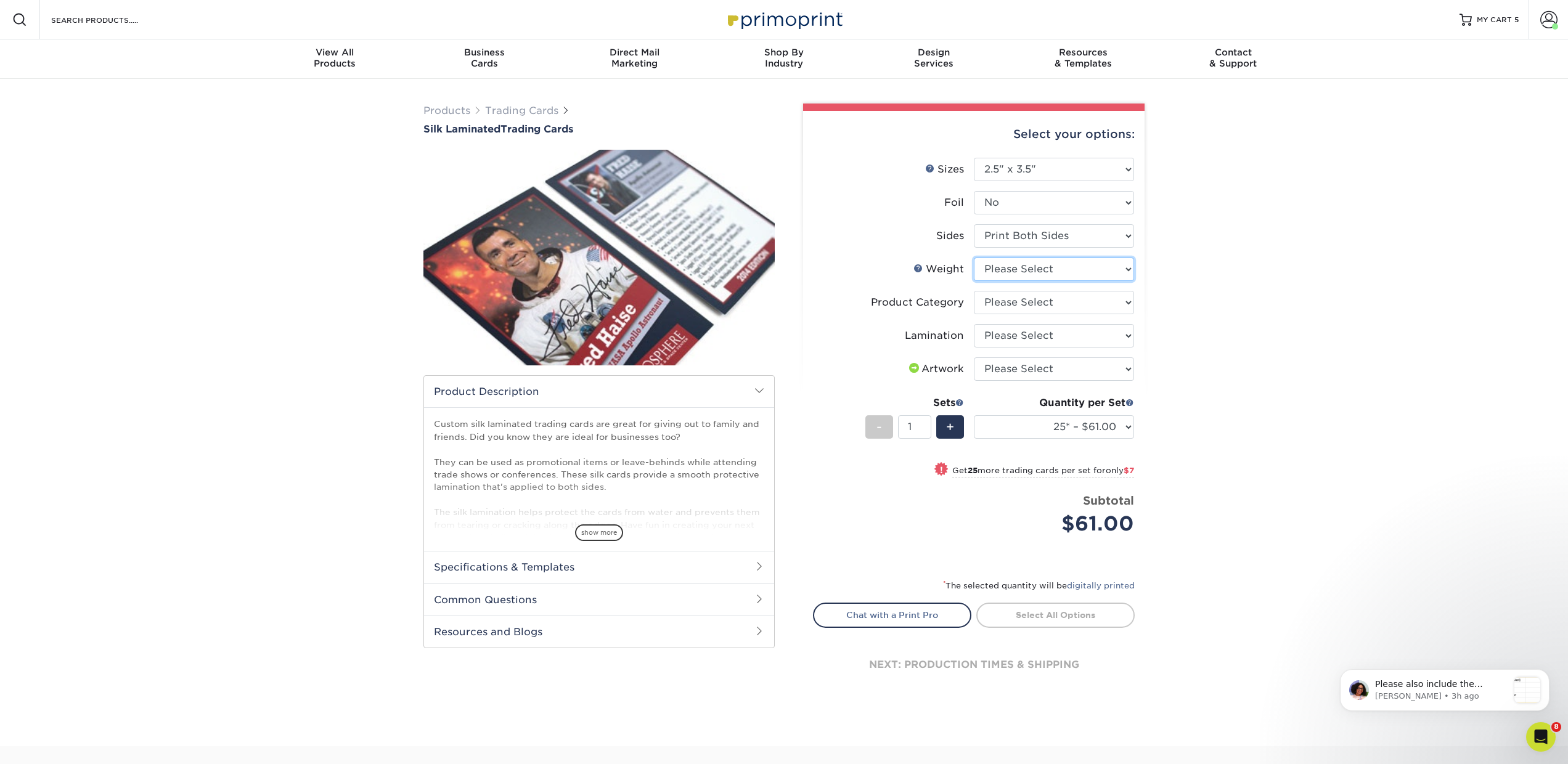
click at [1004, 266] on select "Please Select 16PT" at bounding box center [1054, 269] width 160 height 23
select select "16PT"
click at [974, 258] on select "Please Select 16PT" at bounding box center [1054, 269] width 160 height 23
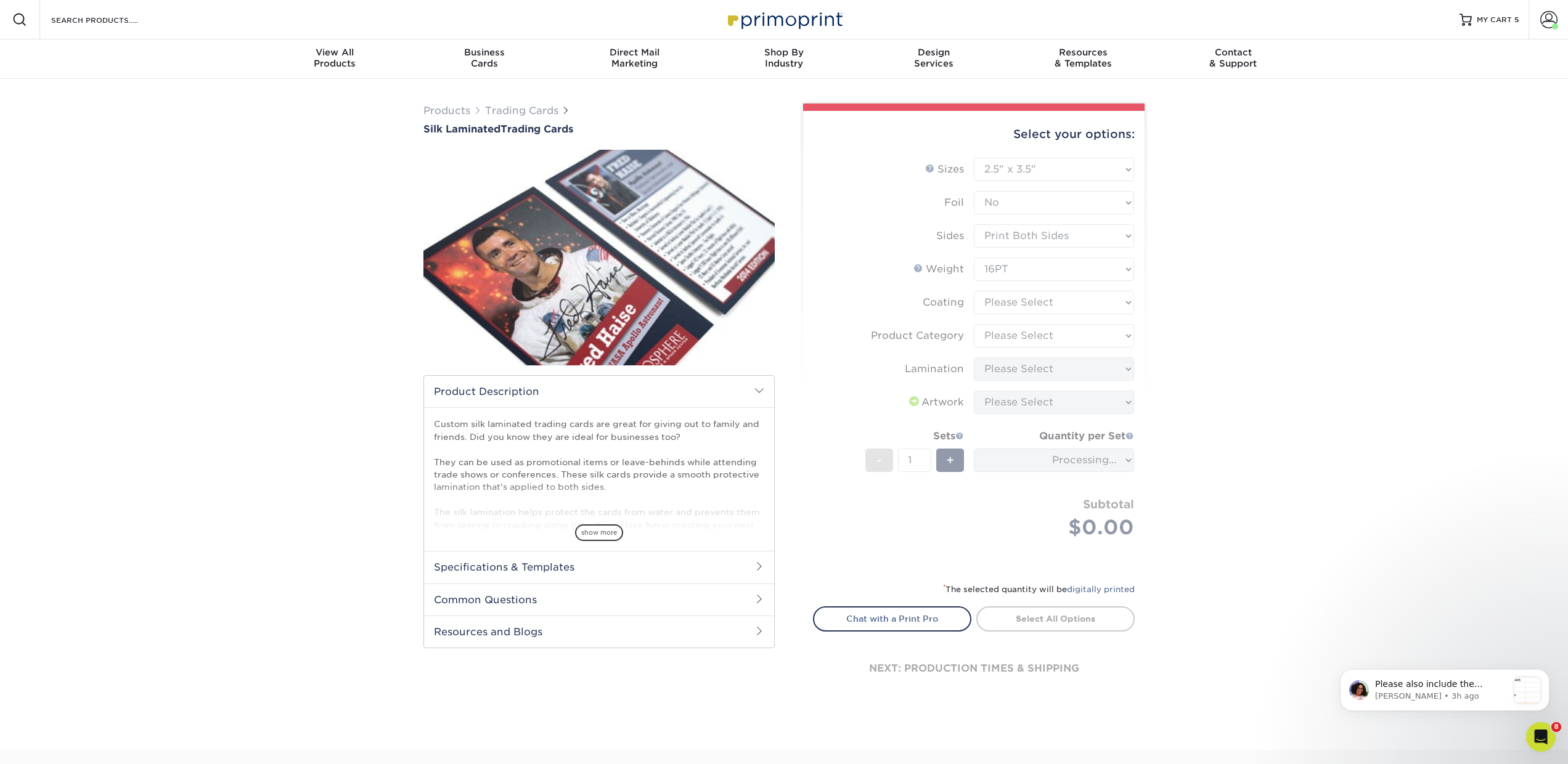
click at [1005, 303] on form "Sizes Help Sizes Please Select 2.5" x 3.5" Foil Please Select No Yes -" at bounding box center [974, 363] width 322 height 410
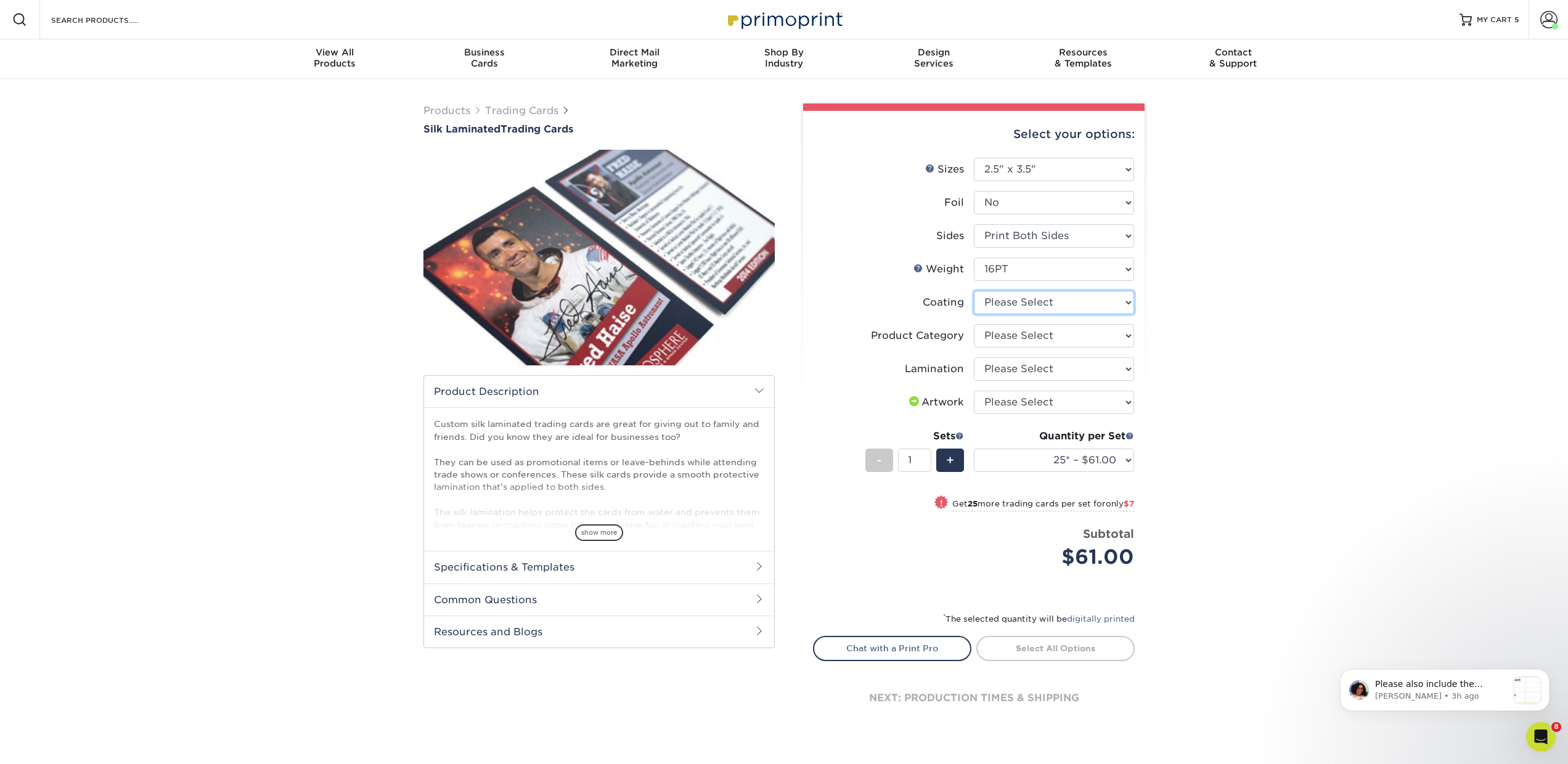
click at [1005, 303] on select at bounding box center [1054, 302] width 160 height 23
select select "3e7618de-abca-4bda-9f97-8b9129e913d8"
click at [974, 291] on select at bounding box center [1054, 302] width 160 height 23
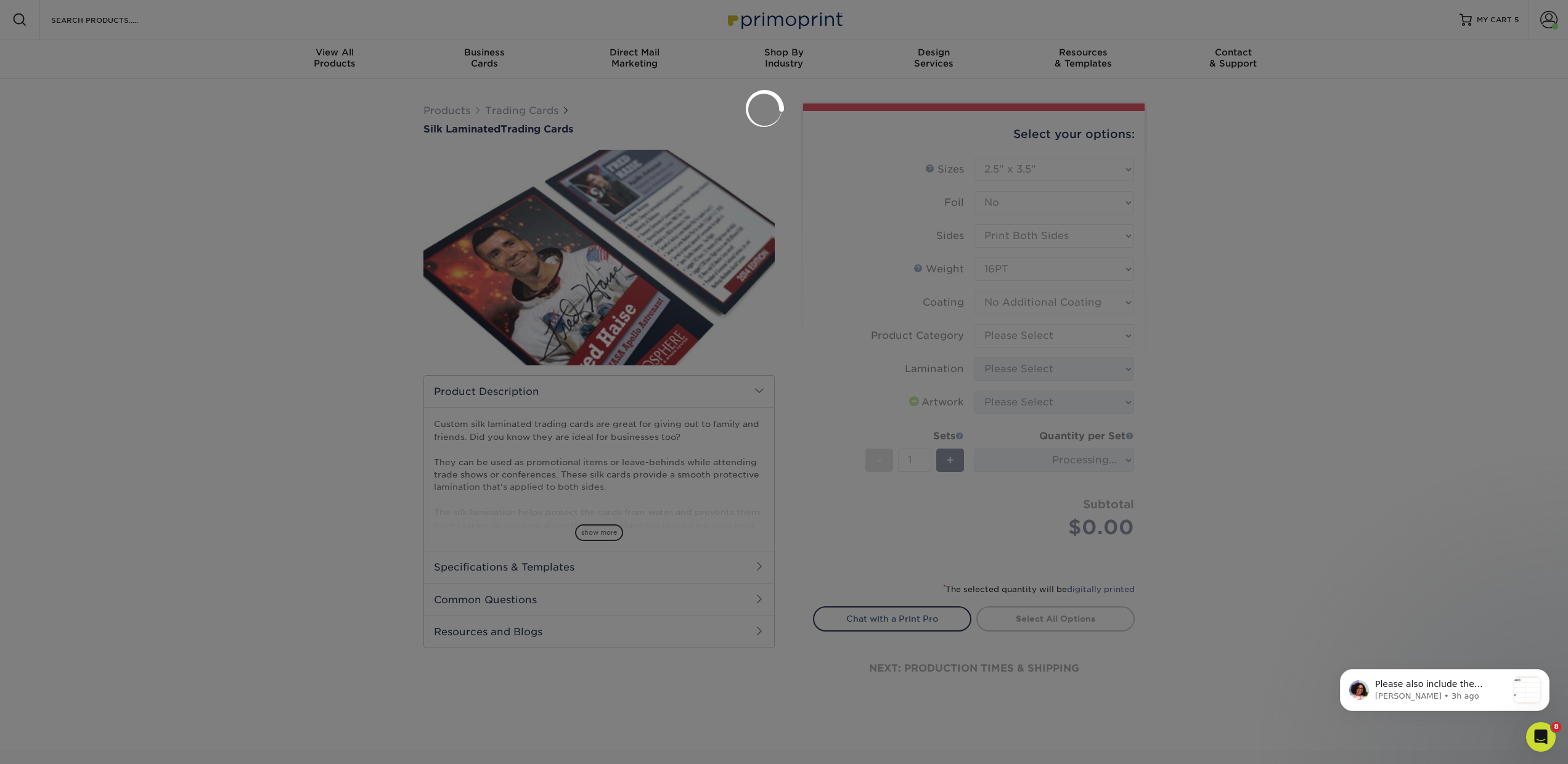
click at [1002, 339] on div at bounding box center [784, 382] width 1568 height 764
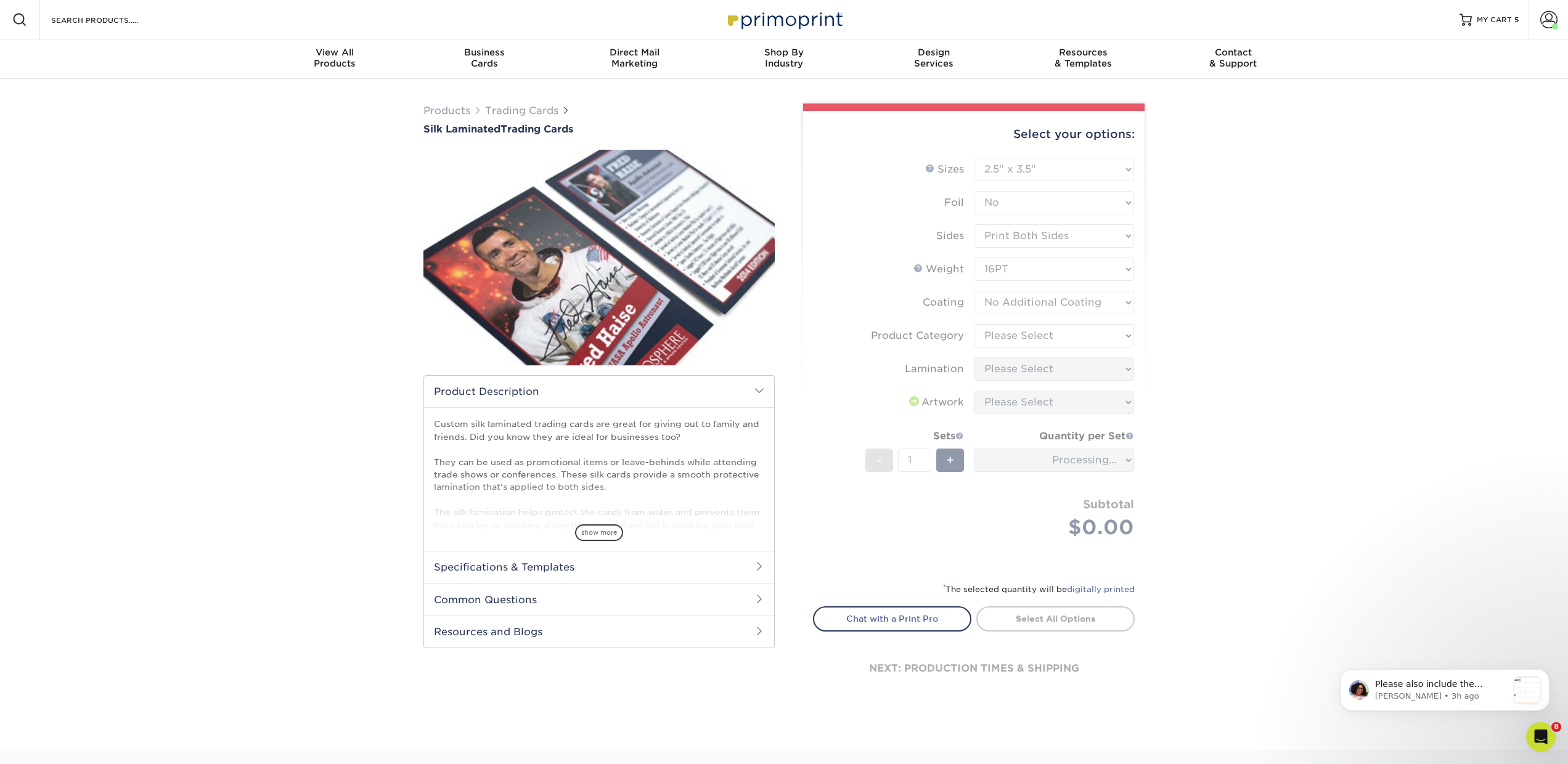
click at [994, 329] on form "Sizes Help Sizes Please Select 2.5" x 3.5" Foil Please Select No Yes -" at bounding box center [974, 363] width 322 height 410
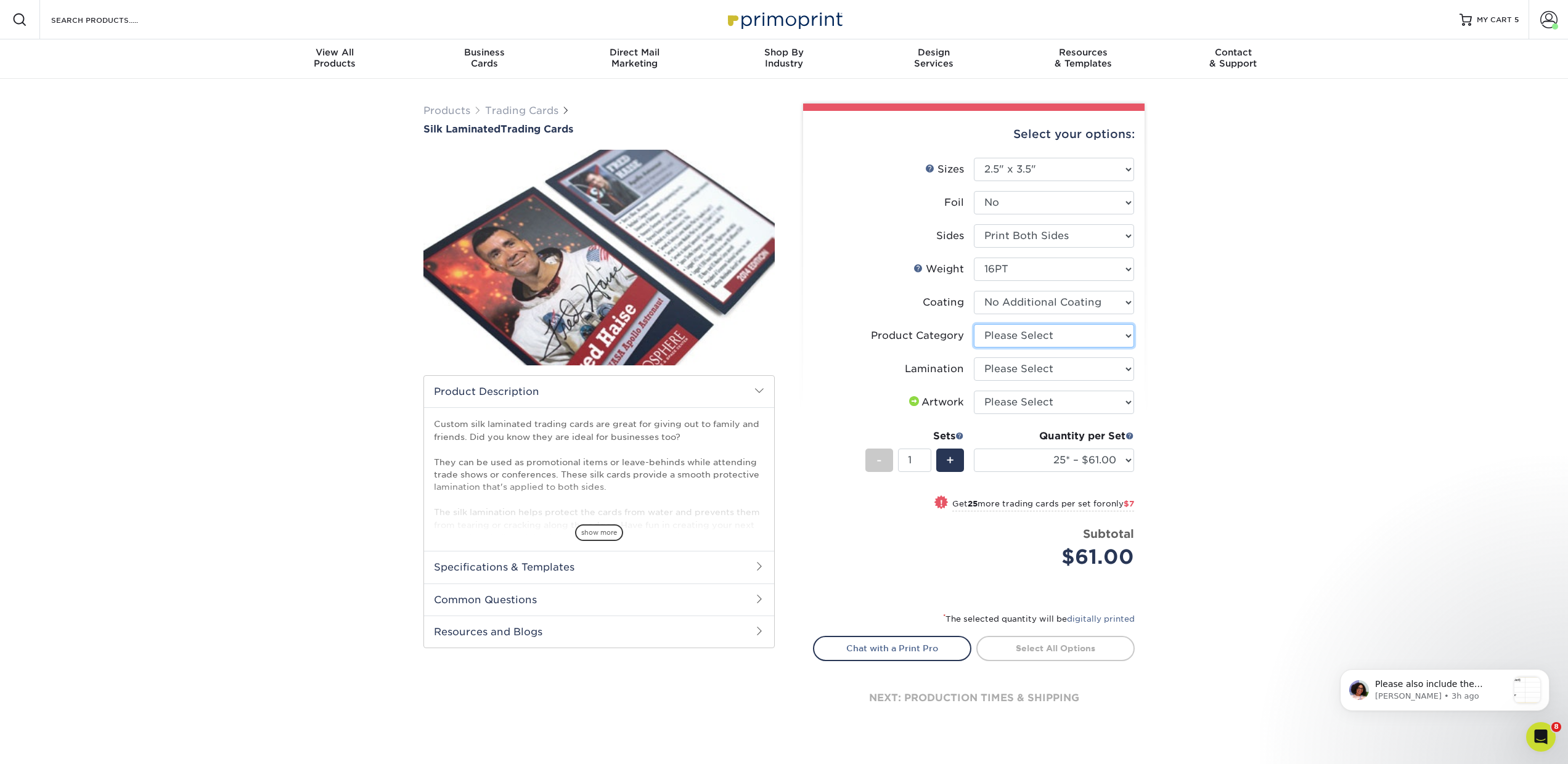
click at [994, 329] on select "Please Select Trading Cards" at bounding box center [1054, 336] width 160 height 23
select select "c2f9bce9-36c2-409d-b101-c29d9d031e18"
click at [974, 324] on select "Please Select Trading Cards" at bounding box center [1054, 336] width 160 height 23
click at [992, 373] on select "Please Select Silk" at bounding box center [1054, 369] width 160 height 23
select select "ccacb42f-45f7-42d3-bbd3-7c8421cf37f0"
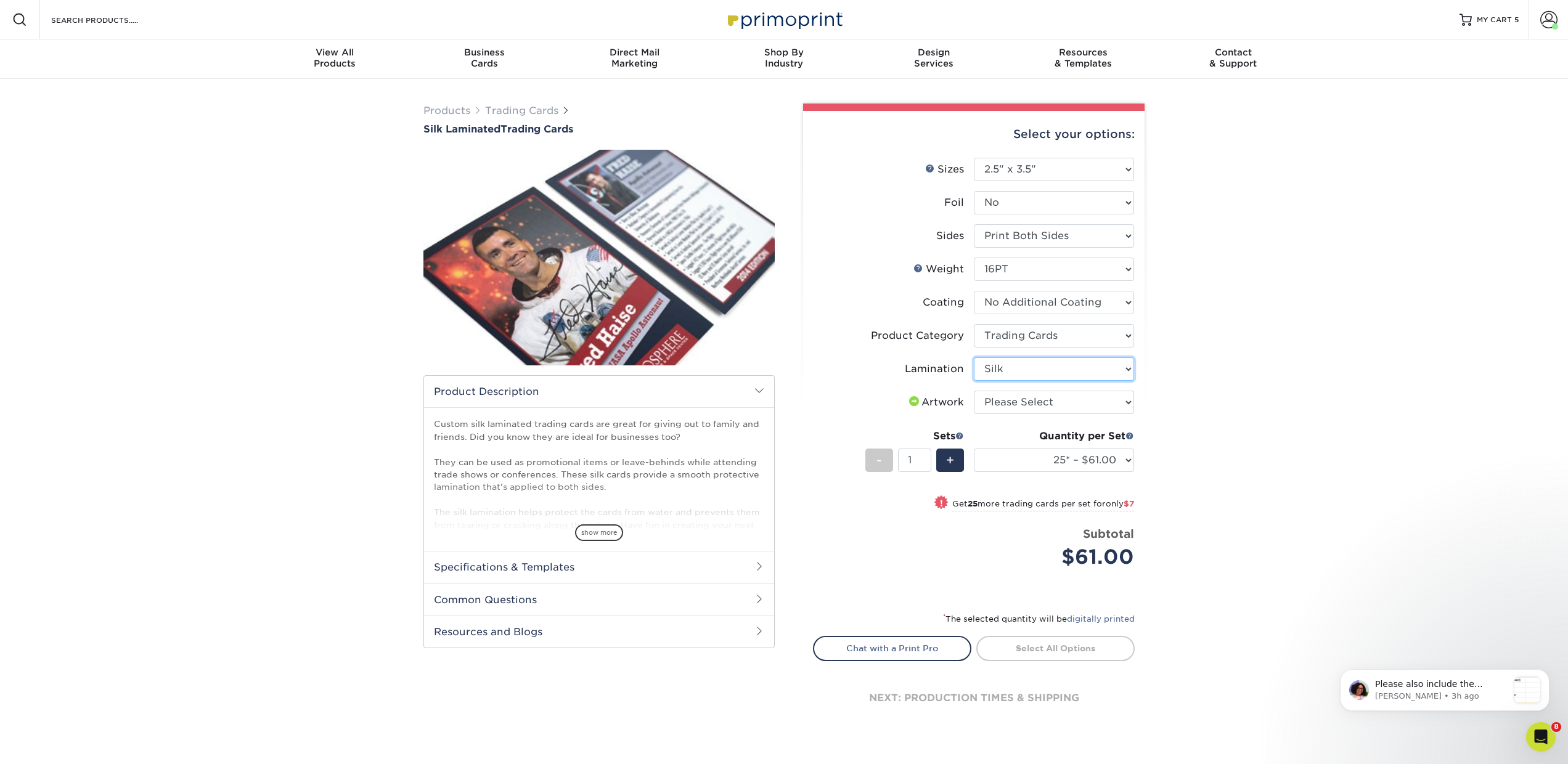
click at [974, 357] on select "Please Select Silk" at bounding box center [1054, 369] width 160 height 23
click at [992, 405] on select "Please Select I will upload files I need a design - $100" at bounding box center [1054, 402] width 160 height 23
select select "upload"
click at [974, 391] on select "Please Select I will upload files I need a design - $100" at bounding box center [1054, 402] width 160 height 23
click at [992, 462] on select "25* – $61.00 50* – $68.00 75* – $74.00 100* – $81.00 250* – $88.00 500 – $98.00…" at bounding box center [1054, 460] width 160 height 23
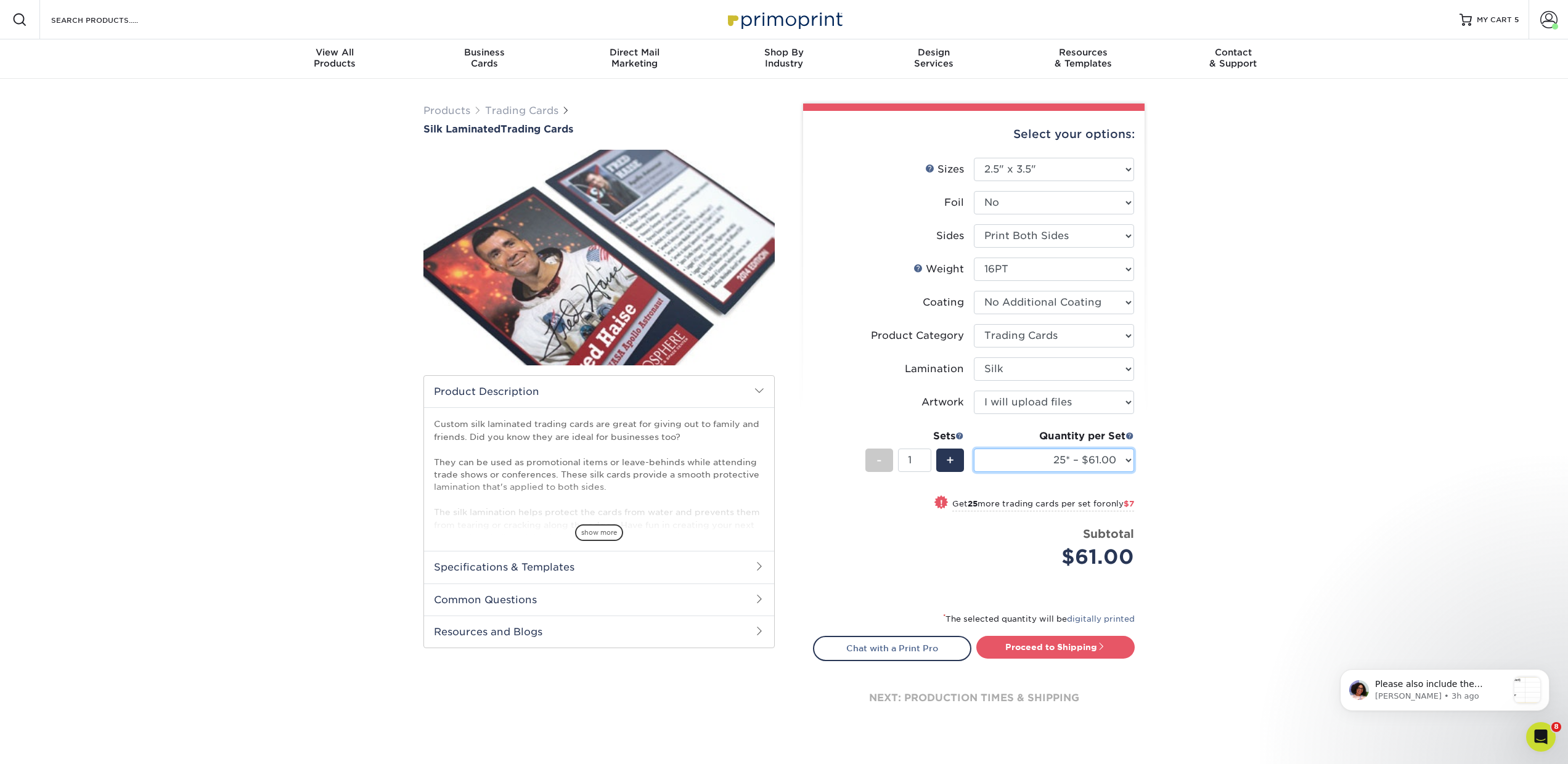
select select "250* – $88.00"
click at [974, 449] on select "25* – $61.00 50* – $68.00 75* – $74.00 100* – $81.00 250* – $88.00 500 – $98.00…" at bounding box center [1054, 460] width 160 height 23
click at [950, 461] on span "+" at bounding box center [950, 460] width 8 height 18
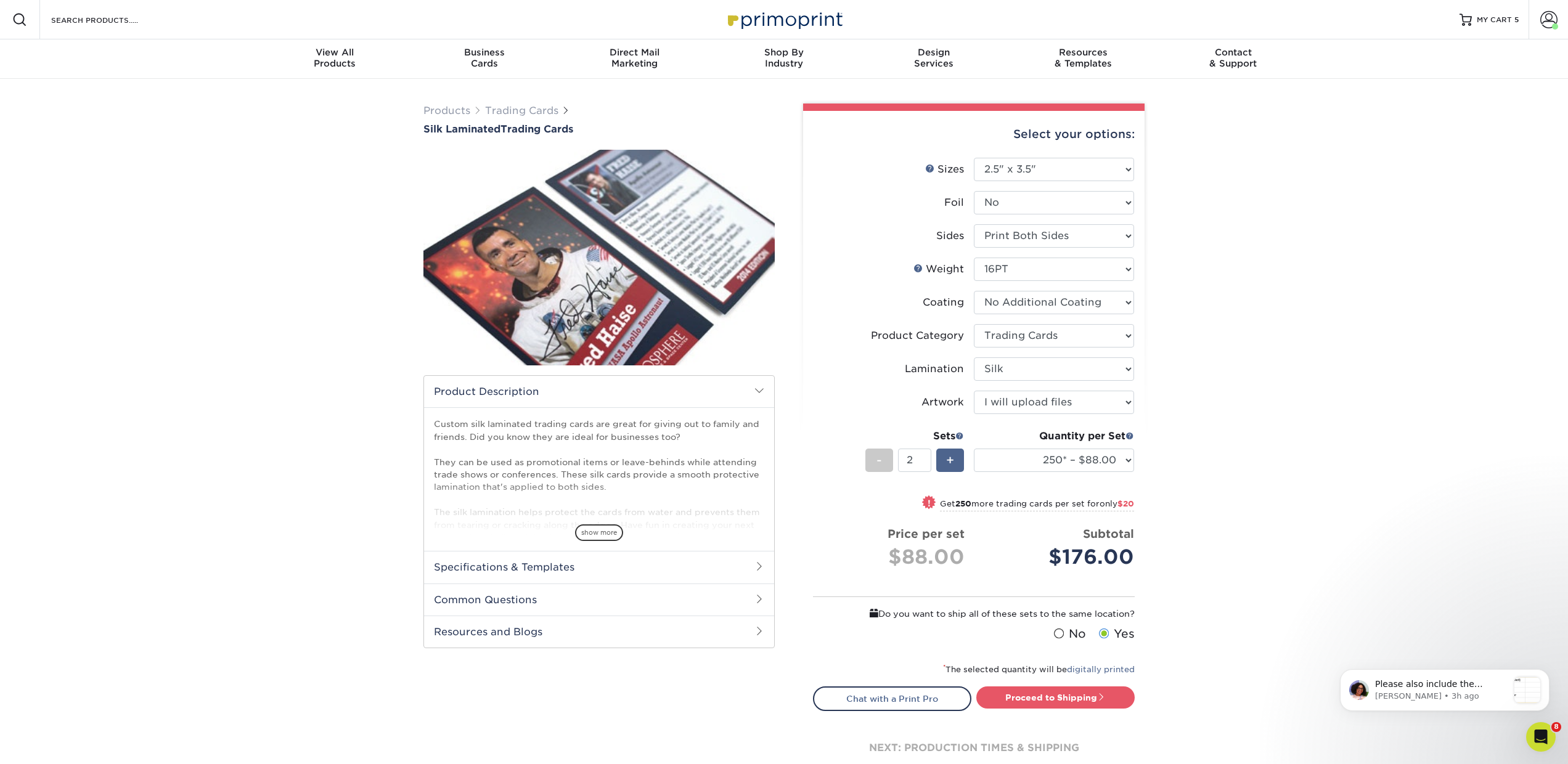
click at [950, 461] on span "+" at bounding box center [950, 460] width 8 height 18
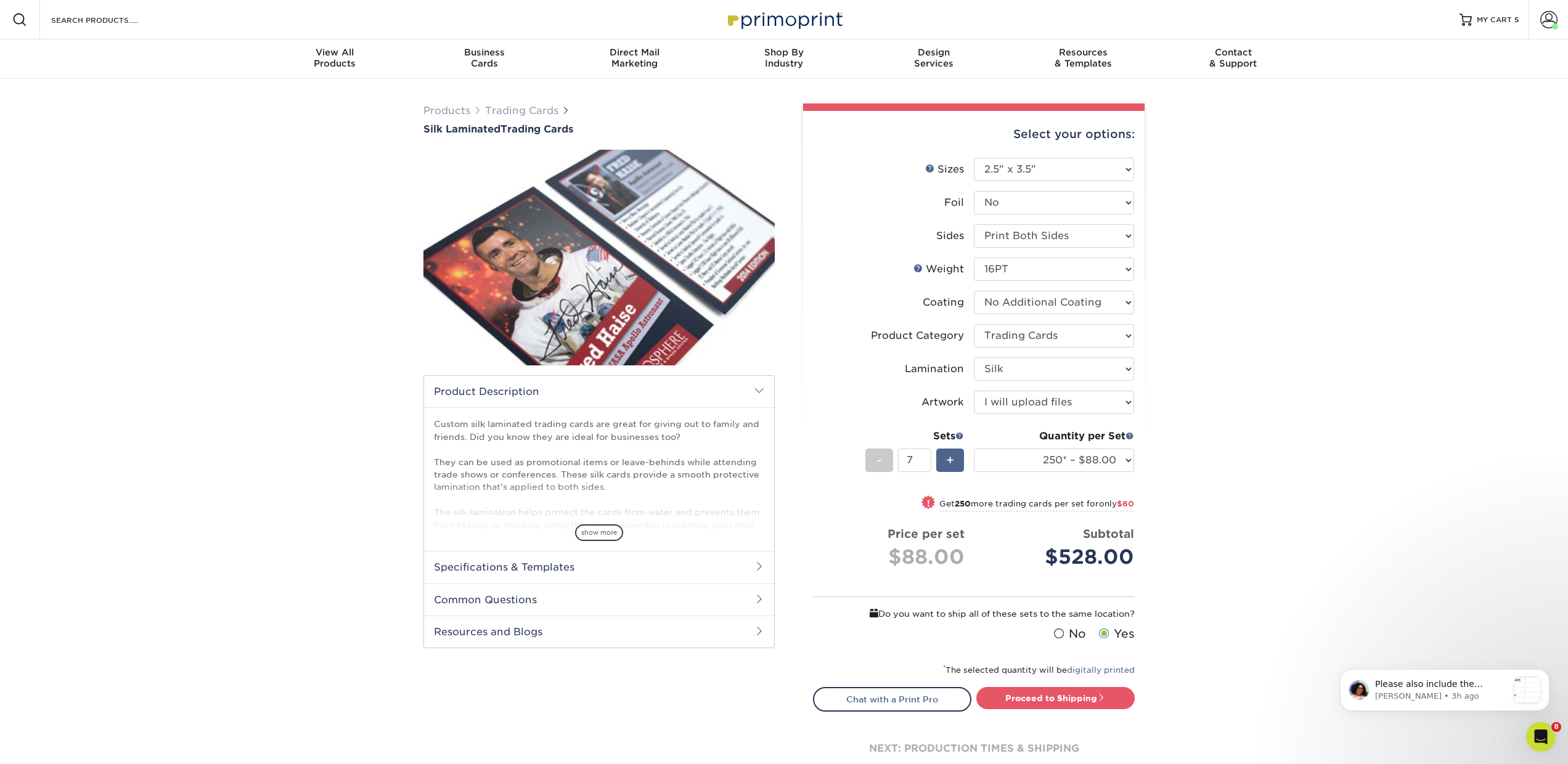
click at [950, 461] on span "+" at bounding box center [950, 460] width 8 height 18
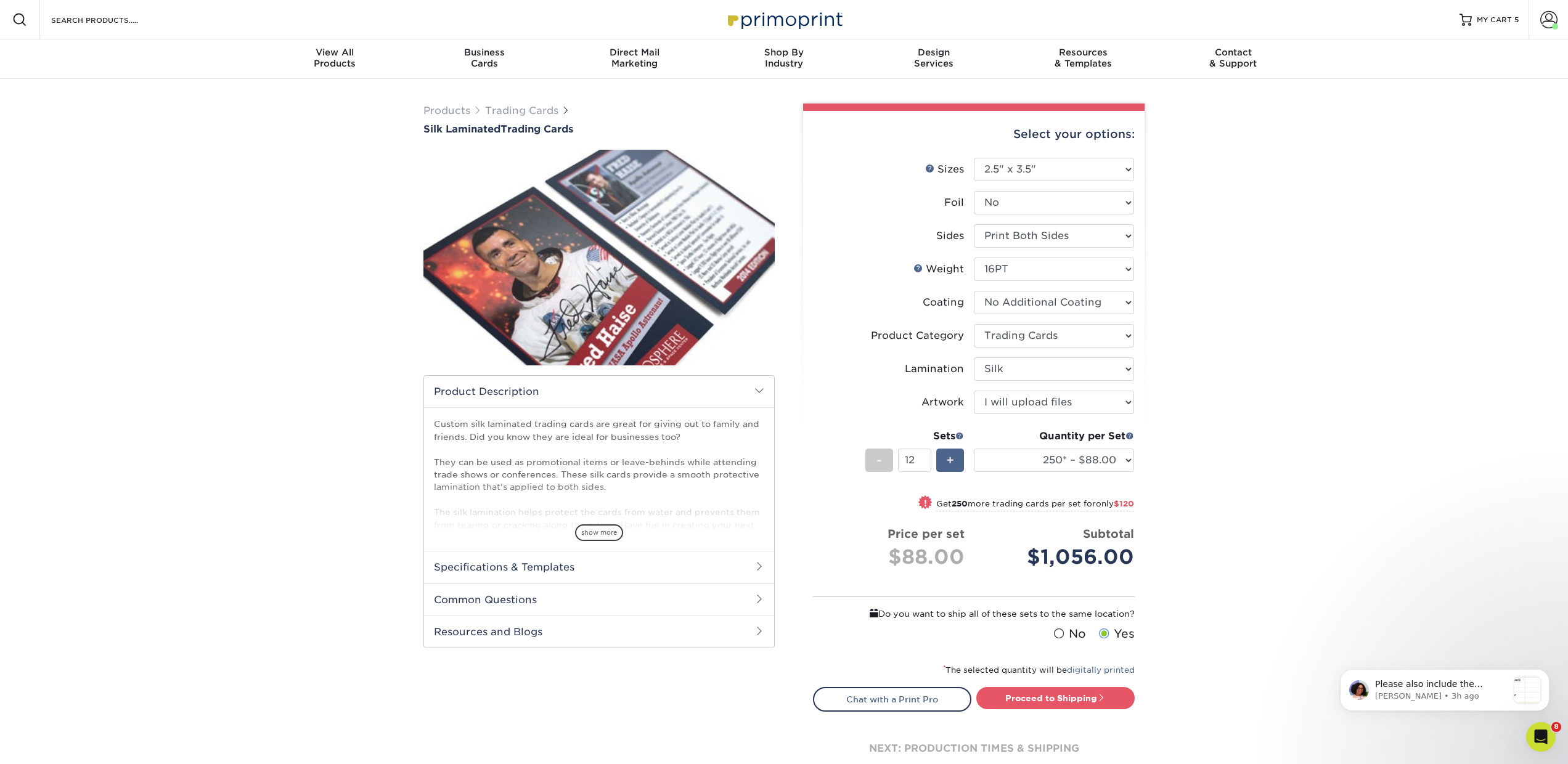
click at [950, 461] on span "+" at bounding box center [950, 460] width 8 height 18
type input "15"
